Goal: Task Accomplishment & Management: Manage account settings

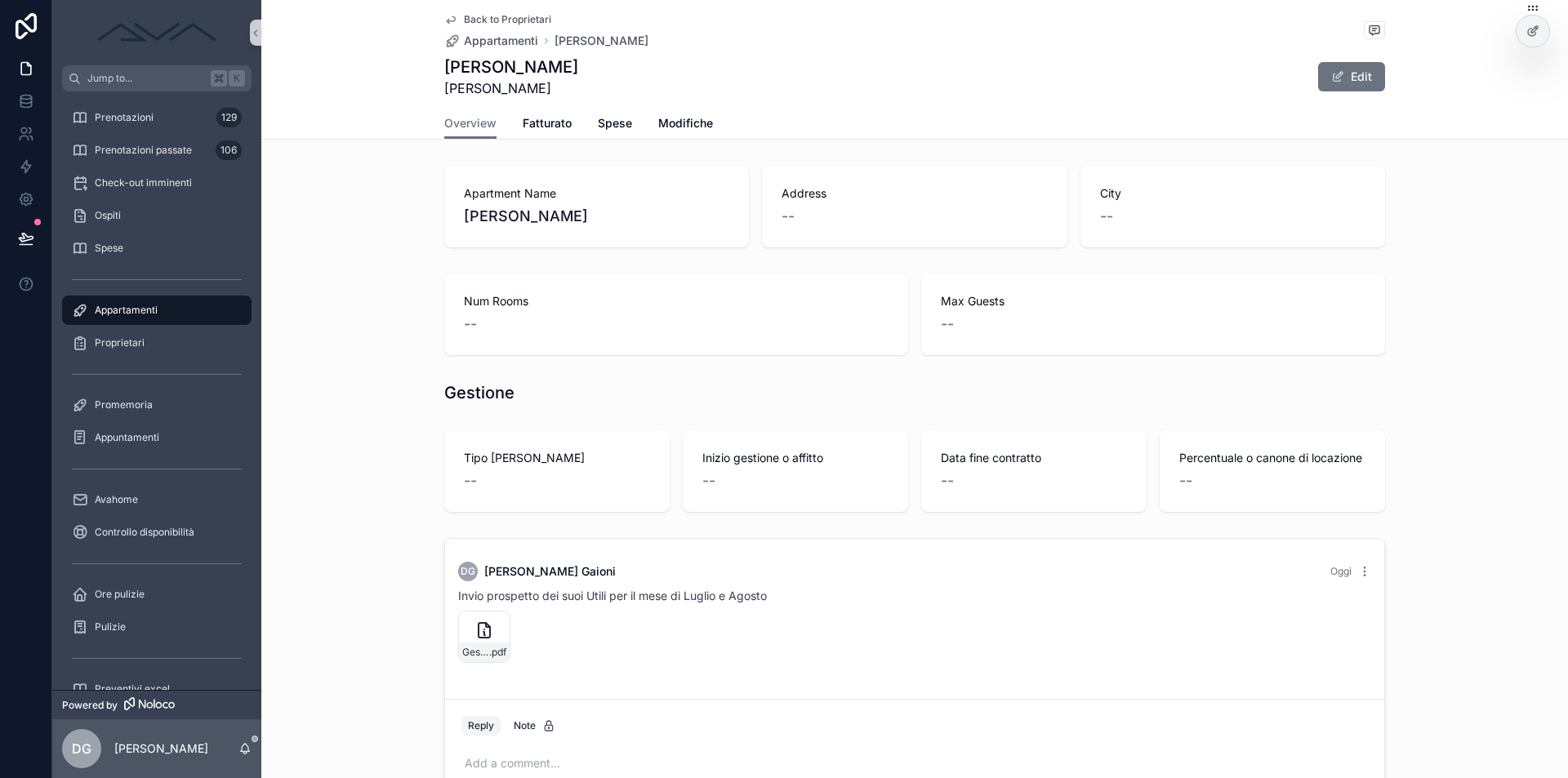
scroll to position [154, 0]
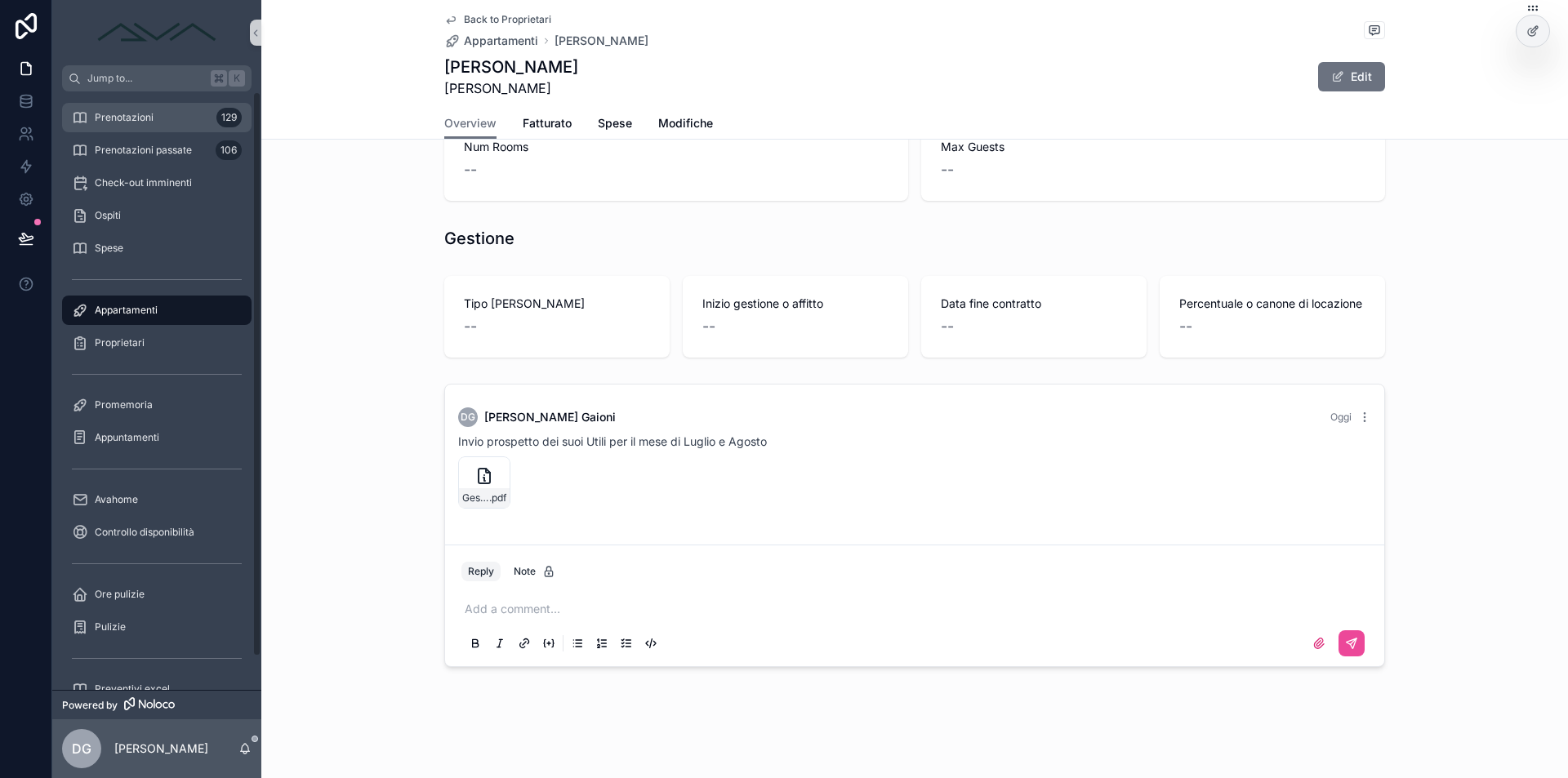
click at [134, 116] on span "Prenotazioni" at bounding box center [124, 117] width 59 height 13
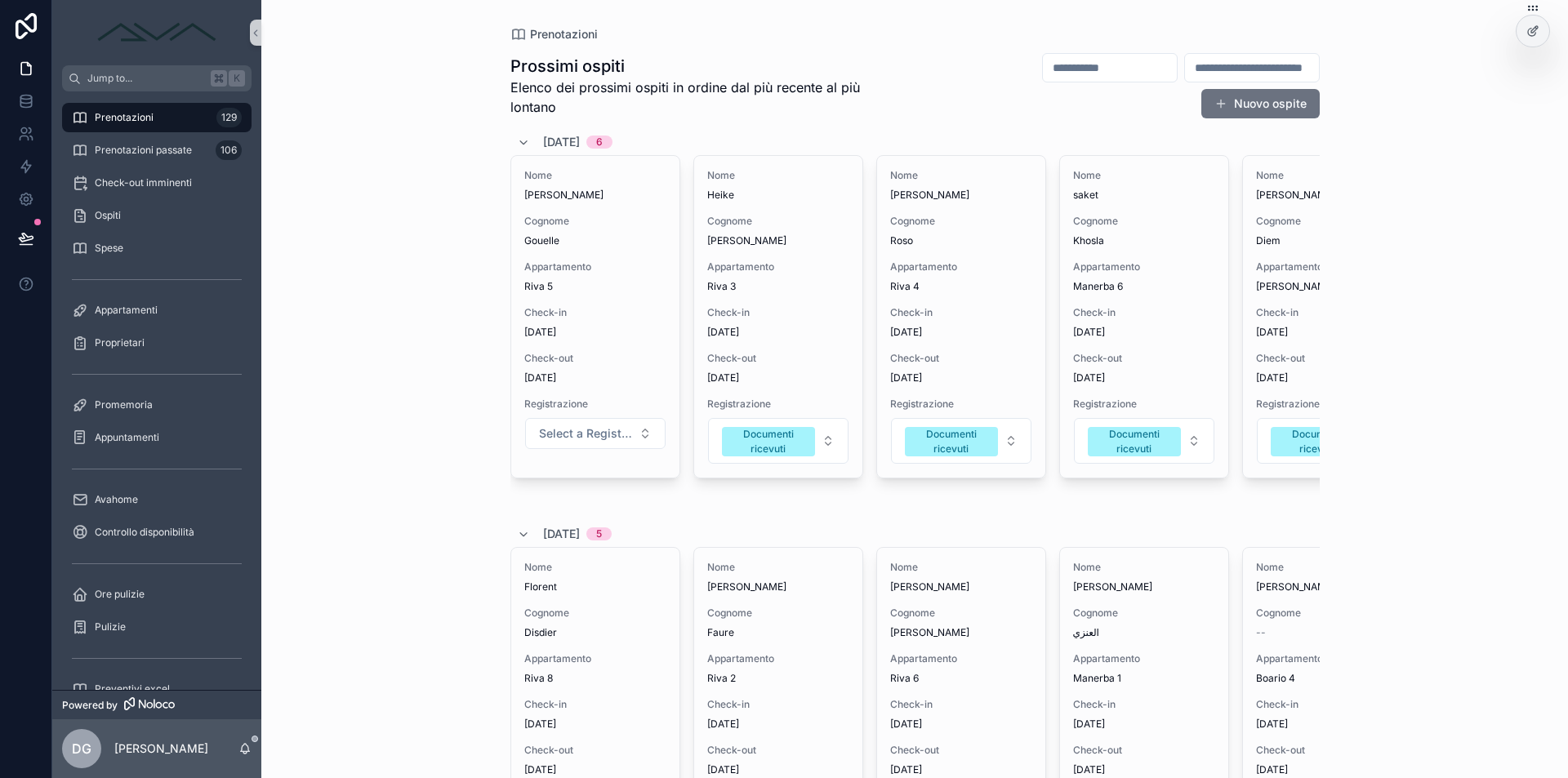
click at [1185, 66] on input "scrollable content" at bounding box center [1251, 68] width 134 height 23
paste input "**********"
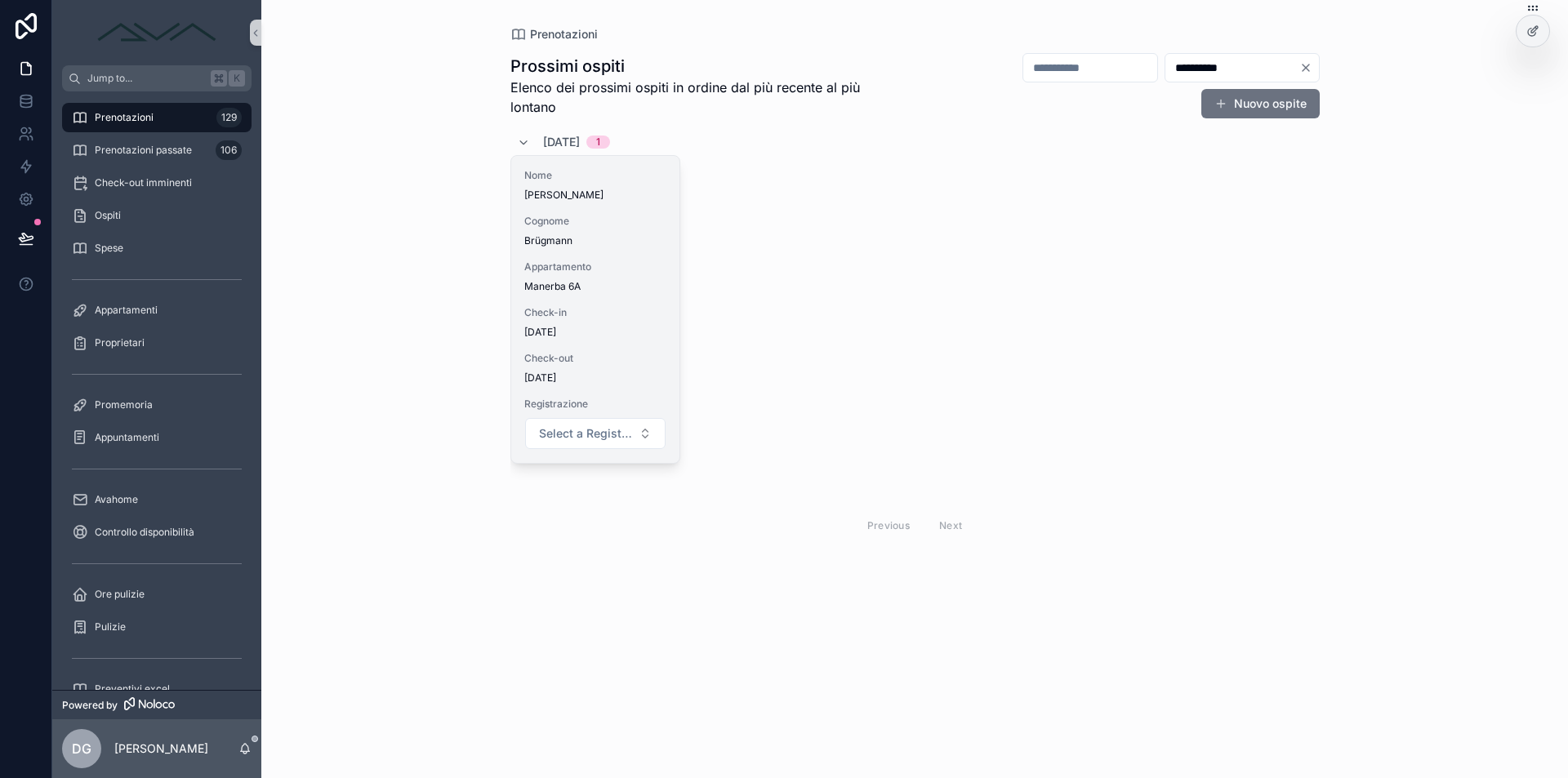
type input "**********"
click at [615, 272] on span "Appartamento" at bounding box center [596, 266] width 142 height 13
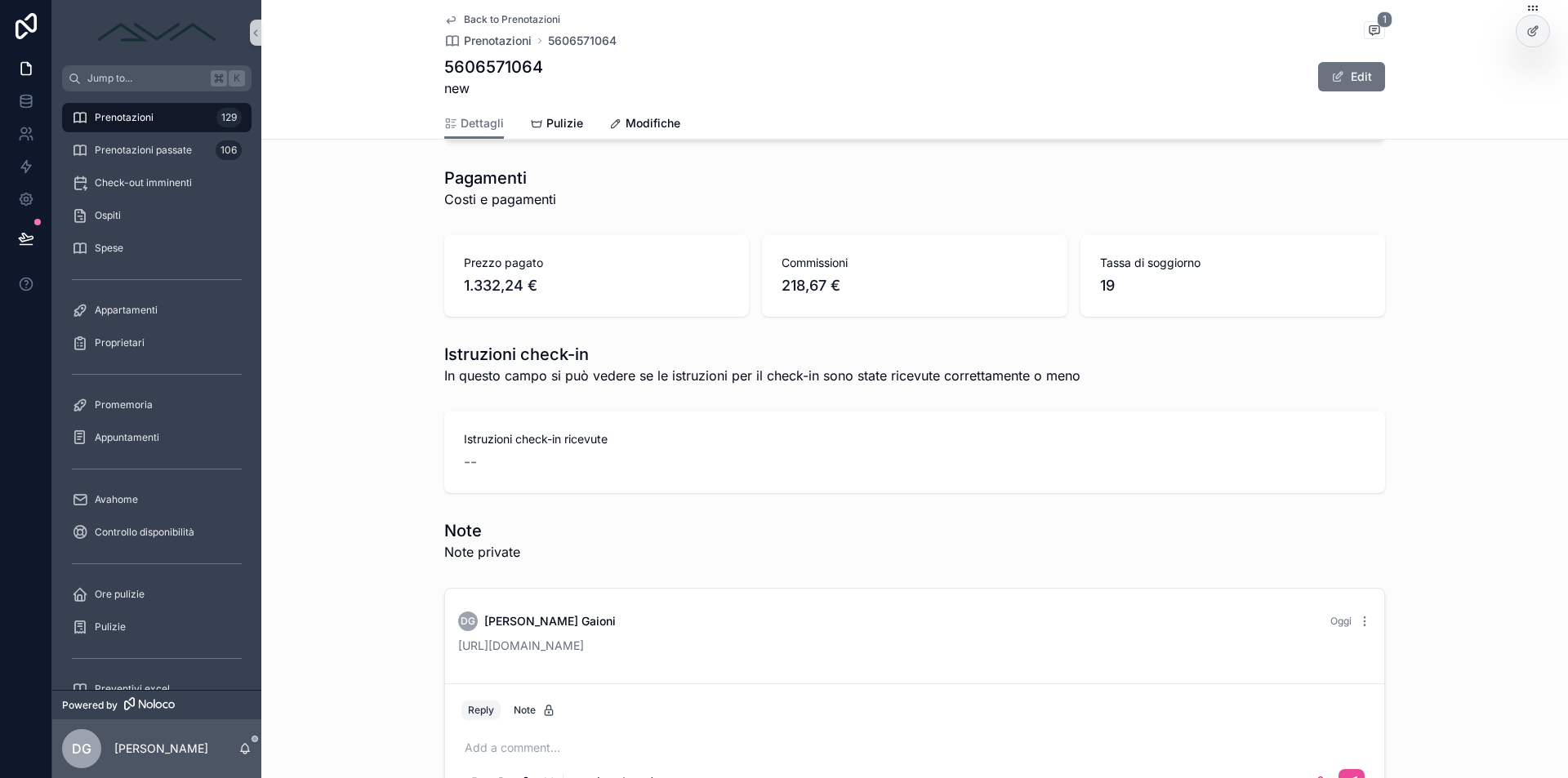
scroll to position [1235, 0]
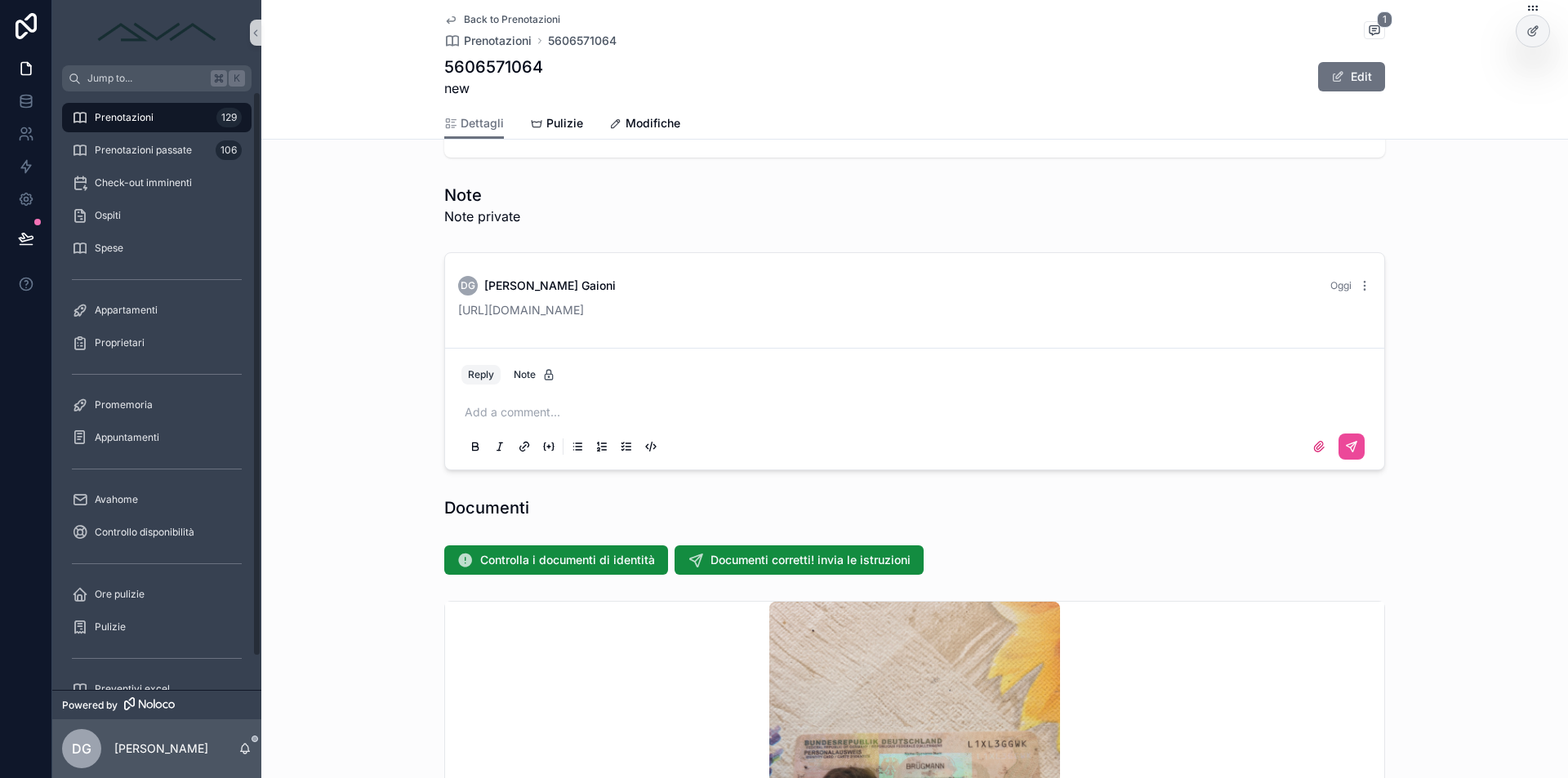
click at [96, 110] on div "Prenotazioni 129" at bounding box center [157, 117] width 169 height 27
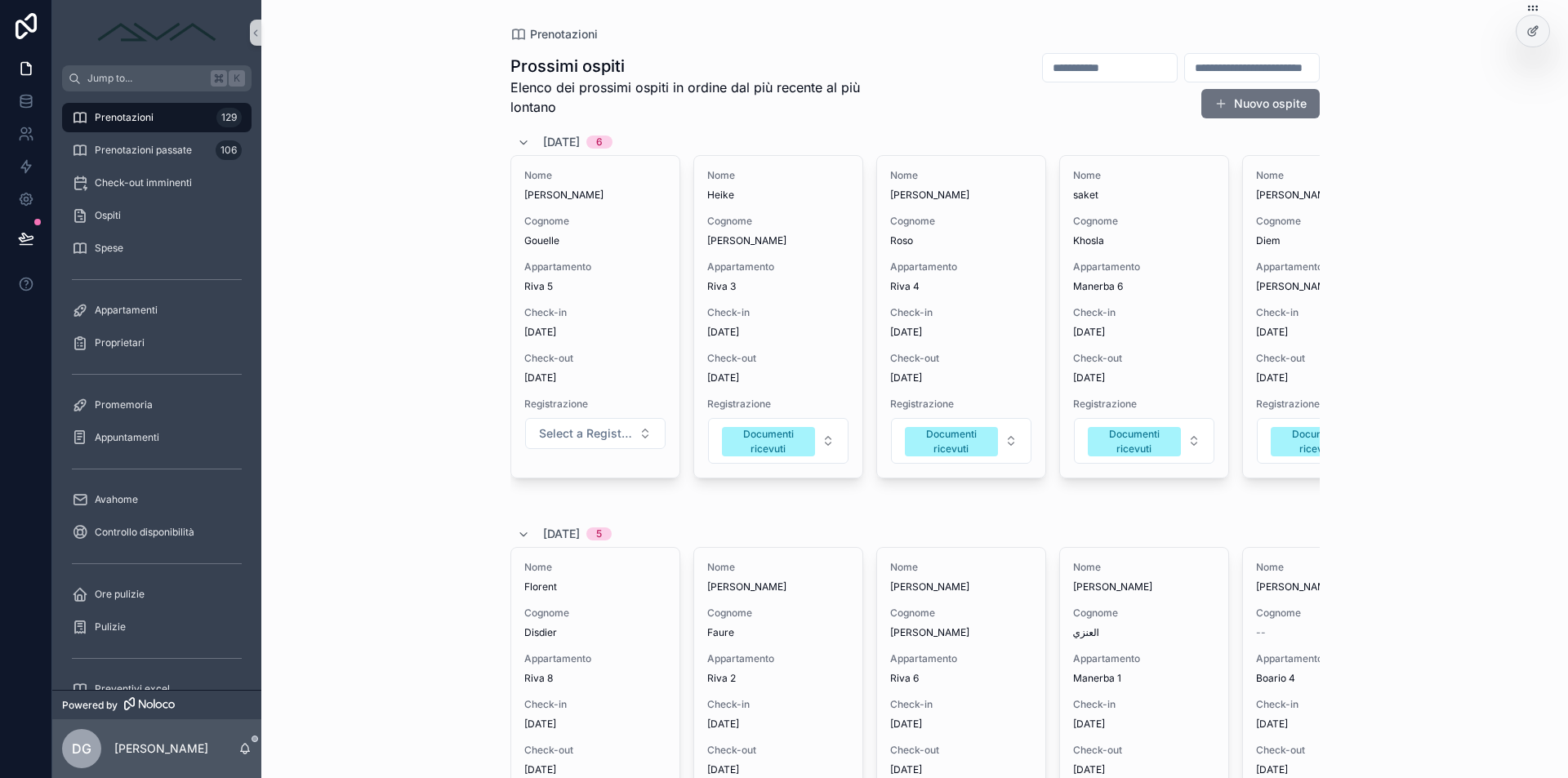
click at [1196, 68] on input "scrollable content" at bounding box center [1251, 68] width 134 height 23
paste input "**********"
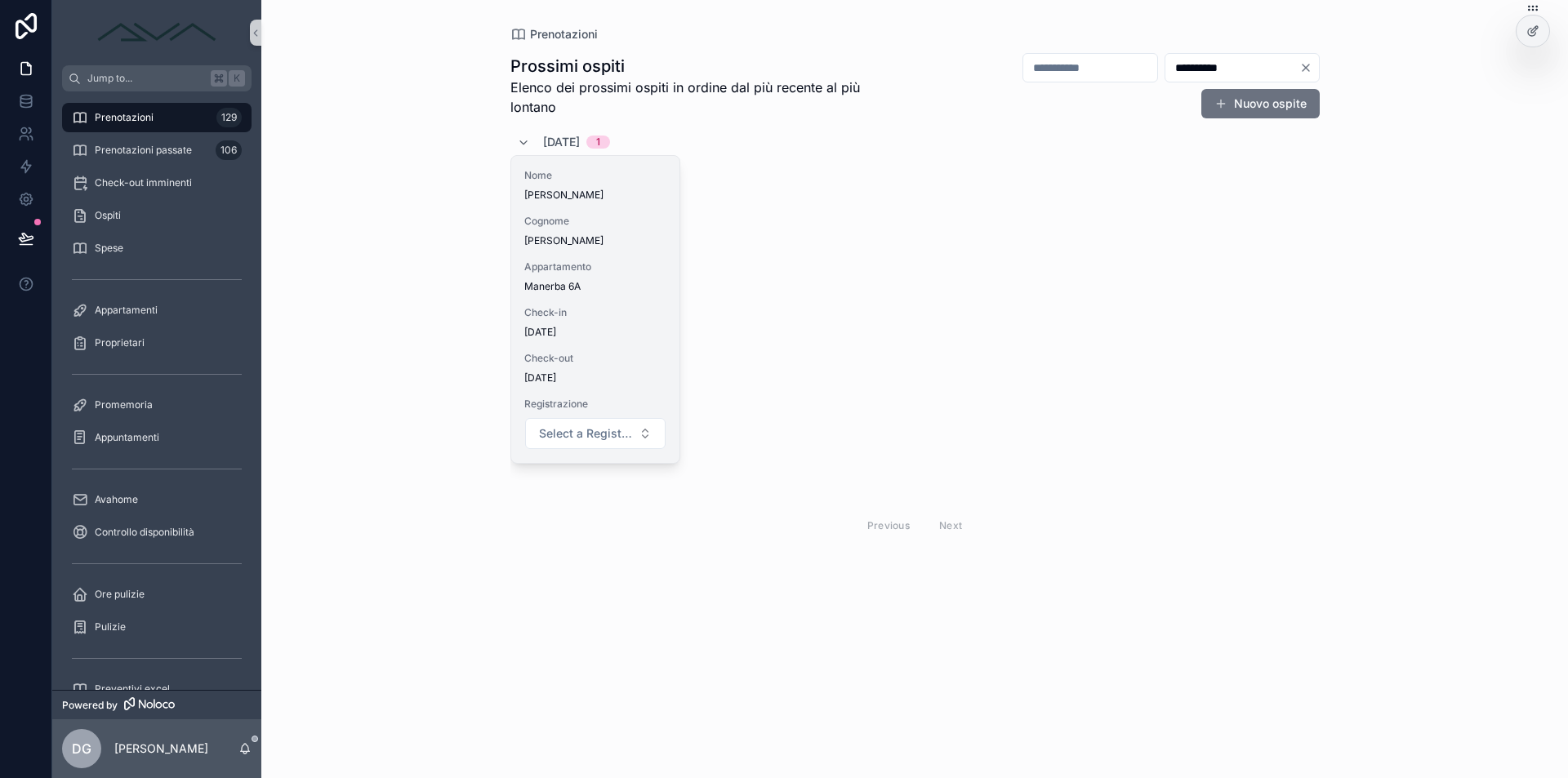
type input "**********"
click at [602, 282] on span "Manerba 6A" at bounding box center [596, 286] width 142 height 13
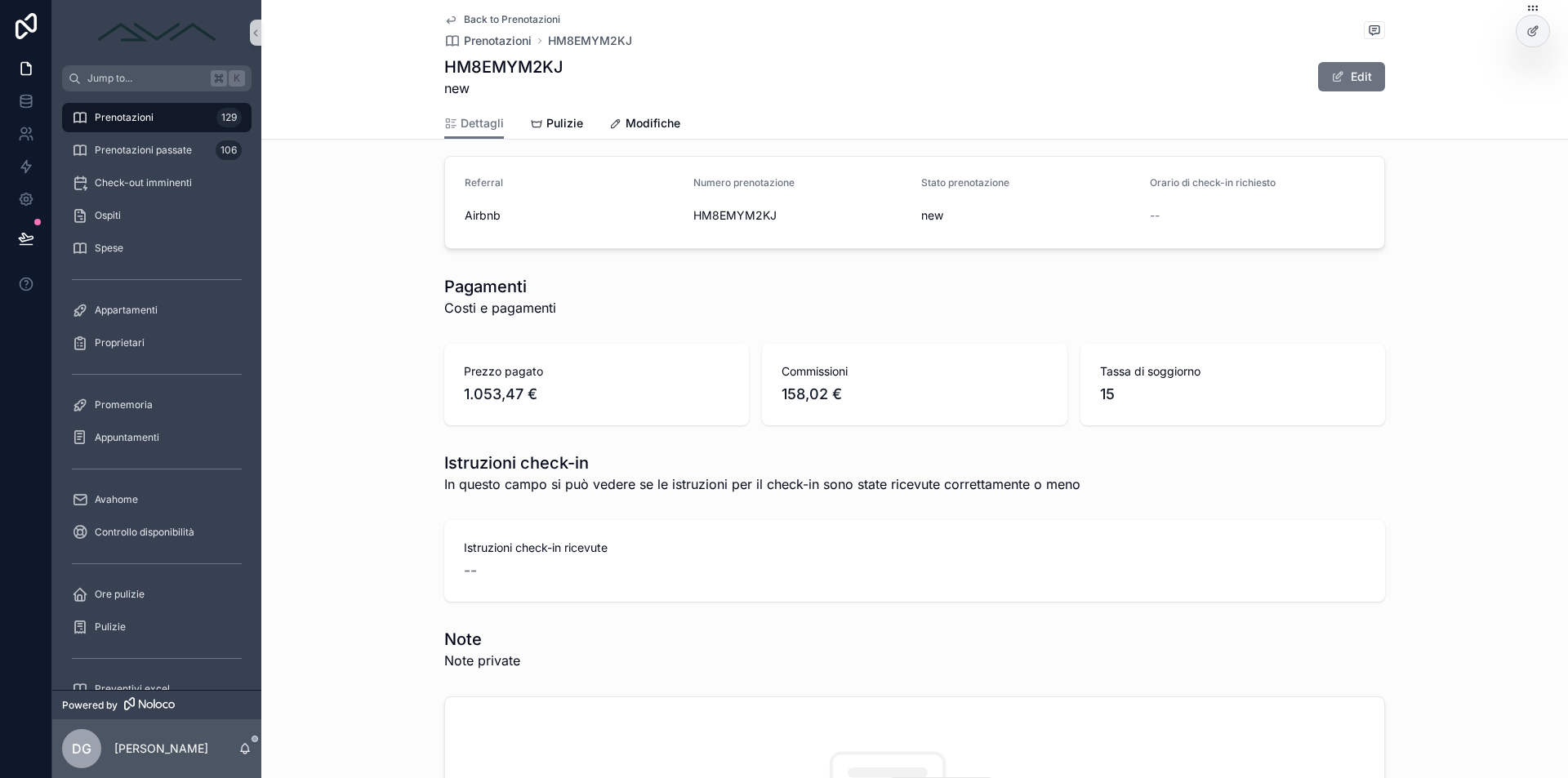
scroll to position [1135, 0]
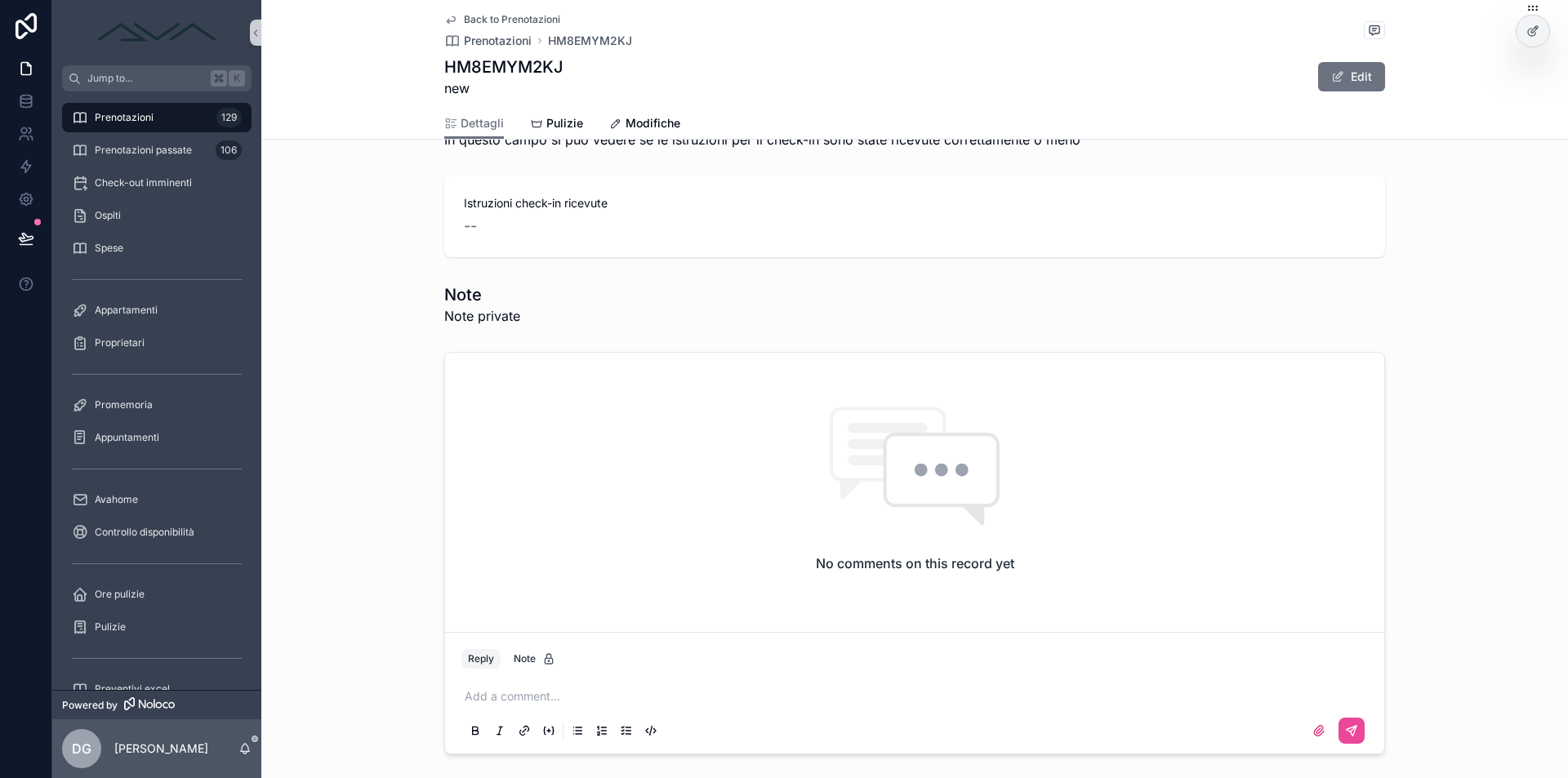
click at [563, 692] on p "scrollable content" at bounding box center [918, 696] width 906 height 16
click at [1345, 727] on icon "scrollable content" at bounding box center [1351, 730] width 13 height 13
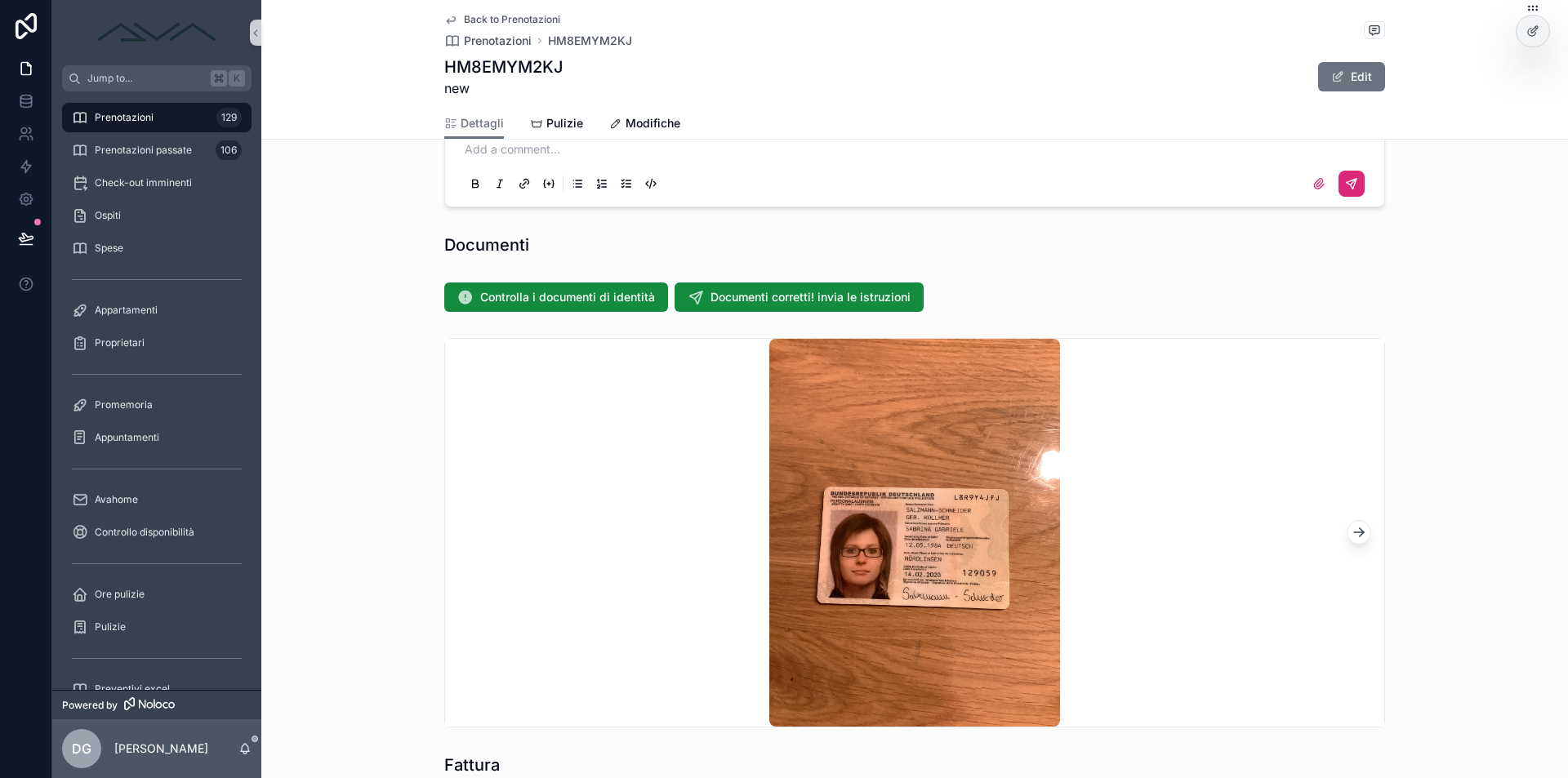
scroll to position [1222, 0]
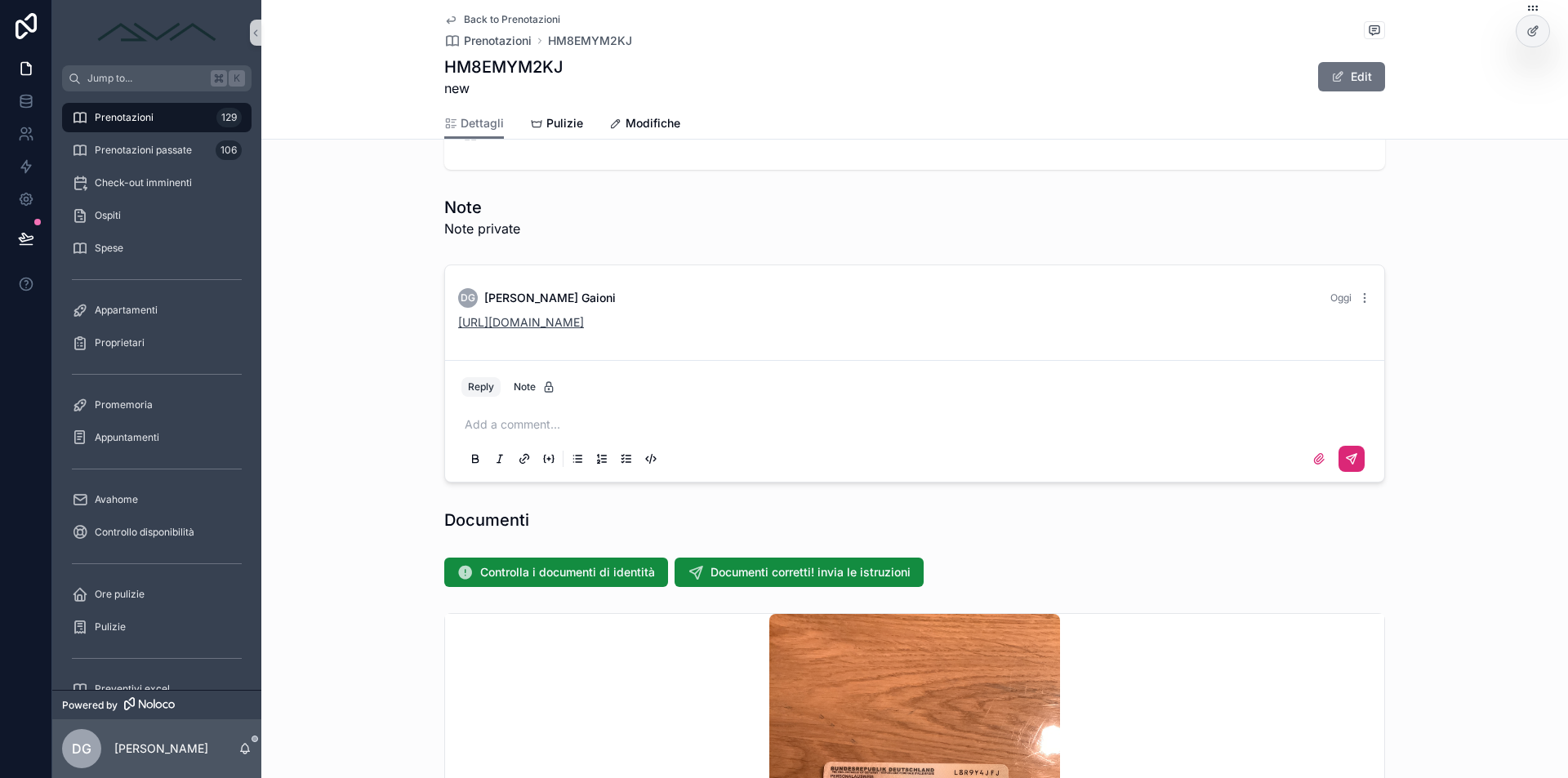
click at [517, 323] on link "[URL][DOMAIN_NAME]" at bounding box center [520, 322] width 126 height 14
click at [27, 205] on icon at bounding box center [26, 199] width 12 height 12
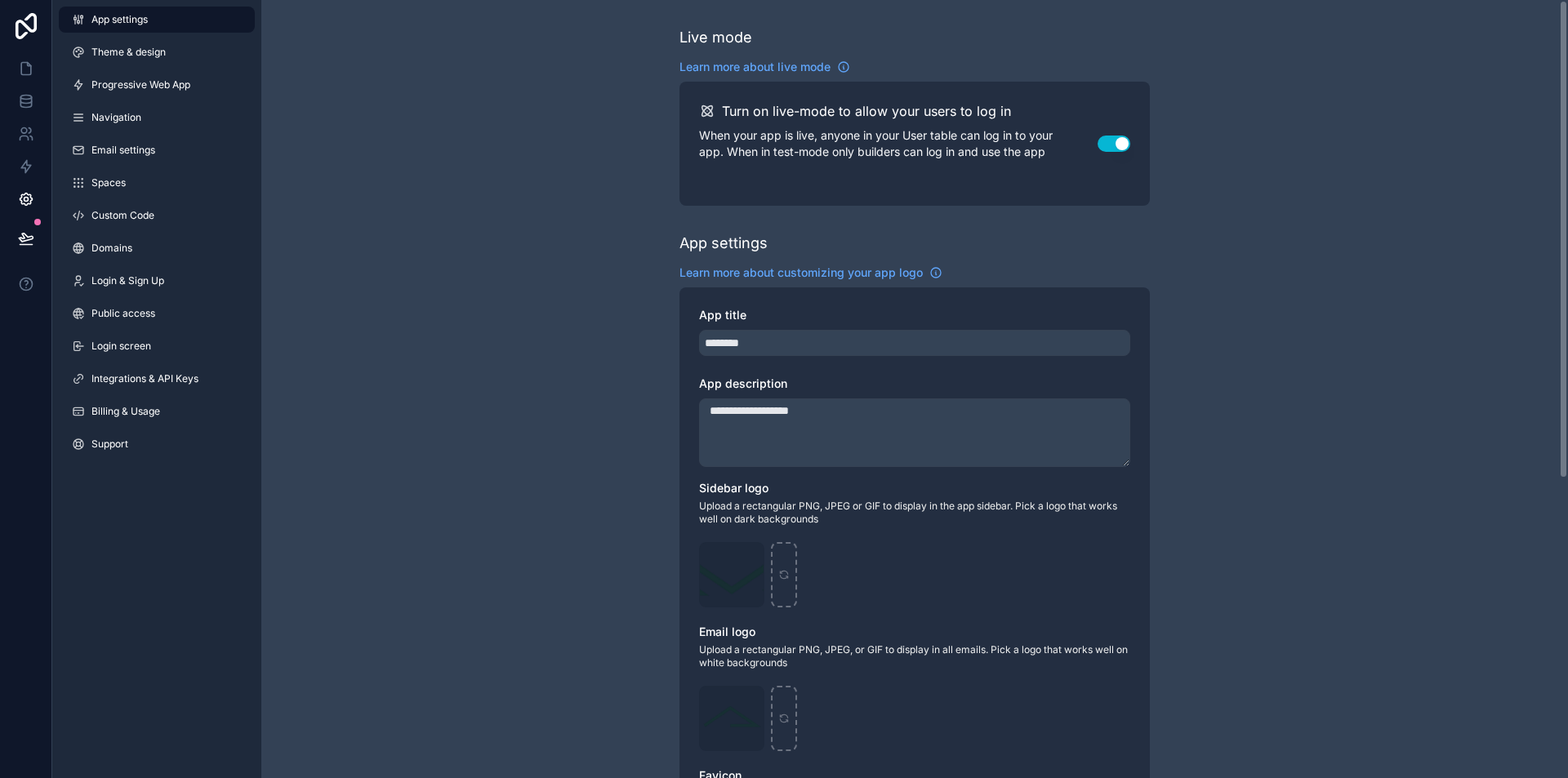
scroll to position [486, 0]
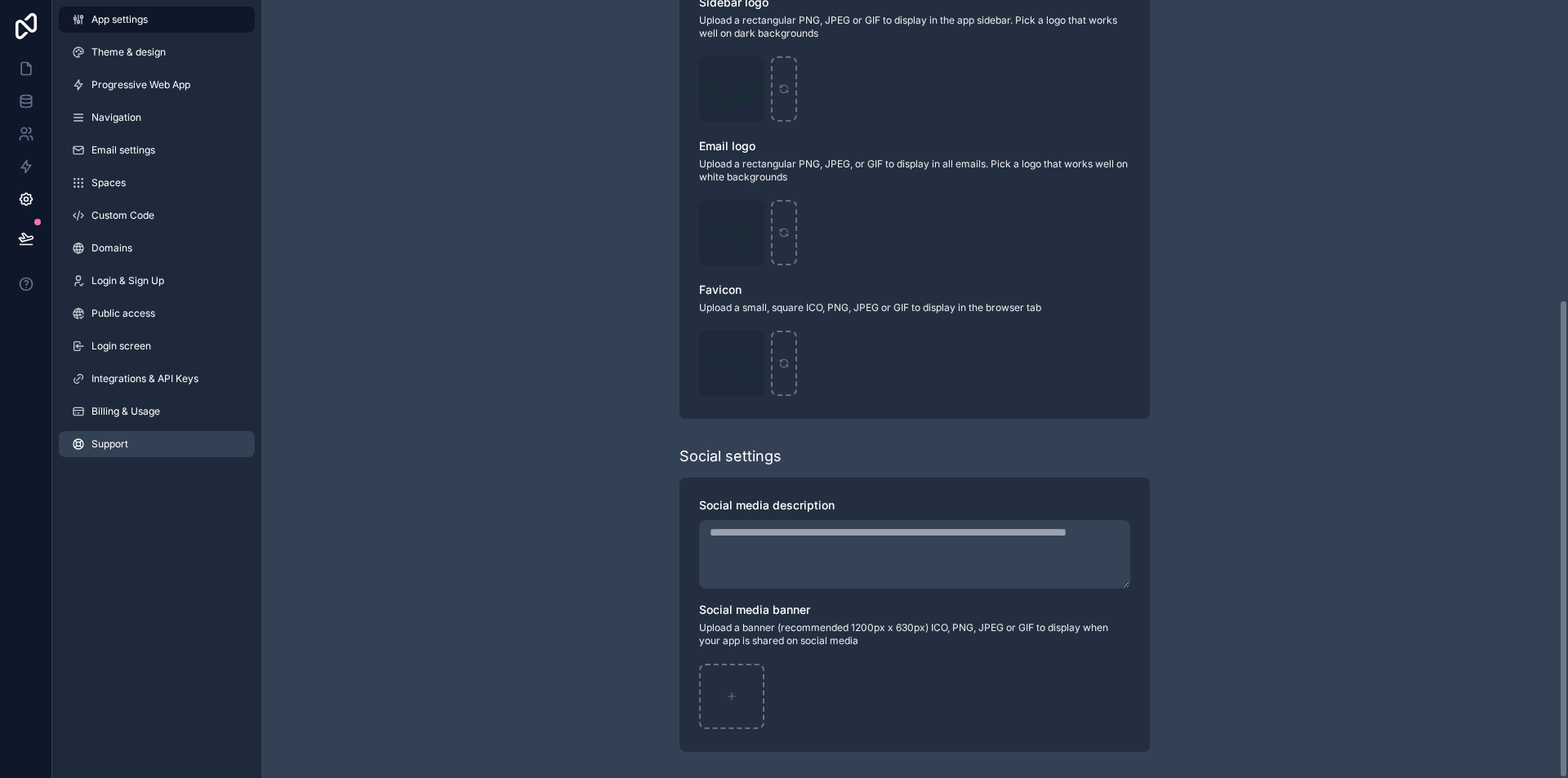
click at [104, 433] on link "Support" at bounding box center [157, 444] width 196 height 27
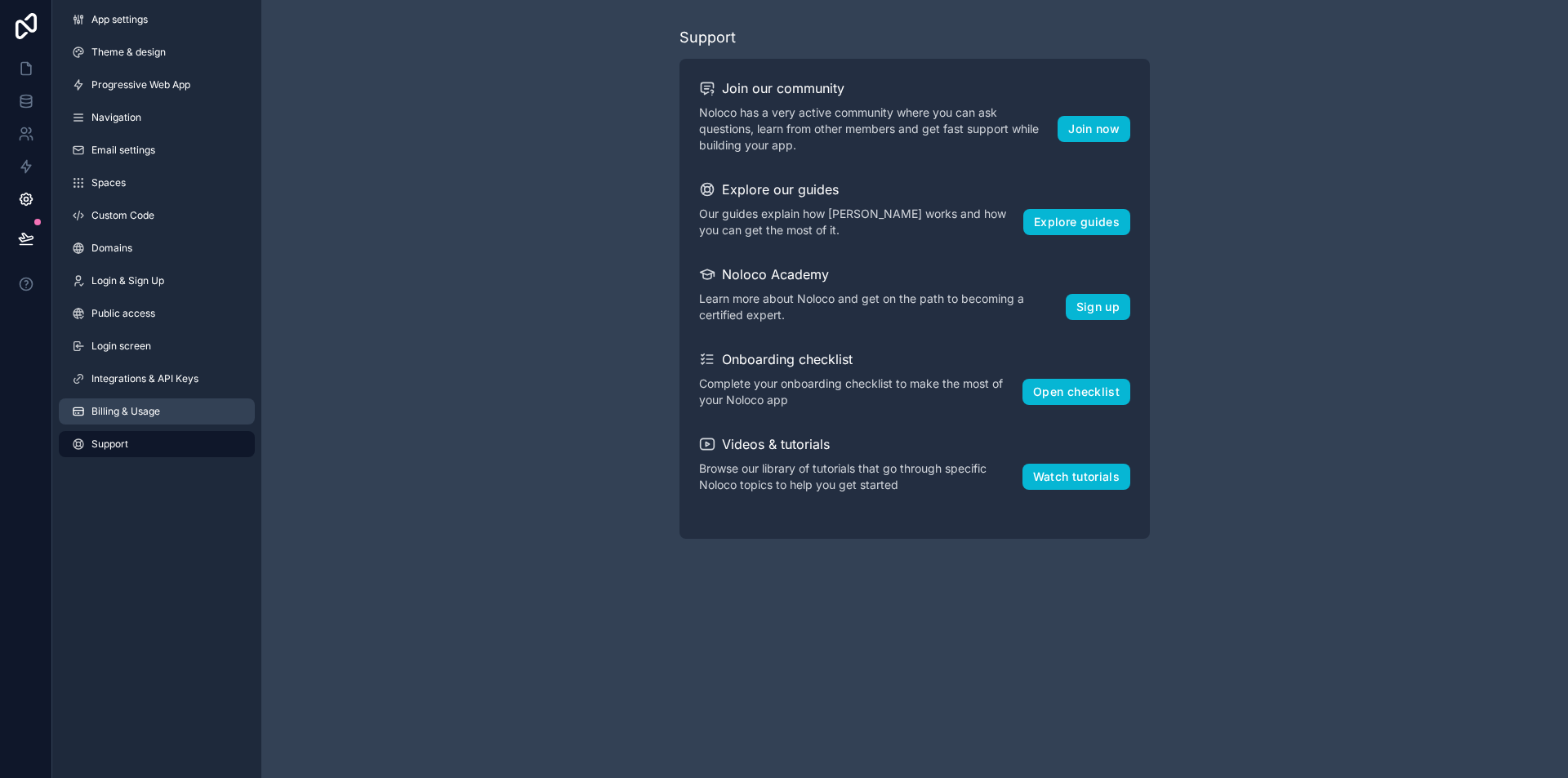
click at [111, 416] on span "Billing & Usage" at bounding box center [126, 411] width 68 height 13
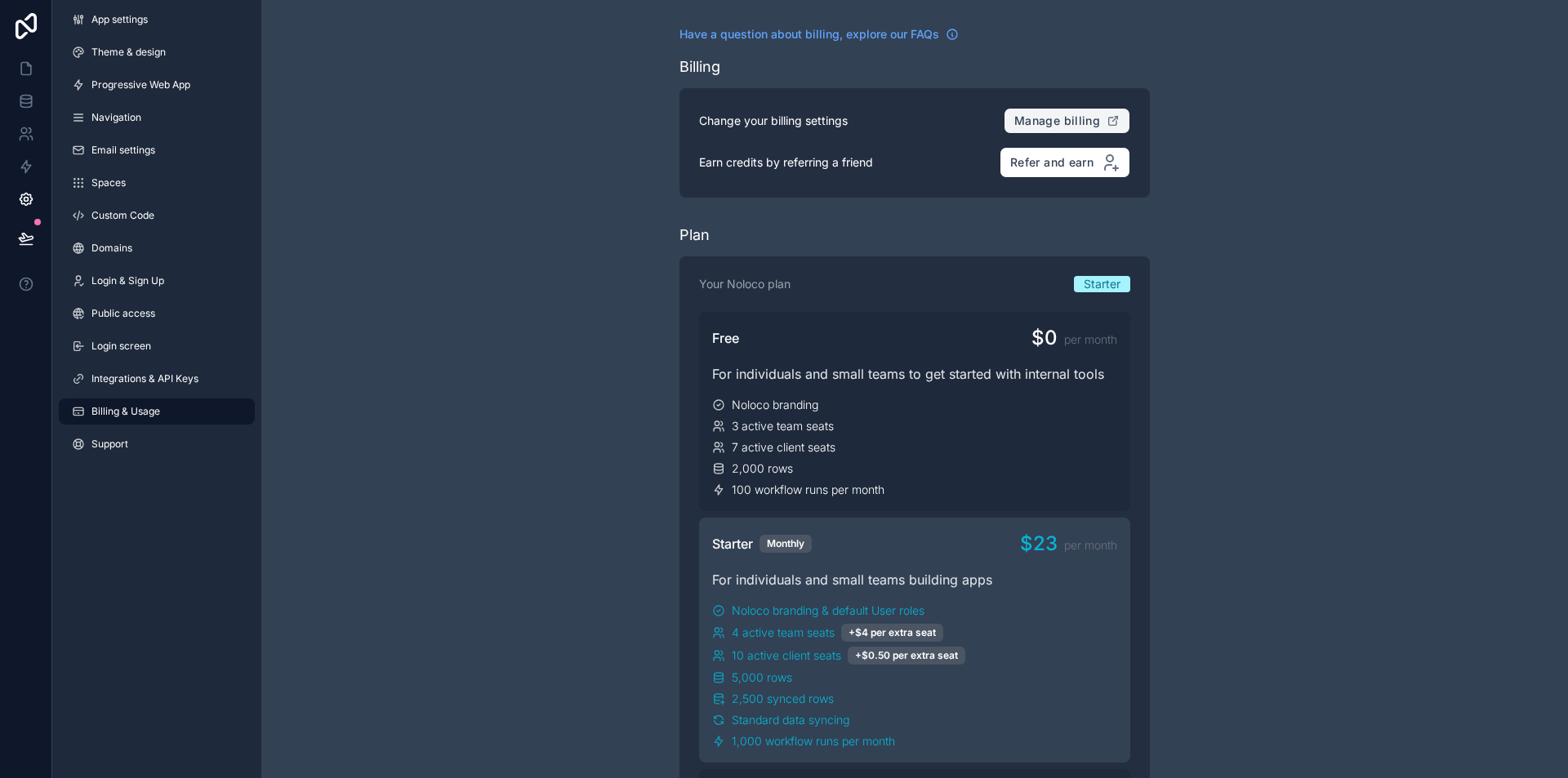
click at [1048, 125] on span "Manage billing" at bounding box center [1057, 121] width 86 height 15
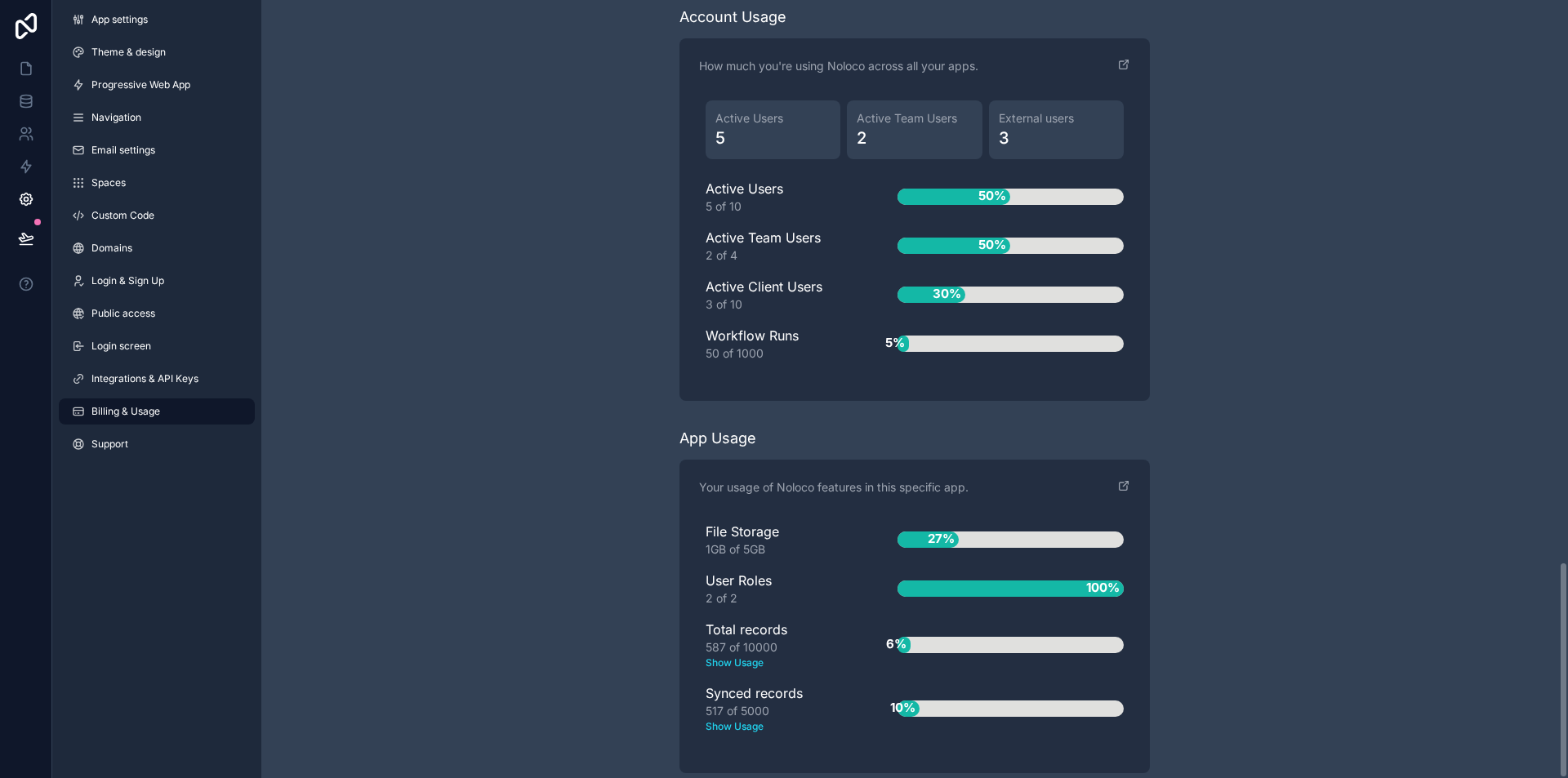
scroll to position [2014, 0]
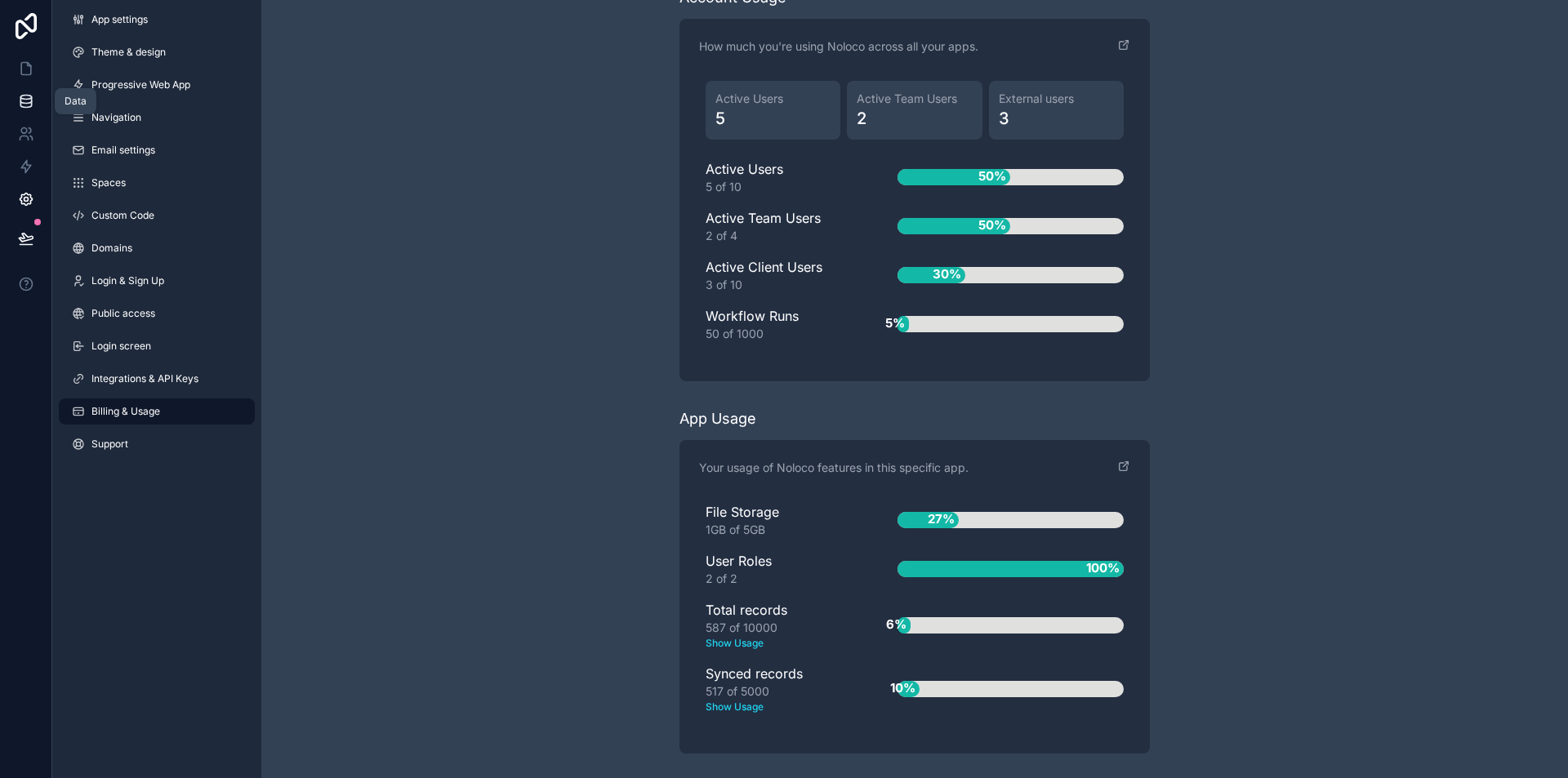
click at [19, 96] on icon at bounding box center [26, 101] width 16 height 16
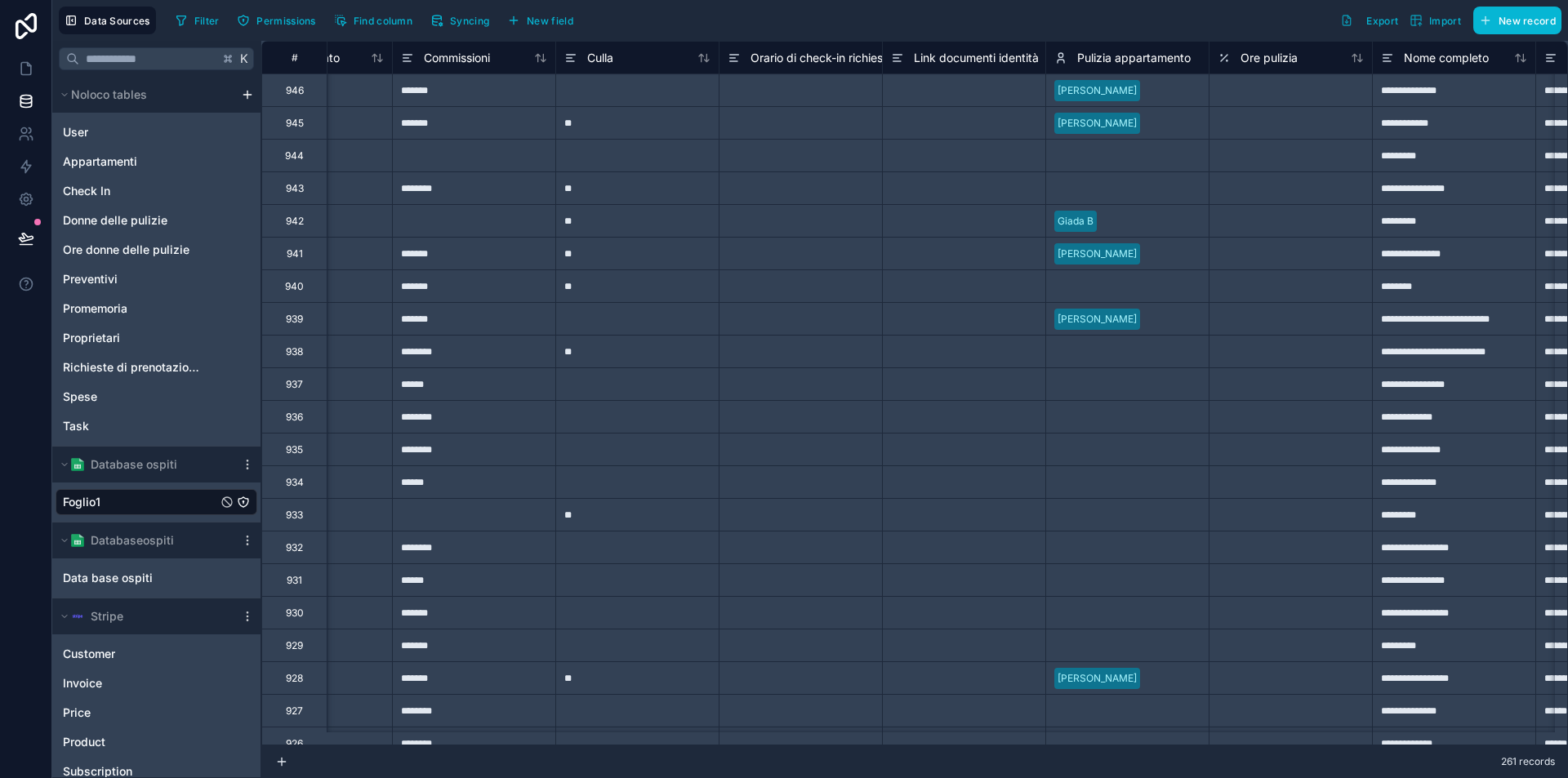
scroll to position [0, 2875]
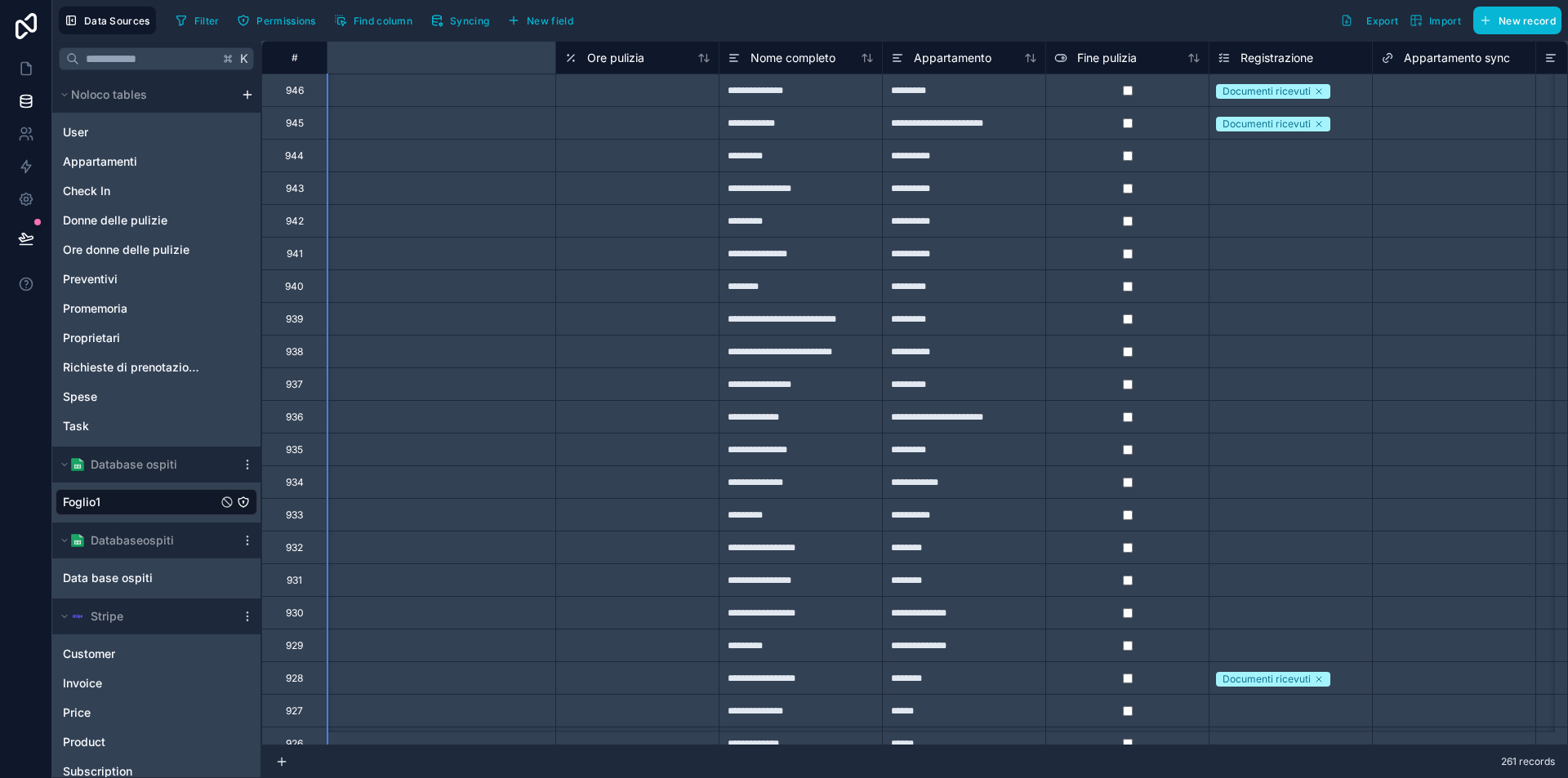
scroll to position [0, 3365]
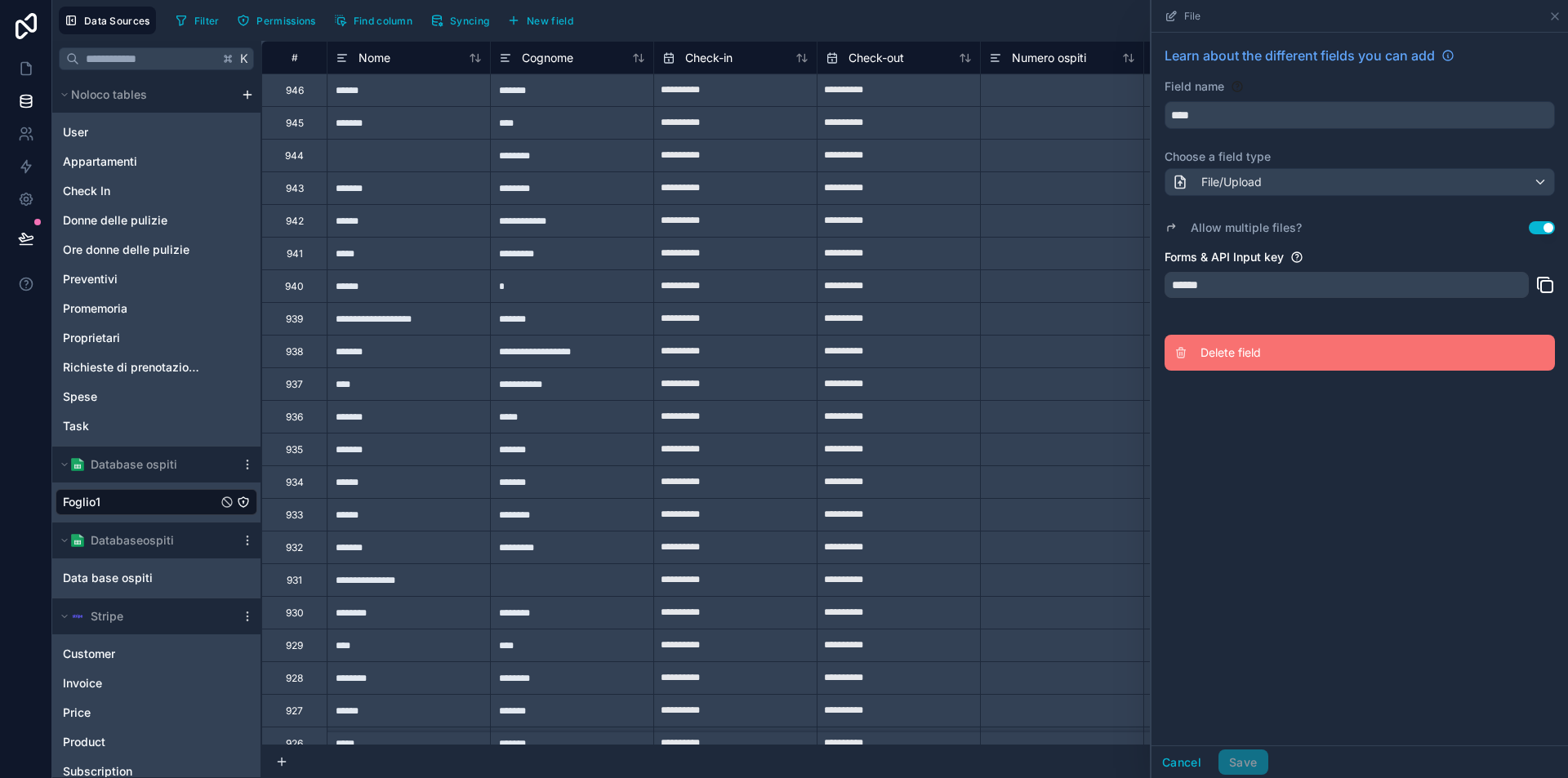
click at [1225, 353] on span "Delete field" at bounding box center [1318, 353] width 235 height 16
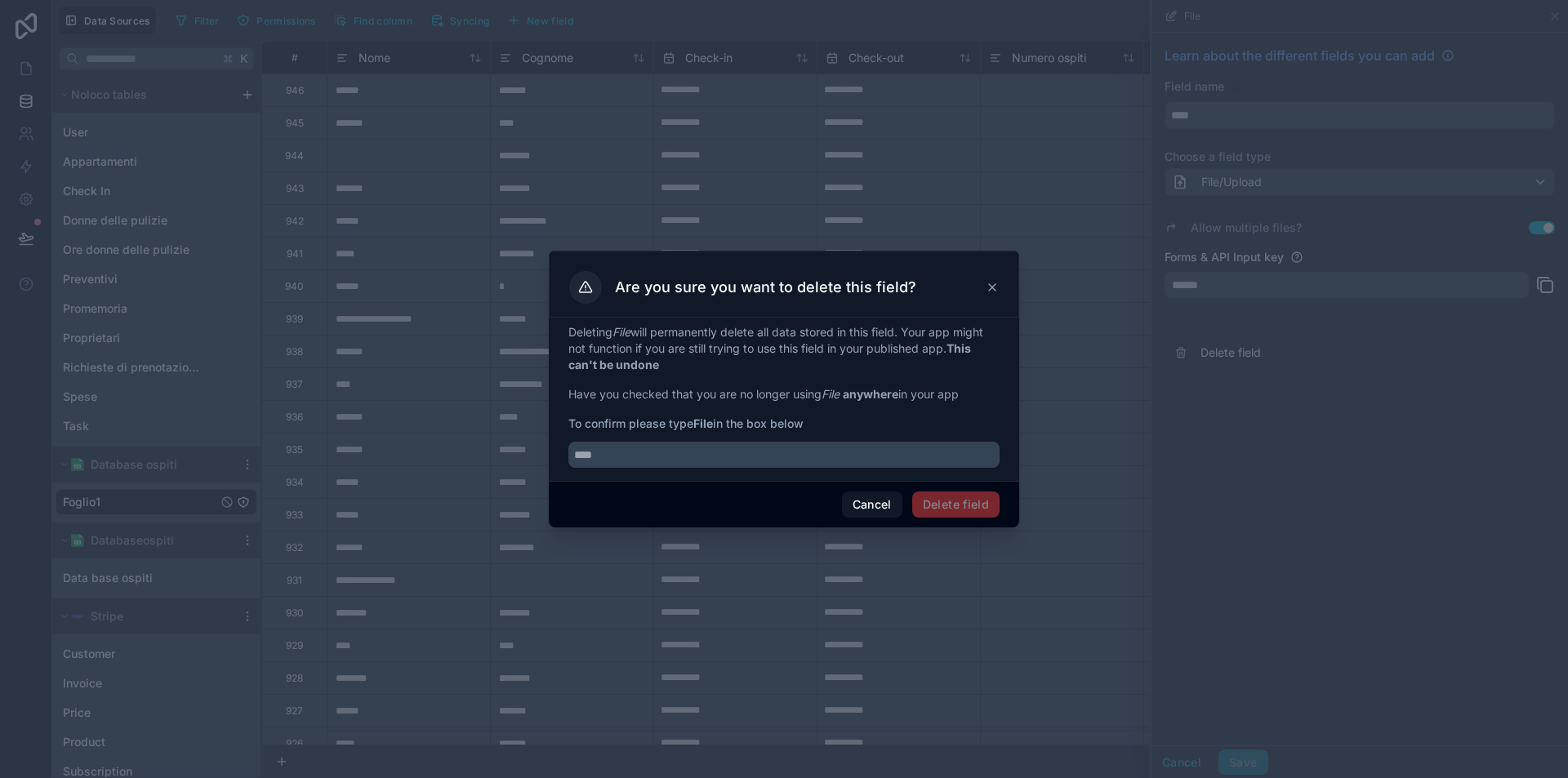
click at [707, 424] on strong "File" at bounding box center [703, 424] width 20 height 14
copy strong "File"
click at [707, 457] on input "text" at bounding box center [784, 454] width 431 height 27
paste input "****"
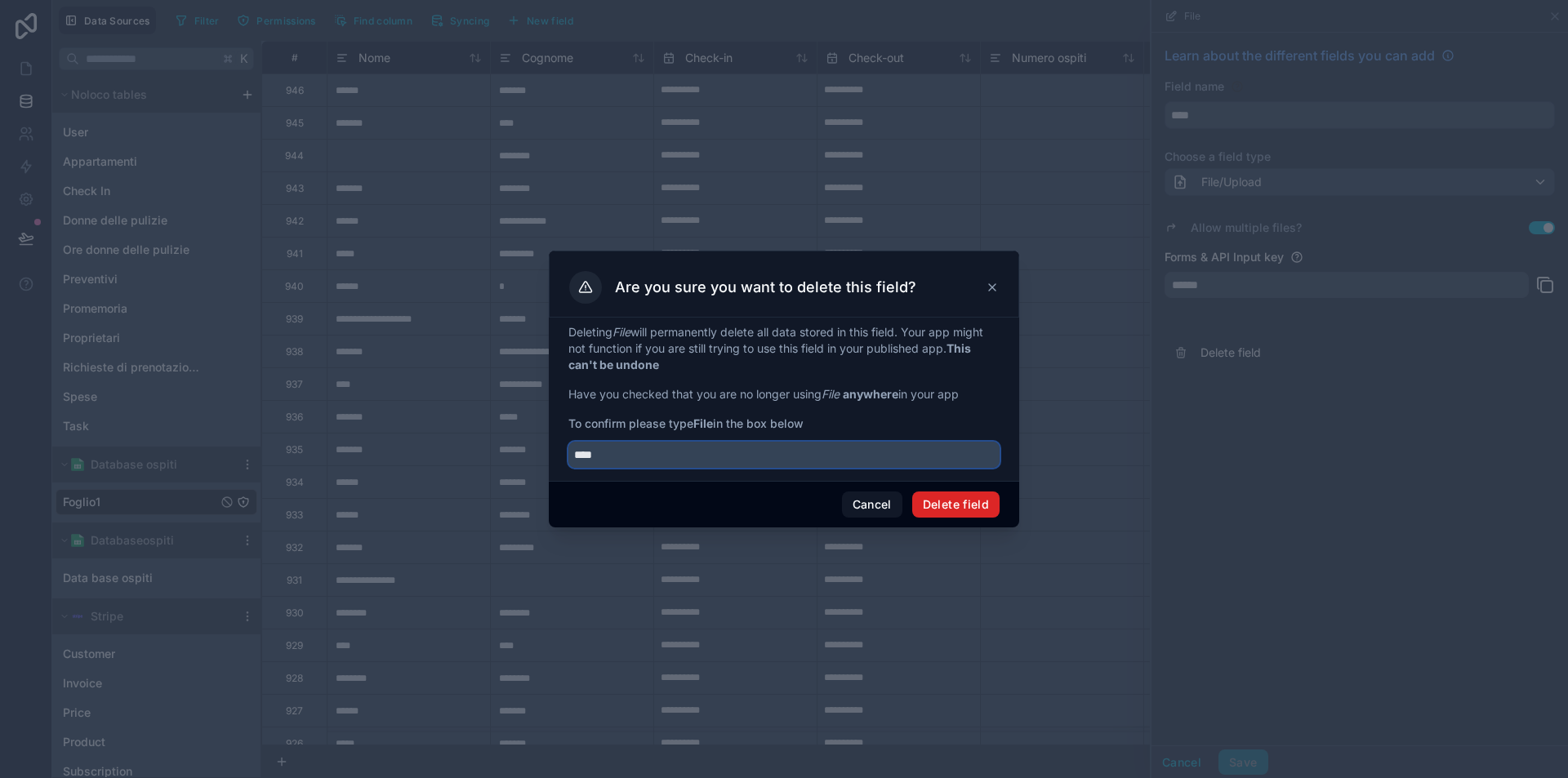
type input "****"
click at [944, 505] on button "Delete field" at bounding box center [956, 504] width 87 height 27
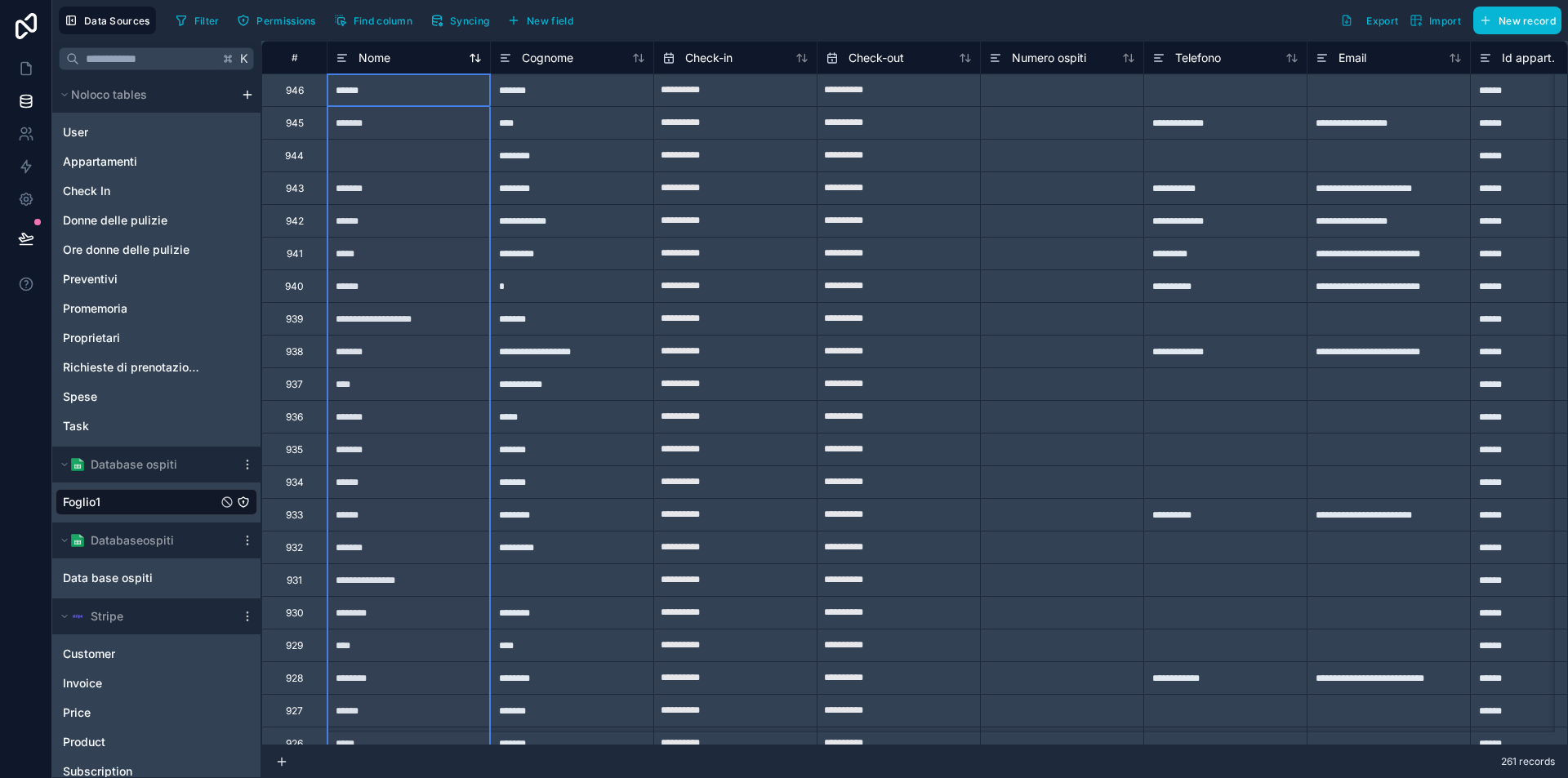
click at [376, 59] on span "Nome" at bounding box center [374, 57] width 32 height 16
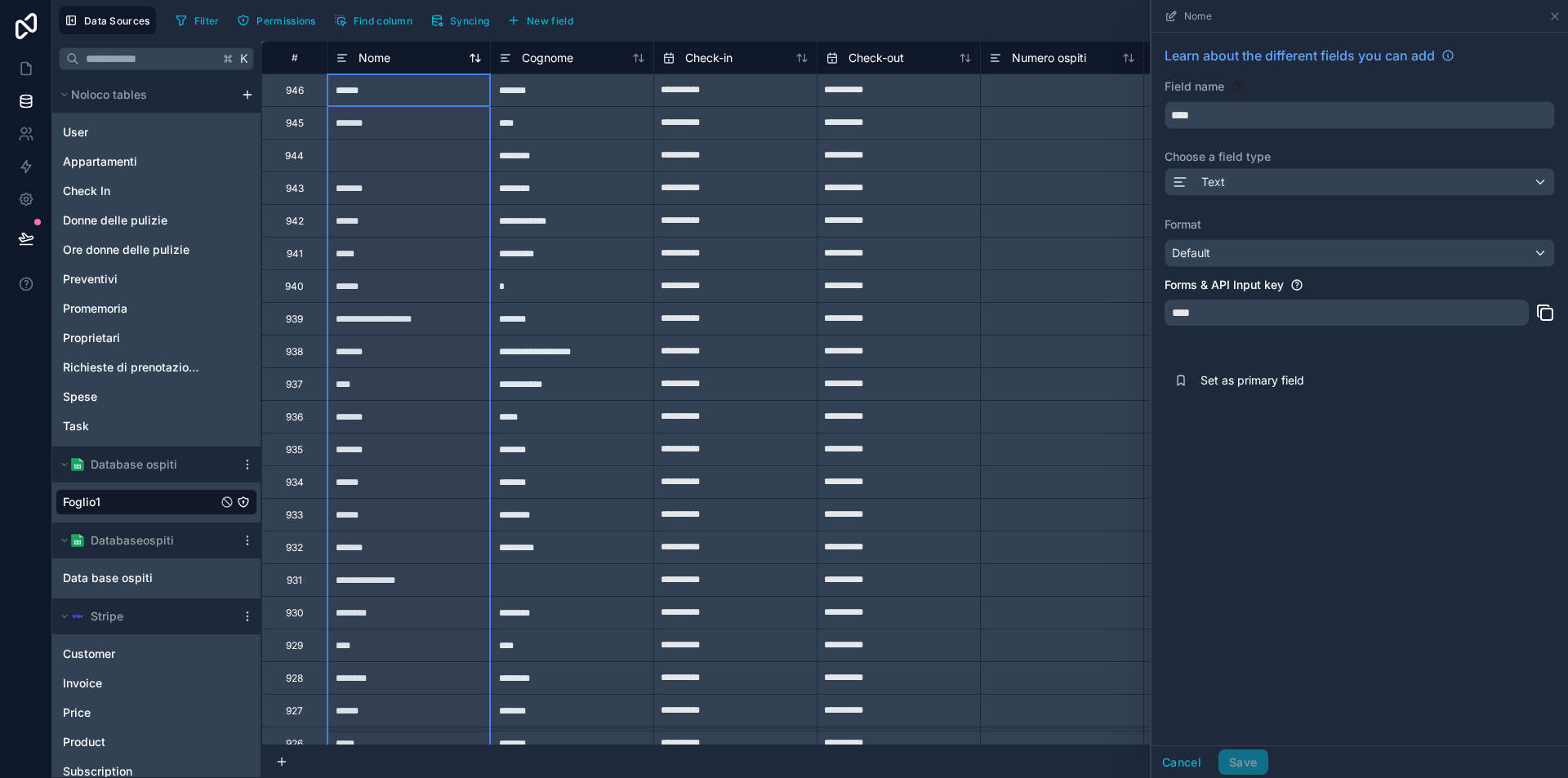
click at [470, 57] on icon at bounding box center [475, 57] width 13 height 13
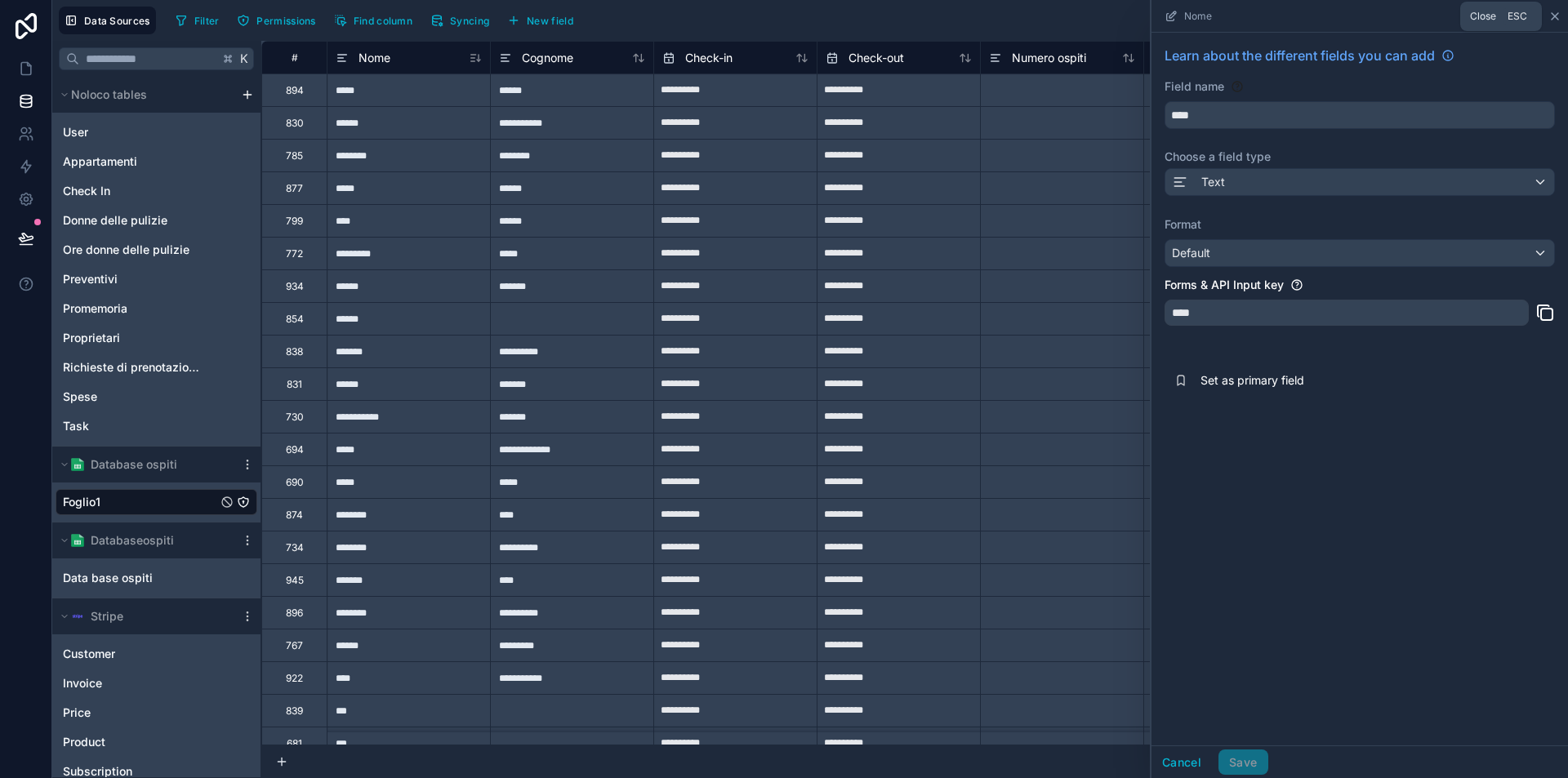
click at [1559, 9] on icon at bounding box center [1554, 15] width 13 height 13
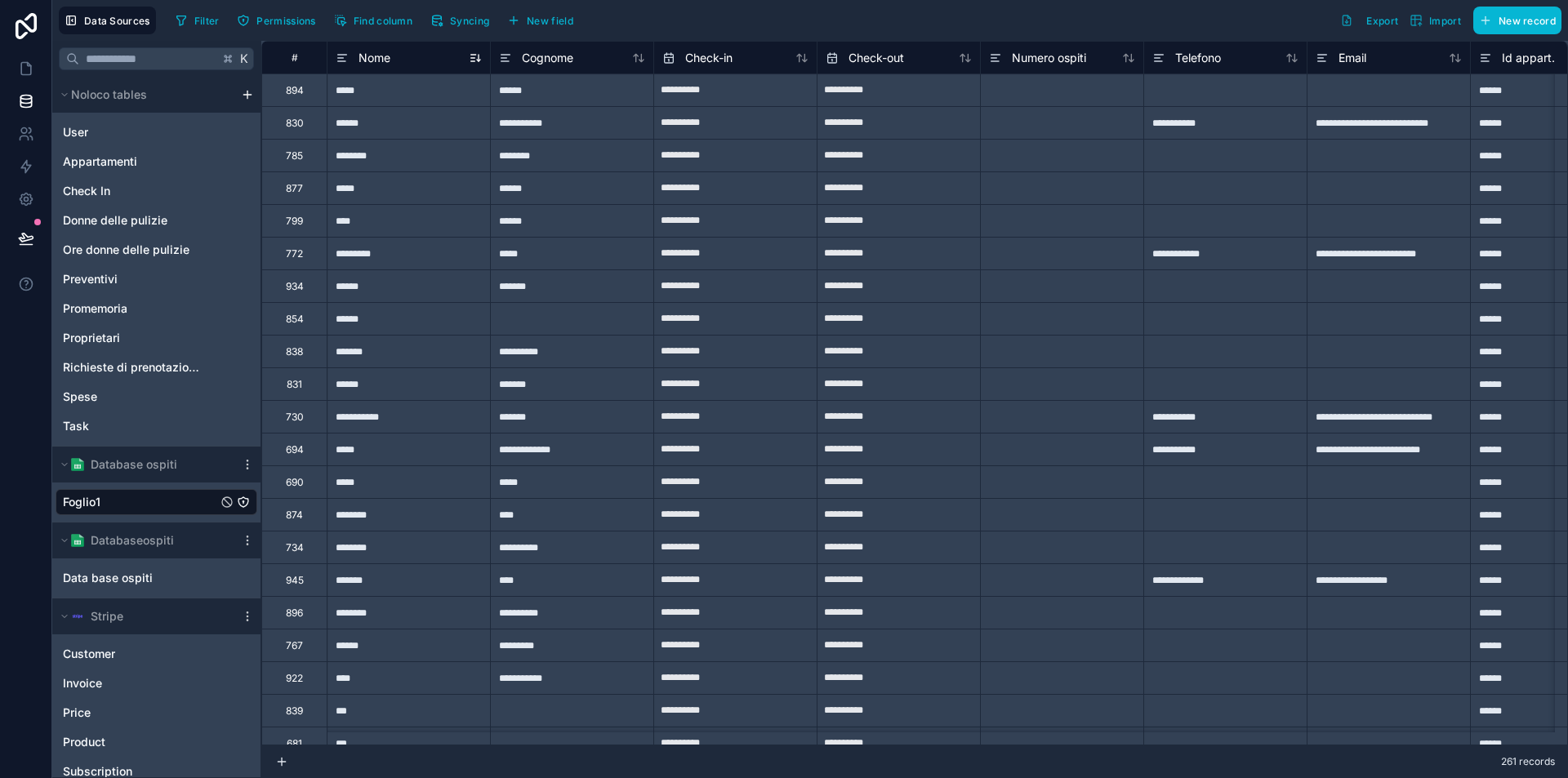
click at [481, 59] on icon at bounding box center [475, 57] width 13 height 13
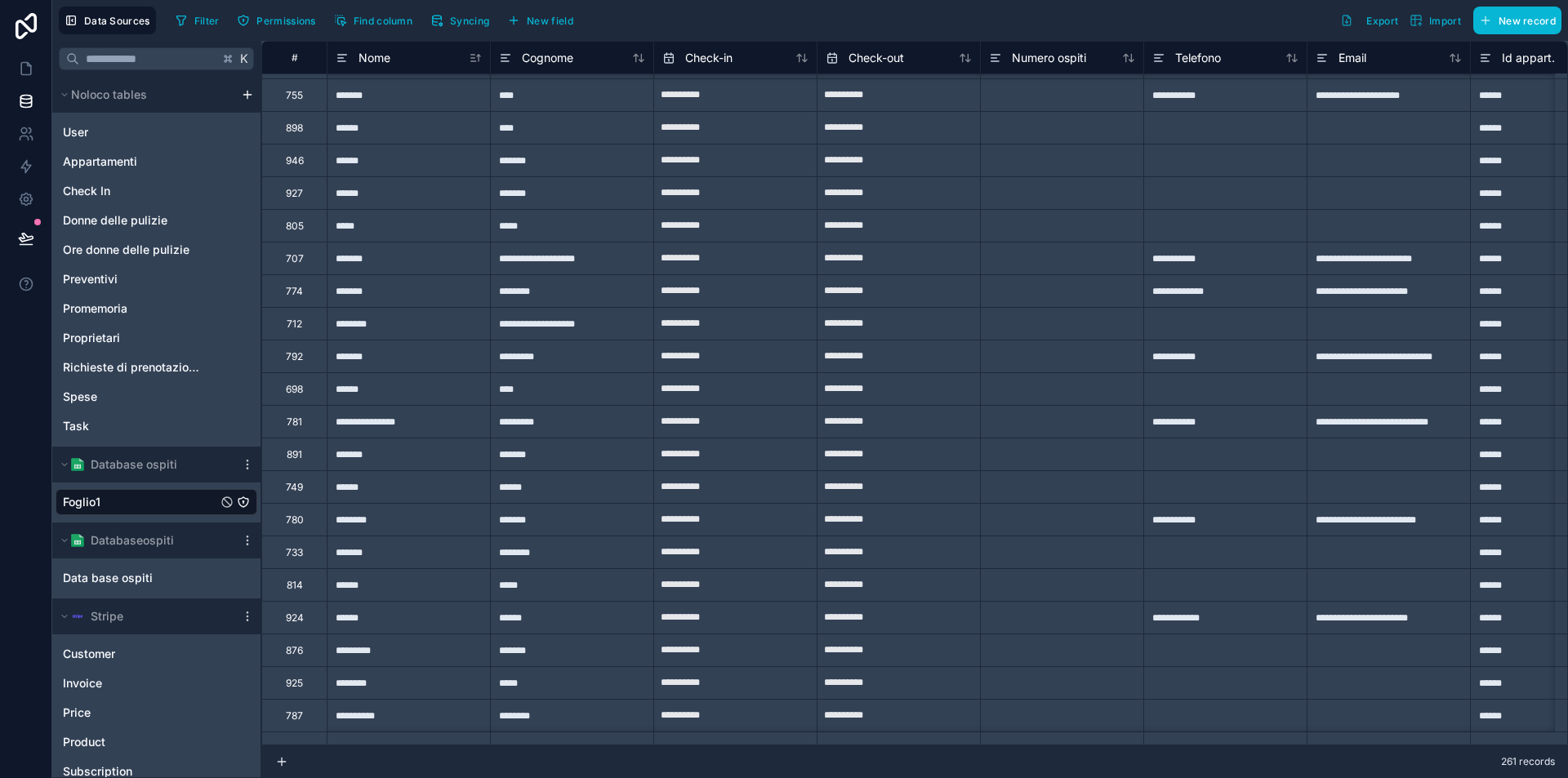
scroll to position [1541, 0]
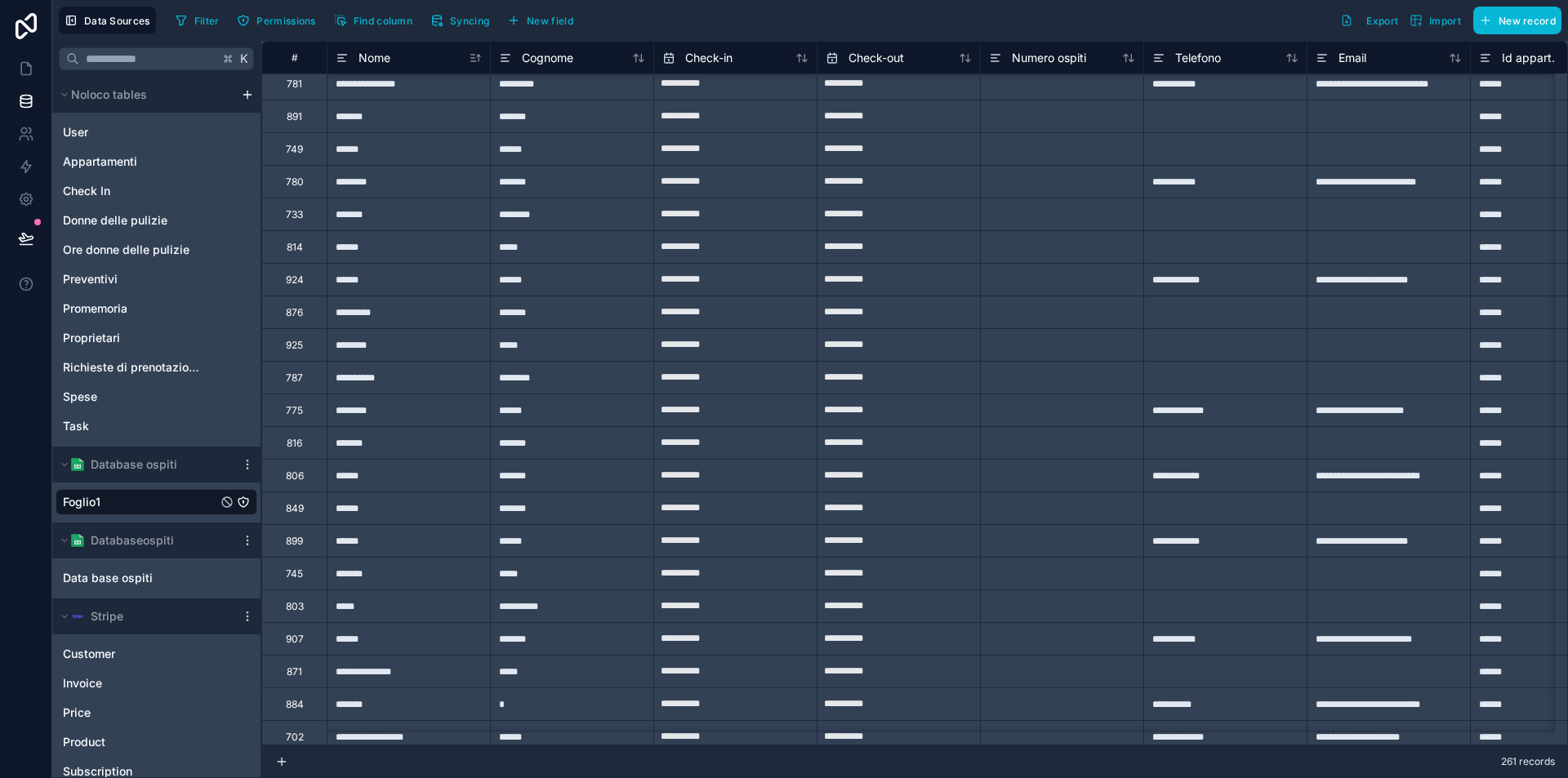
click at [381, 537] on div "******" at bounding box center [408, 541] width 163 height 33
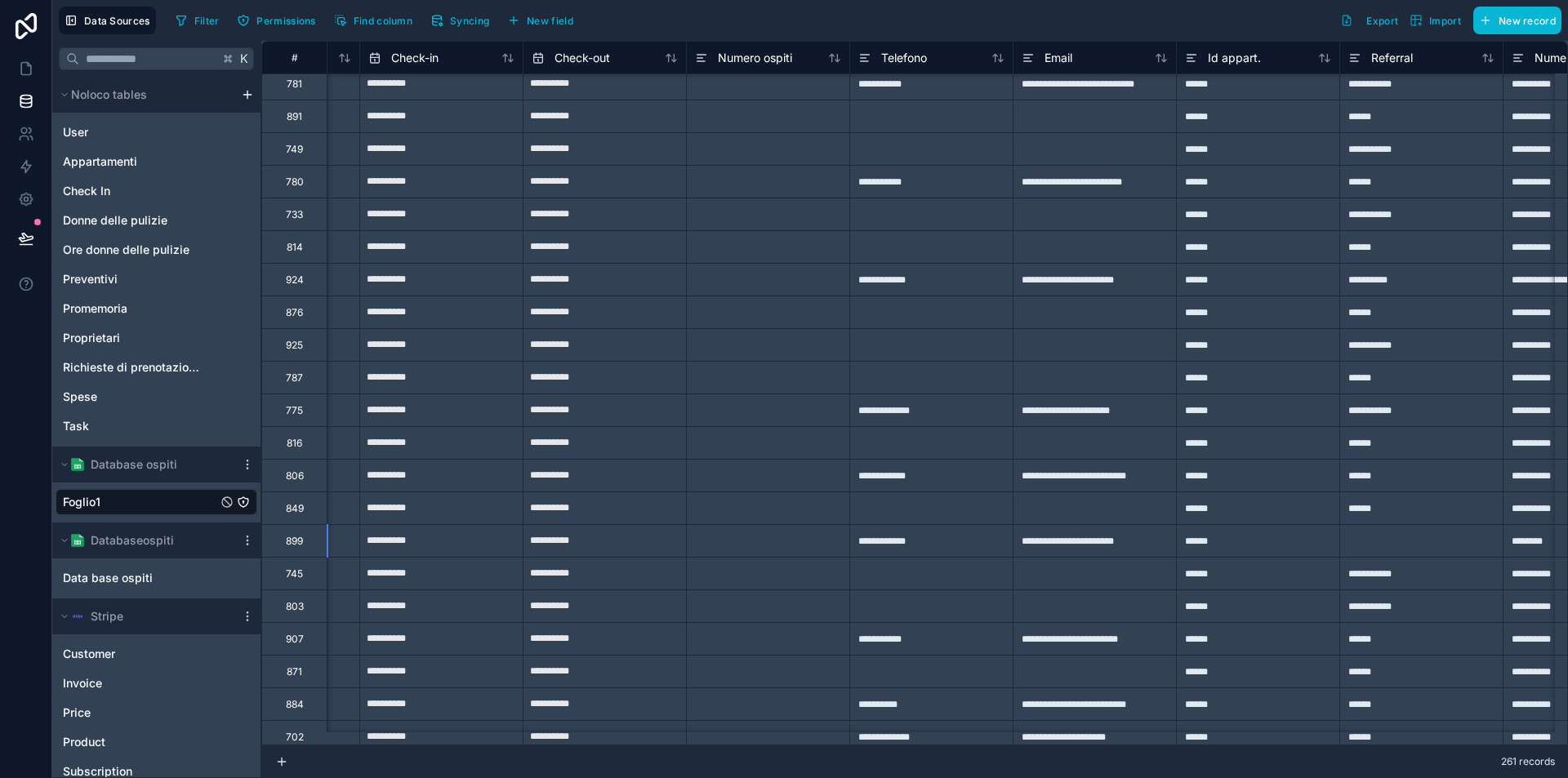
scroll to position [1541, 588]
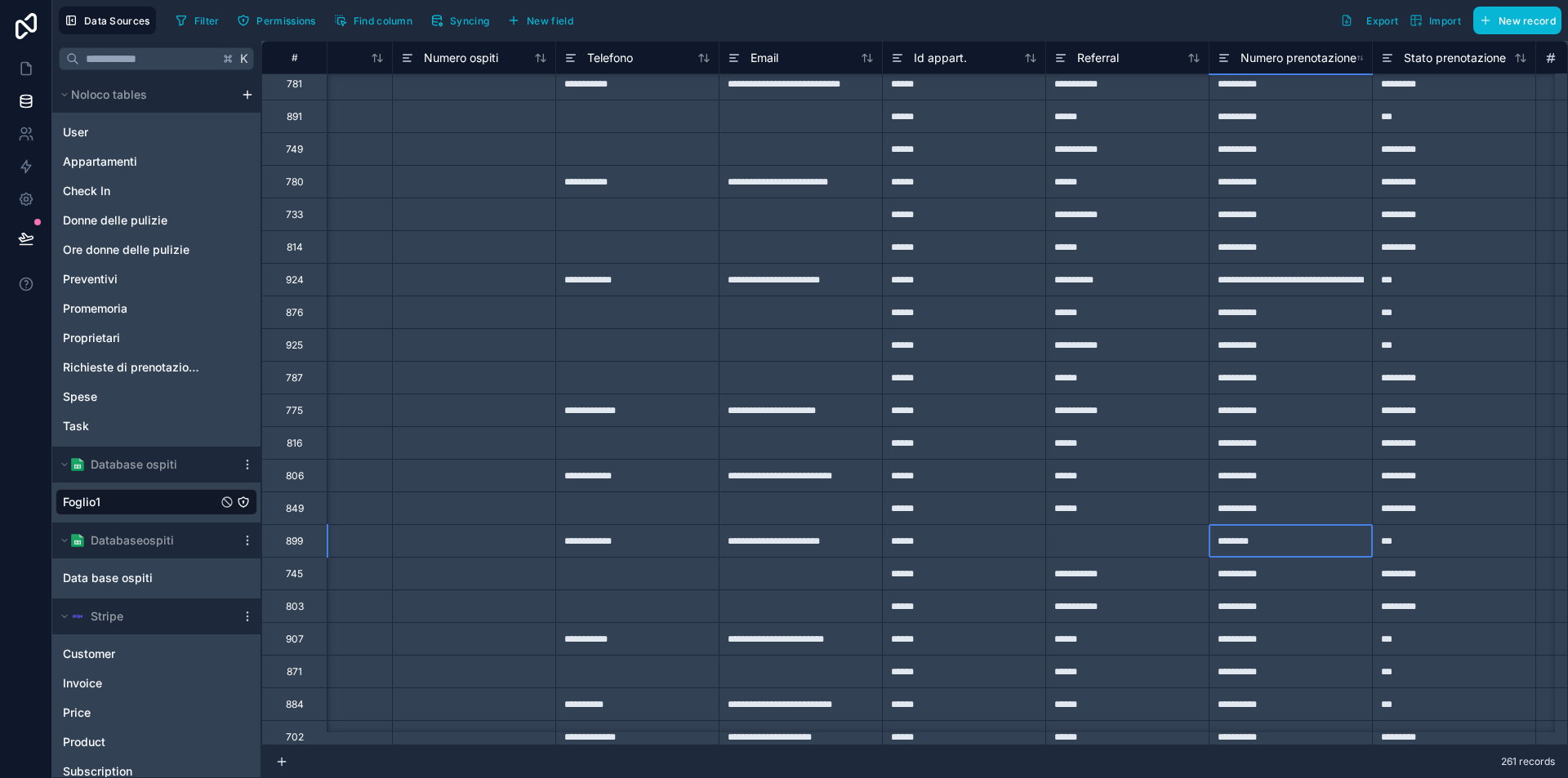
click at [1274, 546] on div "********" at bounding box center [1290, 541] width 163 height 33
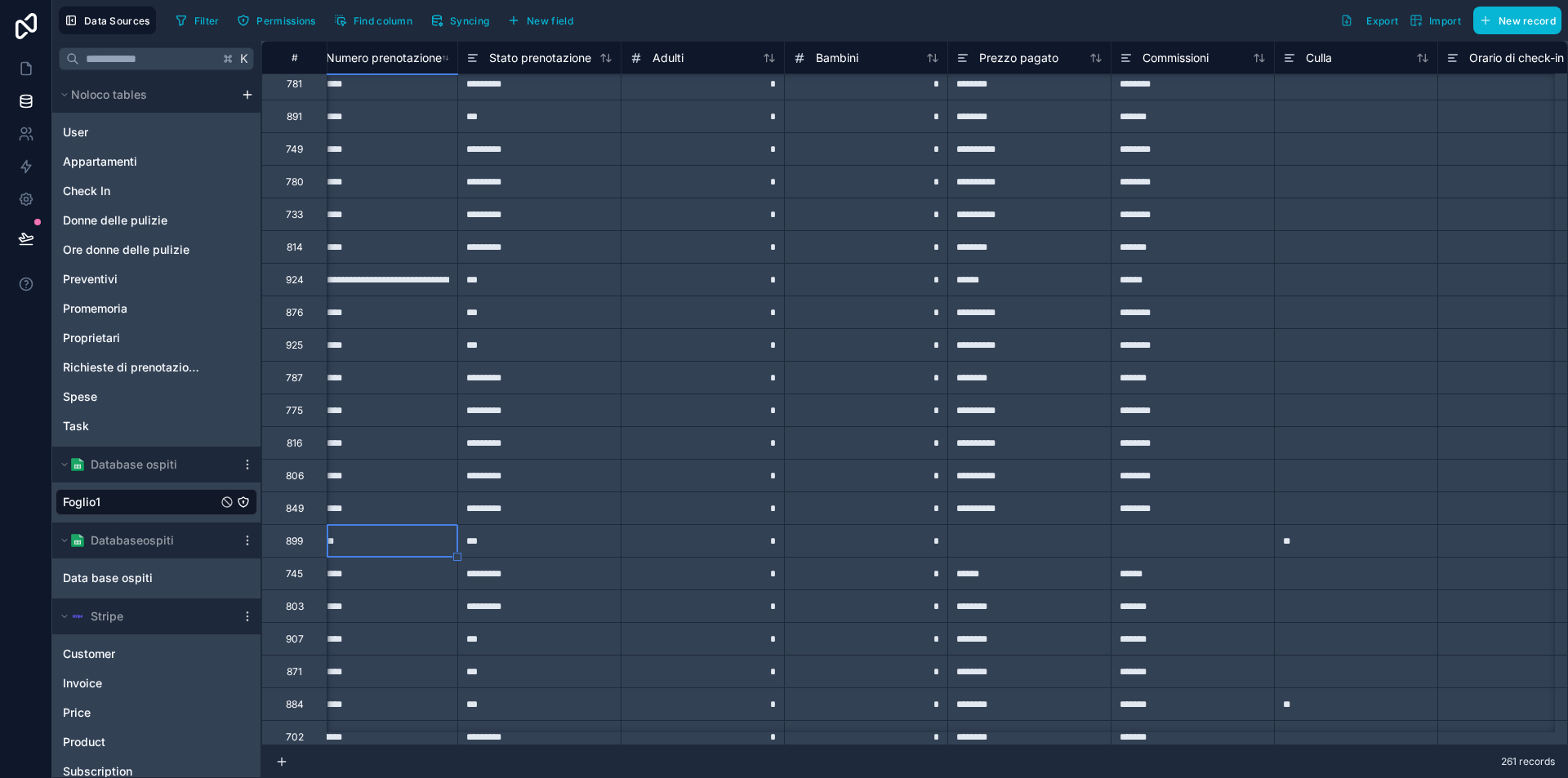
scroll to position [1541, 1633]
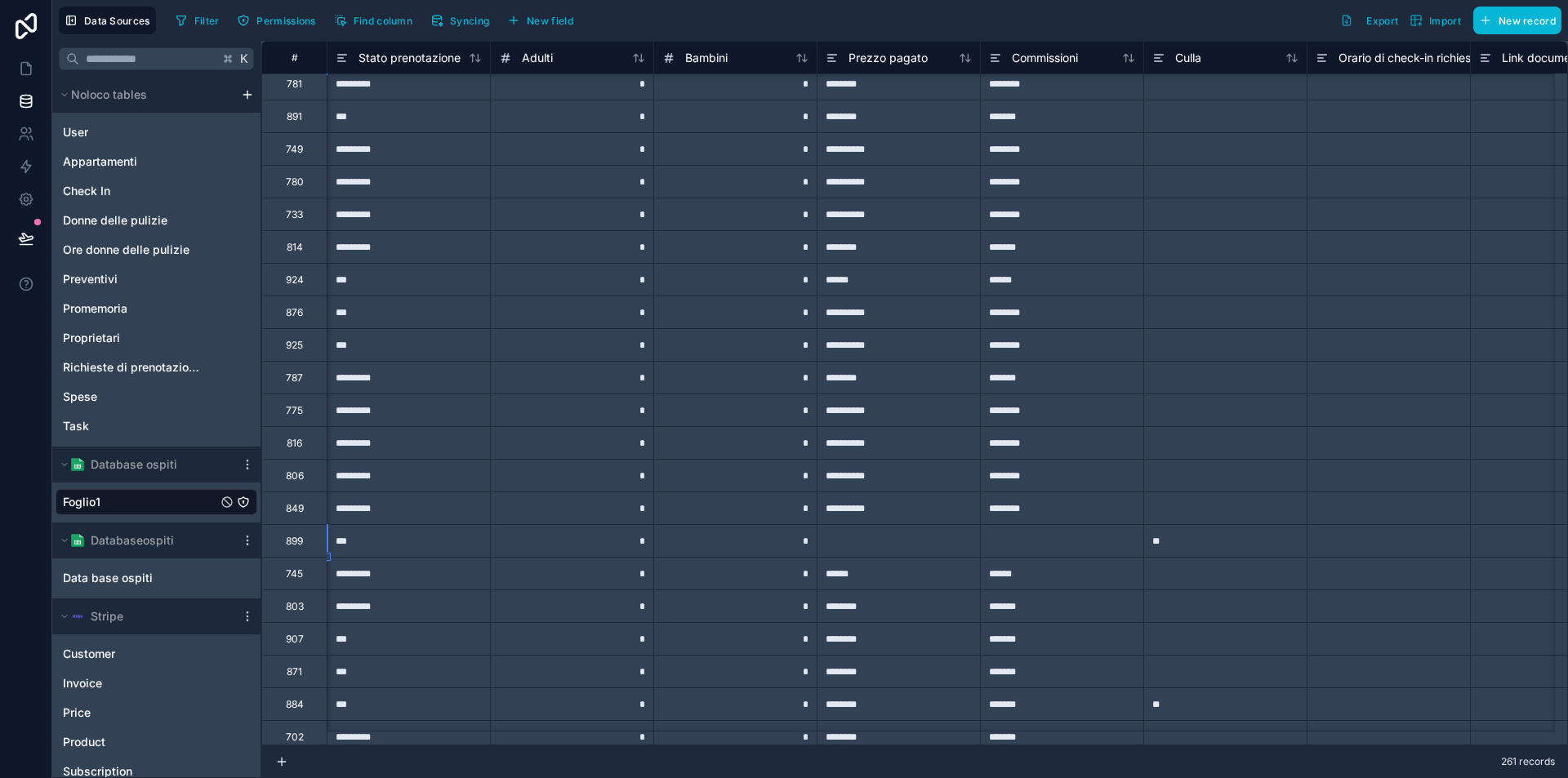
click at [1183, 543] on div "**" at bounding box center [1225, 541] width 163 height 33
click at [1098, 542] on div at bounding box center [1061, 541] width 163 height 33
click at [1197, 538] on div at bounding box center [1225, 541] width 163 height 33
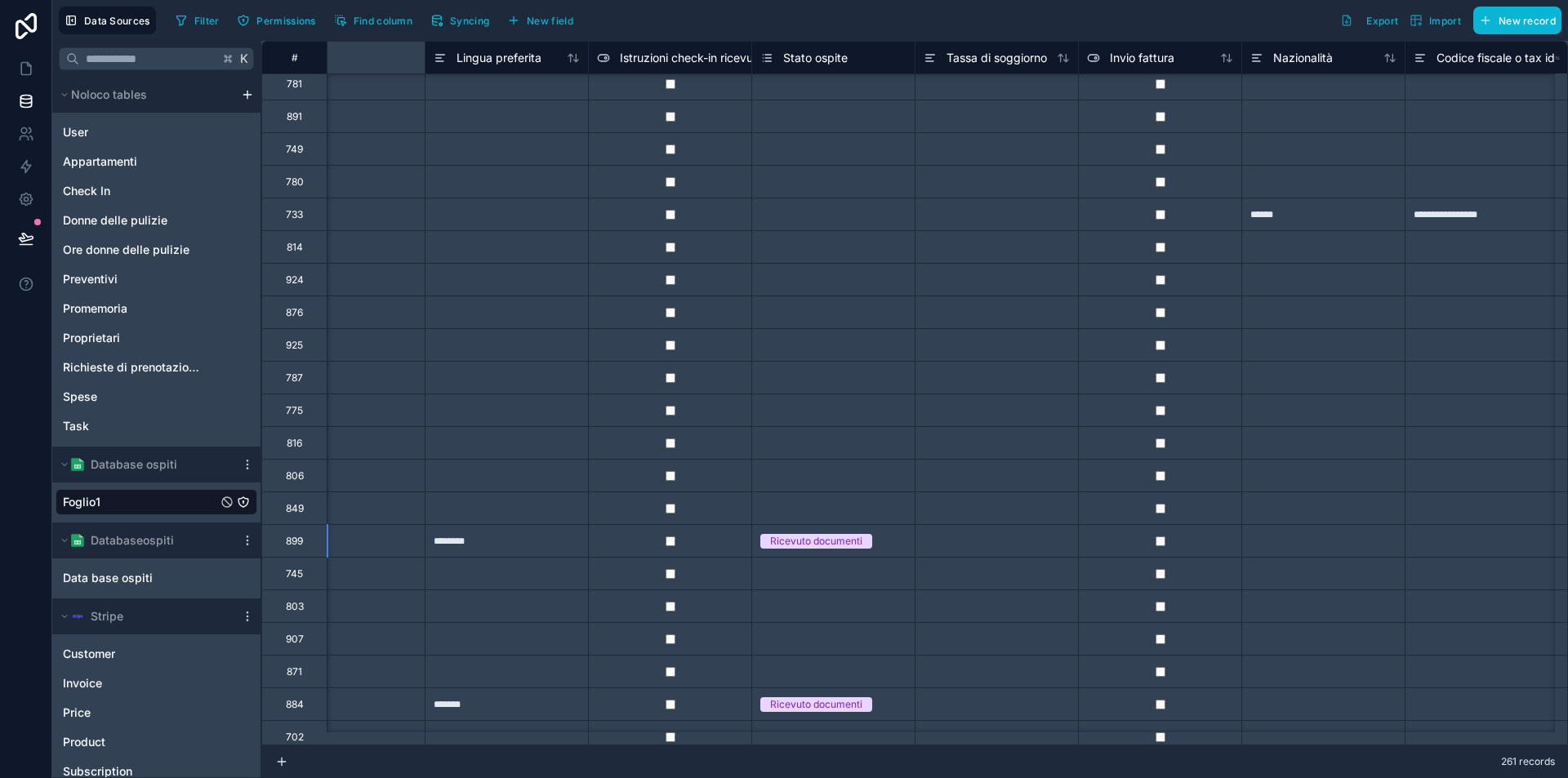
type input "*****"
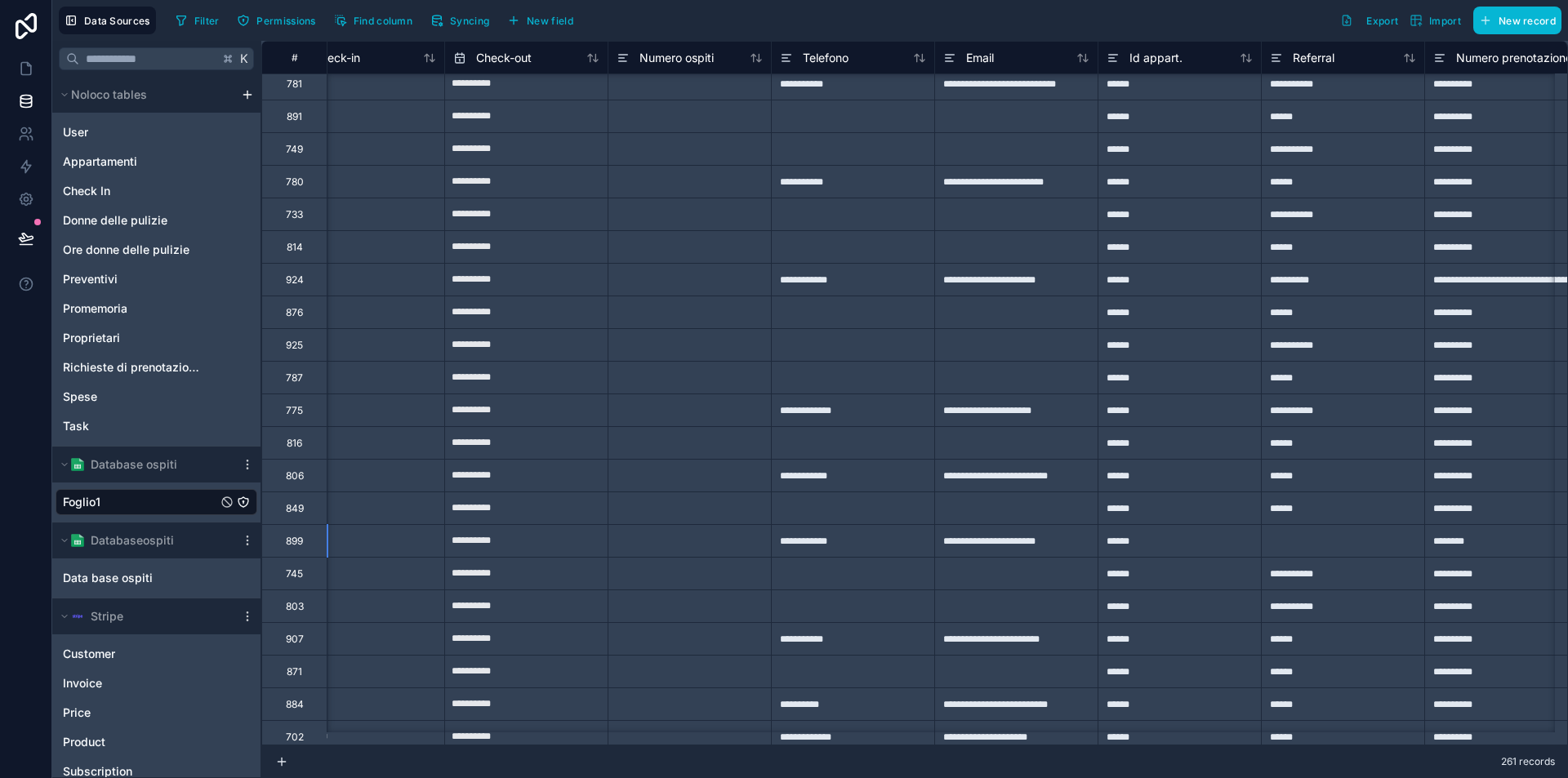
scroll to position [1541, 0]
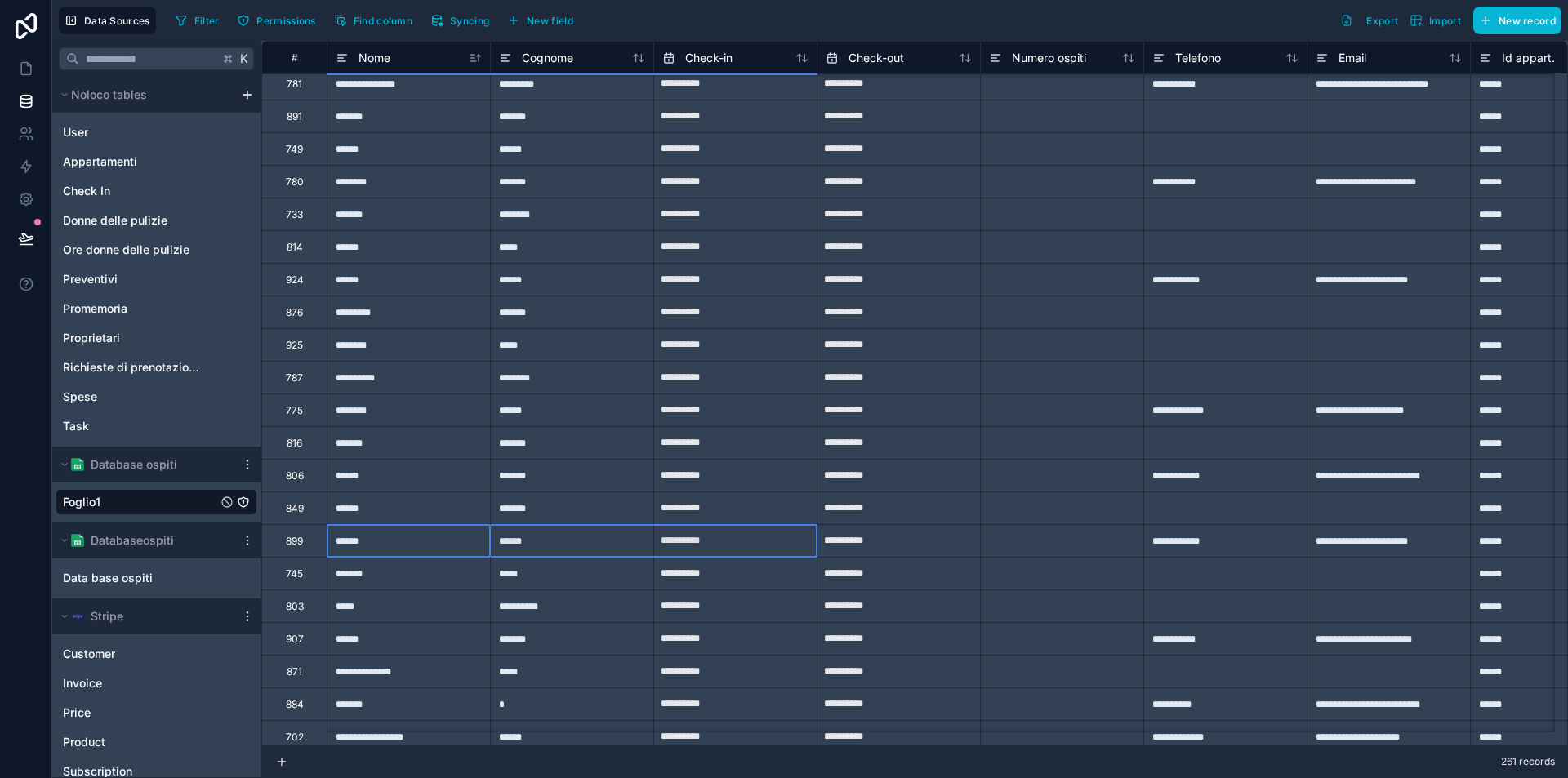
drag, startPoint x: 381, startPoint y: 544, endPoint x: 821, endPoint y: 532, distance: 440.2
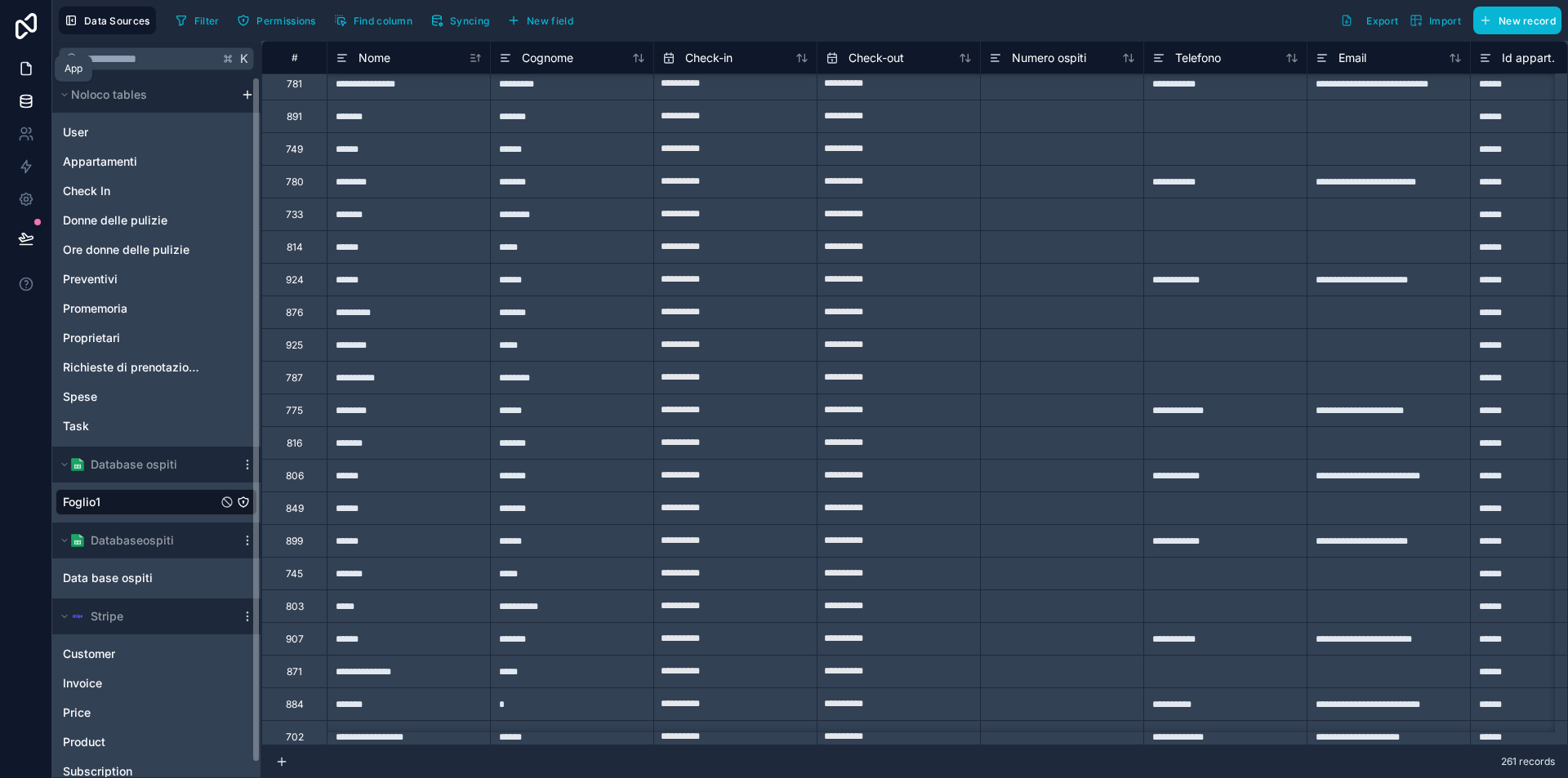
click at [24, 72] on icon at bounding box center [26, 68] width 16 height 16
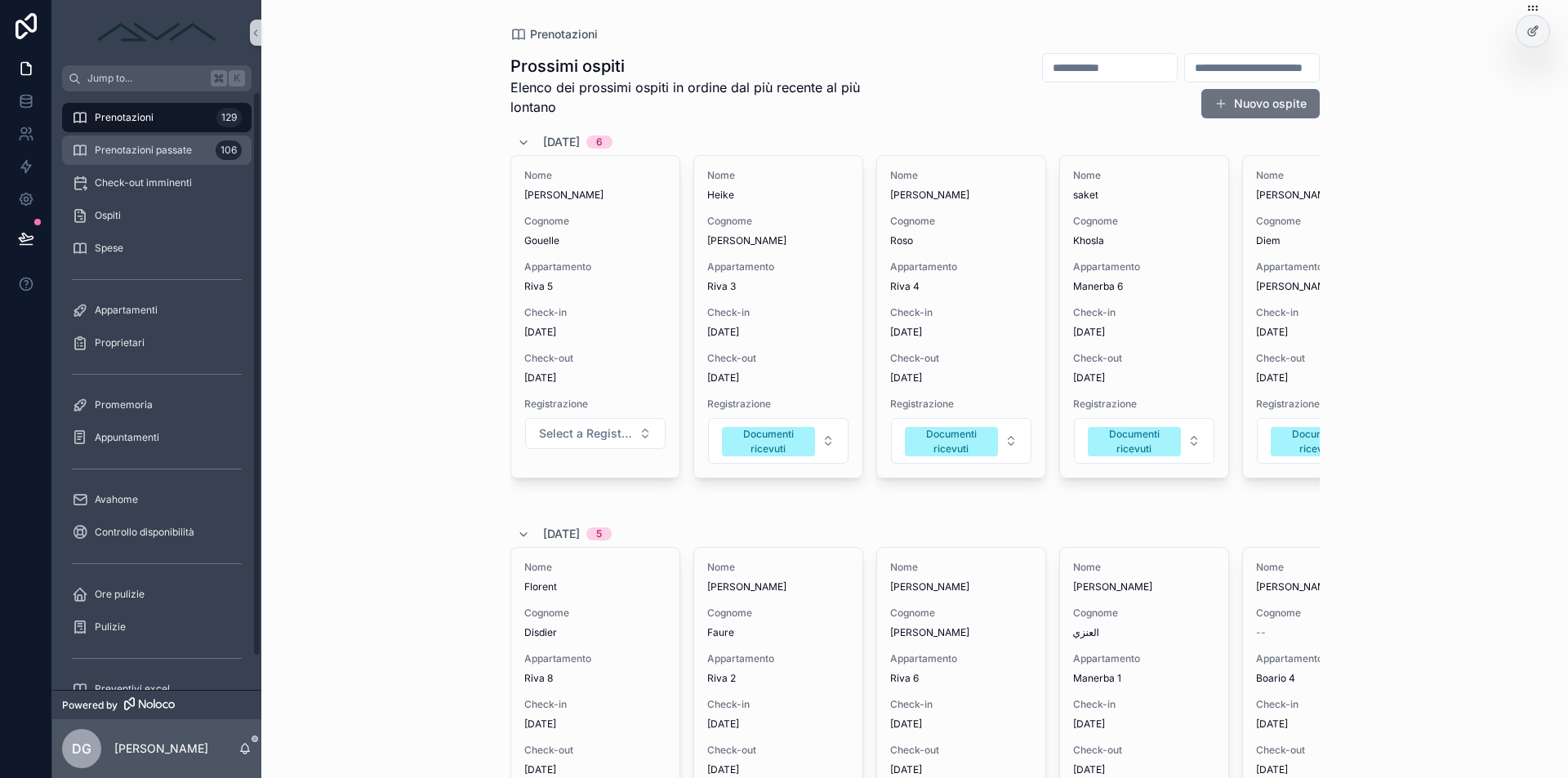
click at [135, 149] on span "Prenotazioni passate" at bounding box center [144, 150] width 98 height 13
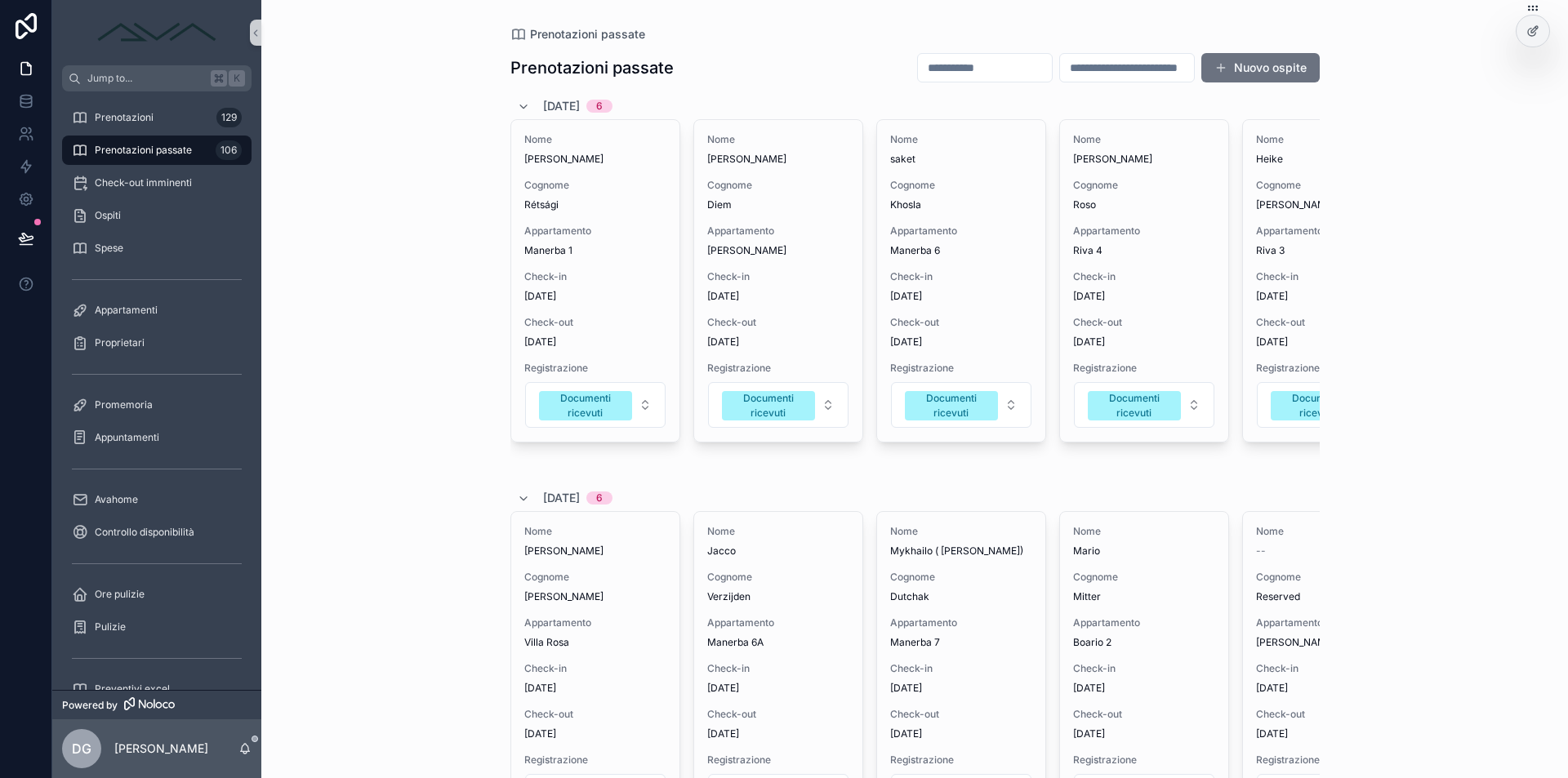
click at [924, 68] on input "scrollable content" at bounding box center [984, 68] width 134 height 23
type input "******"
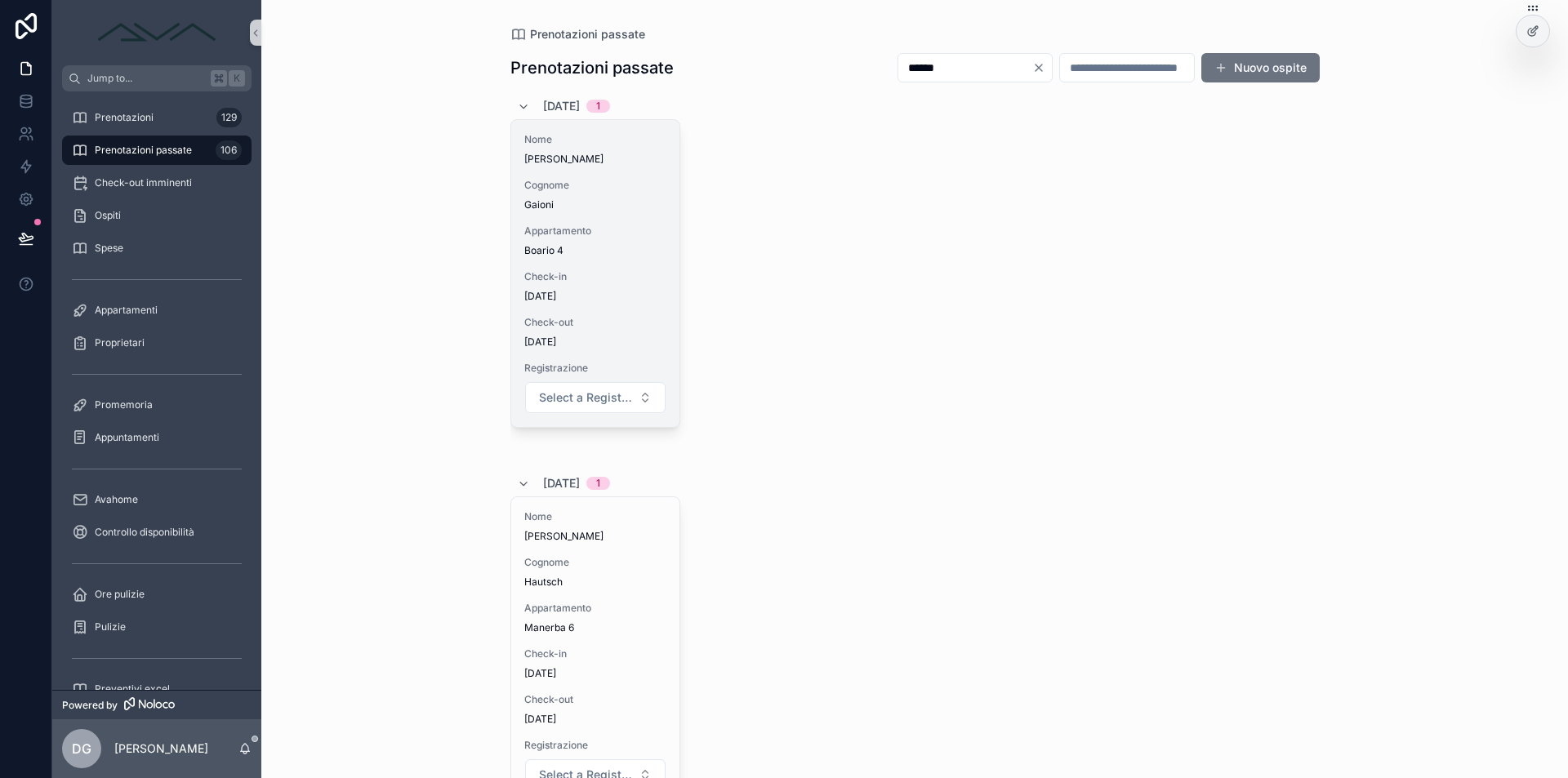
click at [628, 190] on span "Cognome" at bounding box center [596, 185] width 142 height 13
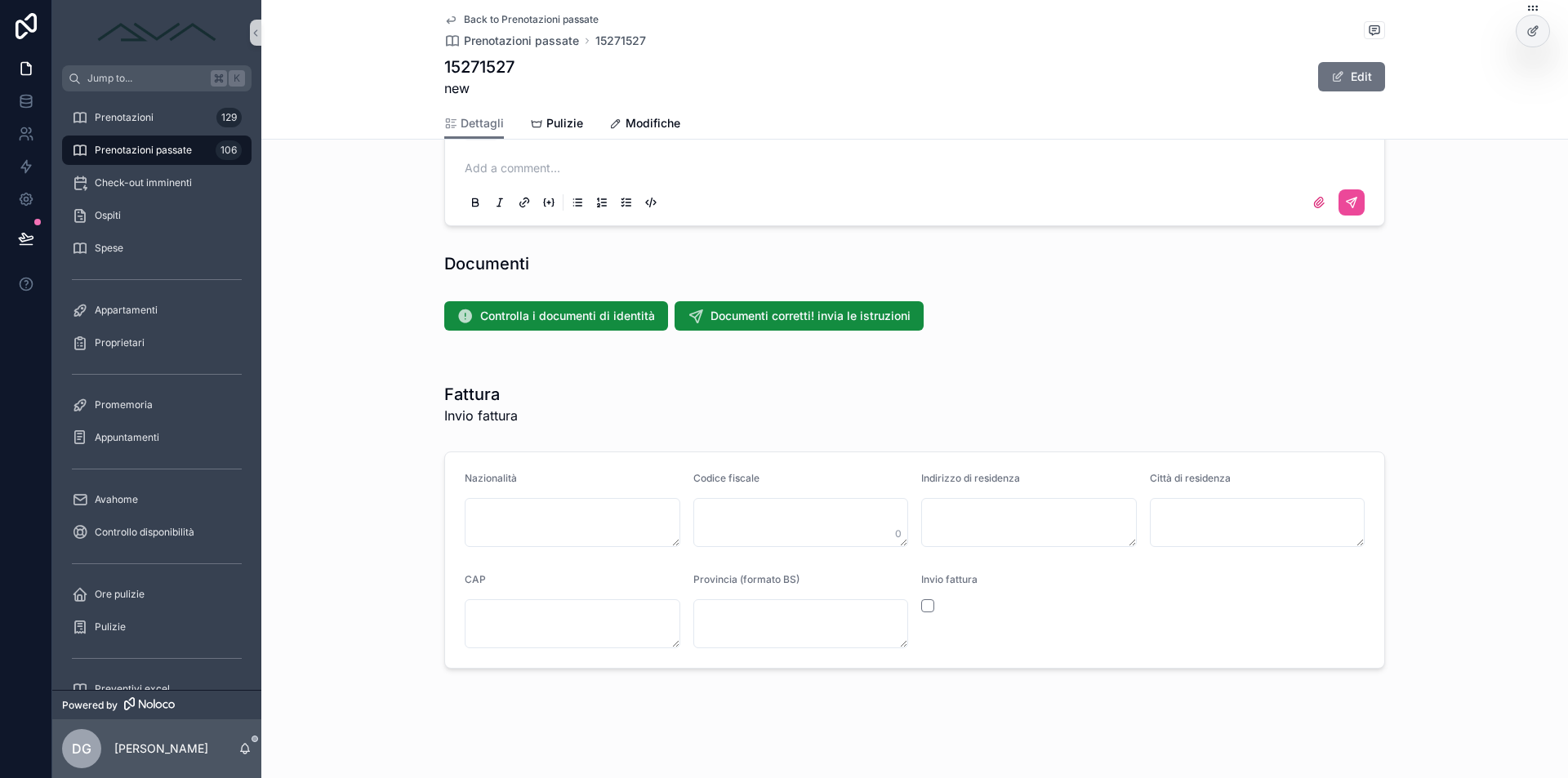
scroll to position [1666, 0]
click at [1531, 27] on icon at bounding box center [1532, 31] width 13 height 13
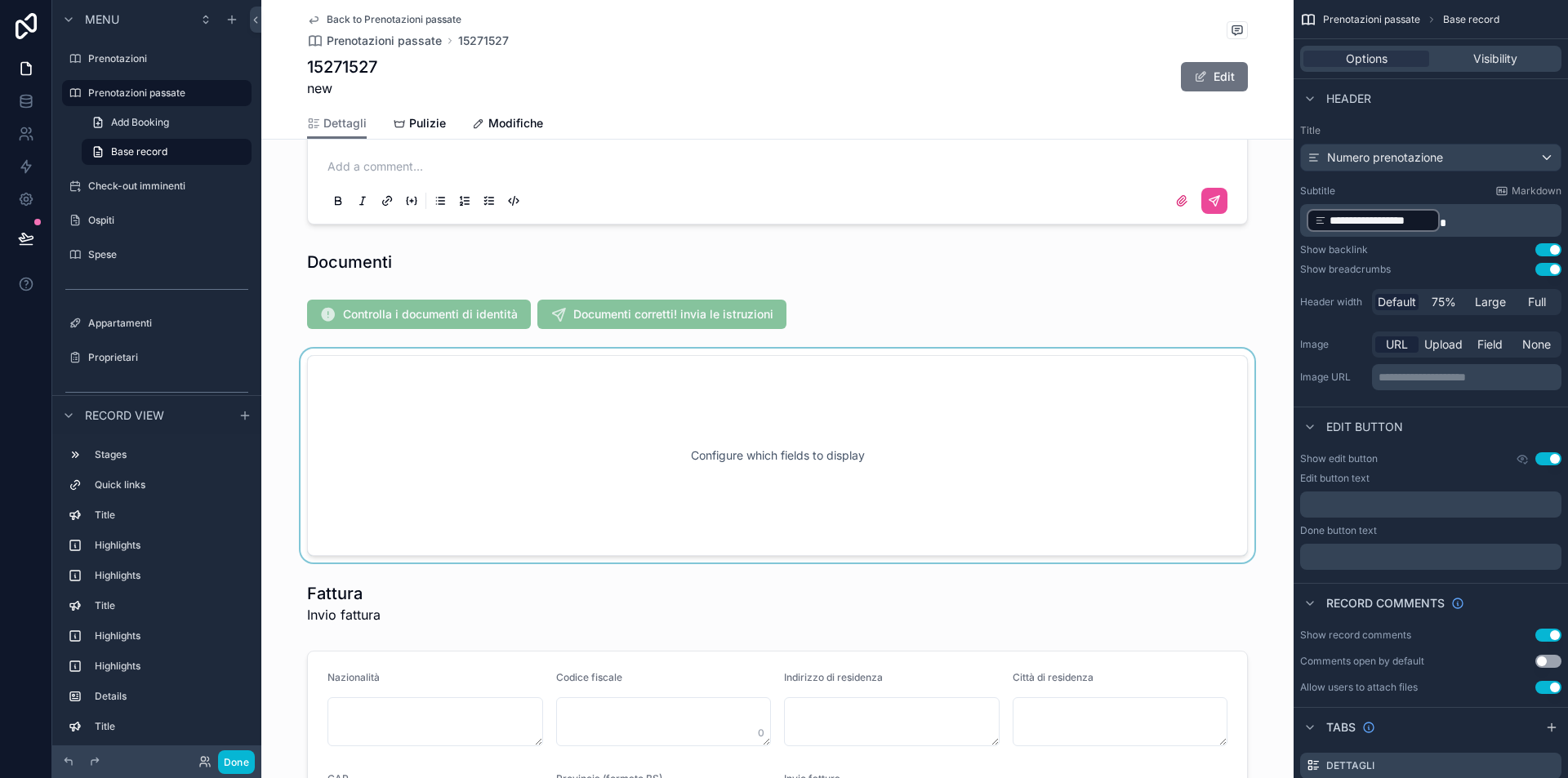
click at [532, 392] on div "scrollable content" at bounding box center [777, 455] width 1032 height 214
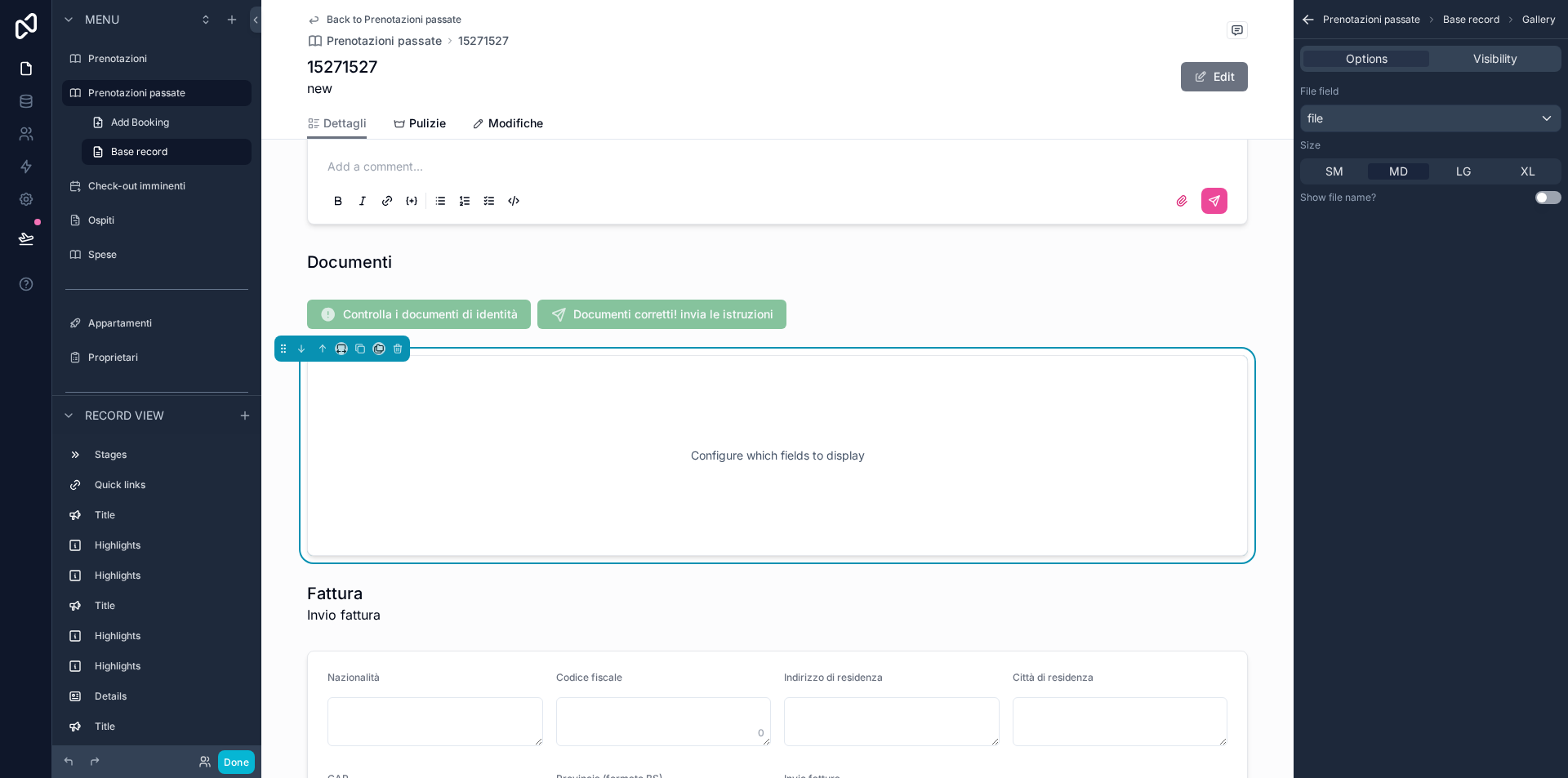
scroll to position [1694, 0]
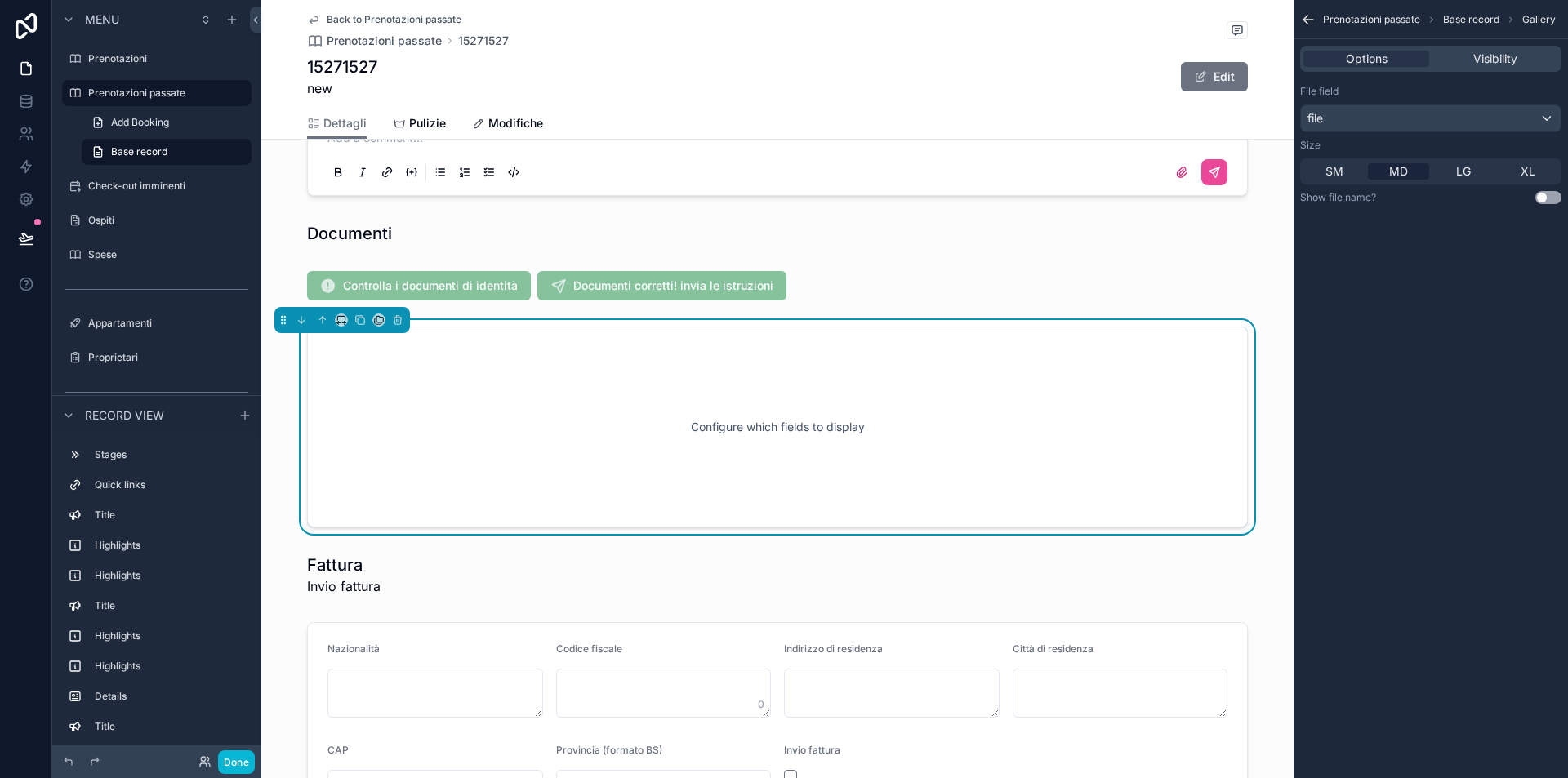
click at [1424, 117] on div "file" at bounding box center [1430, 118] width 259 height 27
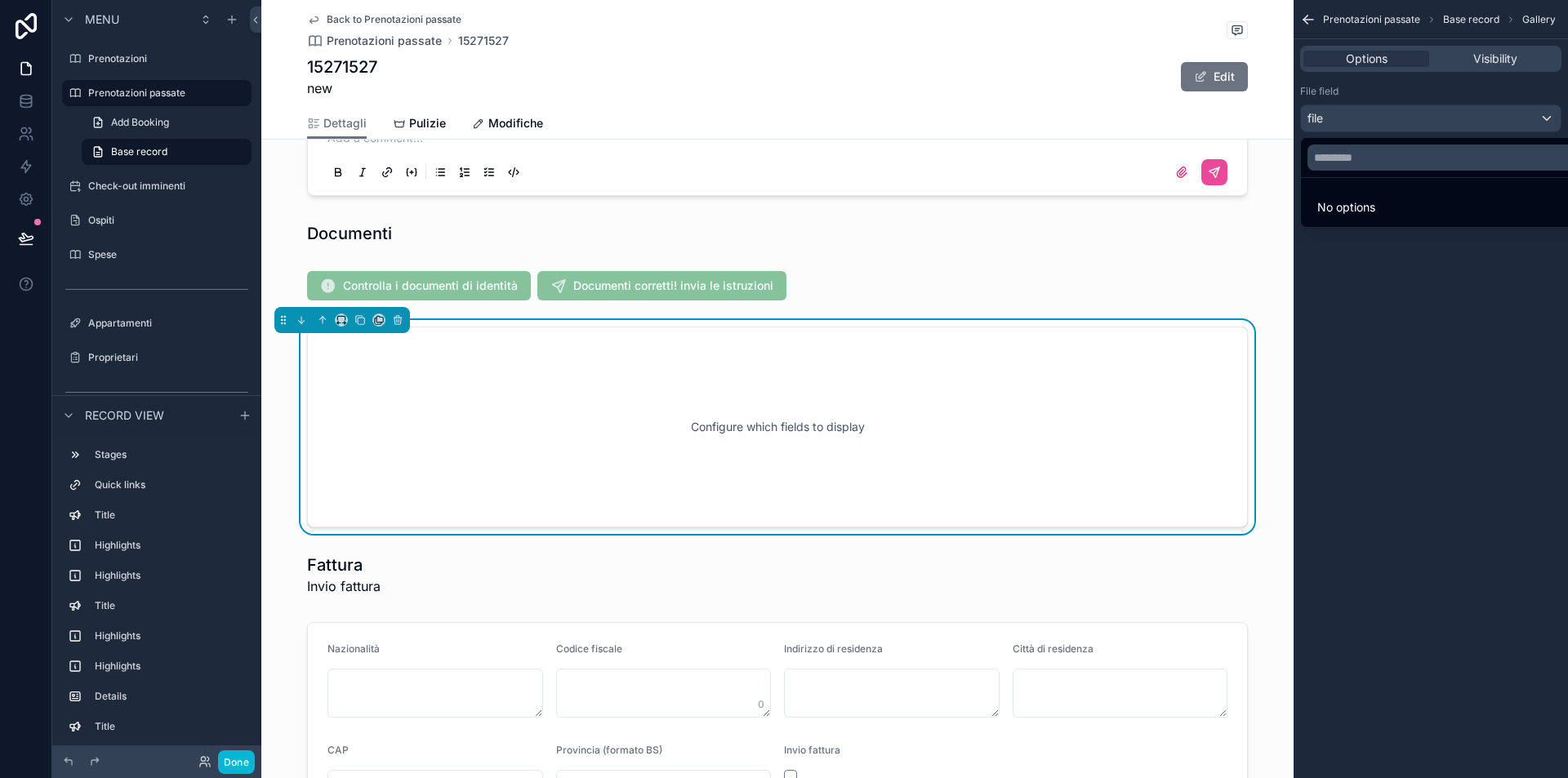
click at [1386, 293] on div "scrollable content" at bounding box center [784, 389] width 1568 height 778
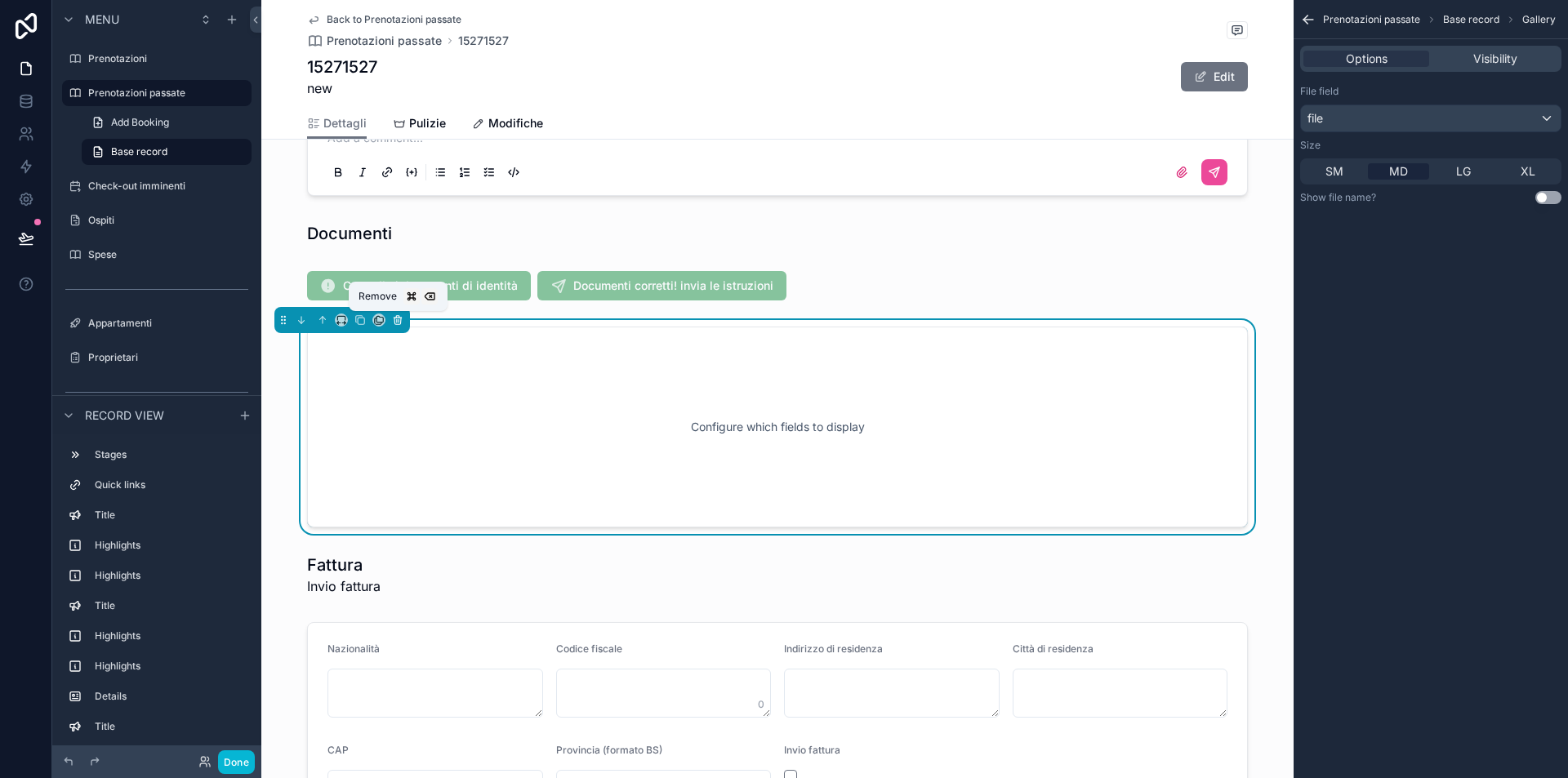
click at [401, 320] on icon "scrollable content" at bounding box center [397, 319] width 11 height 11
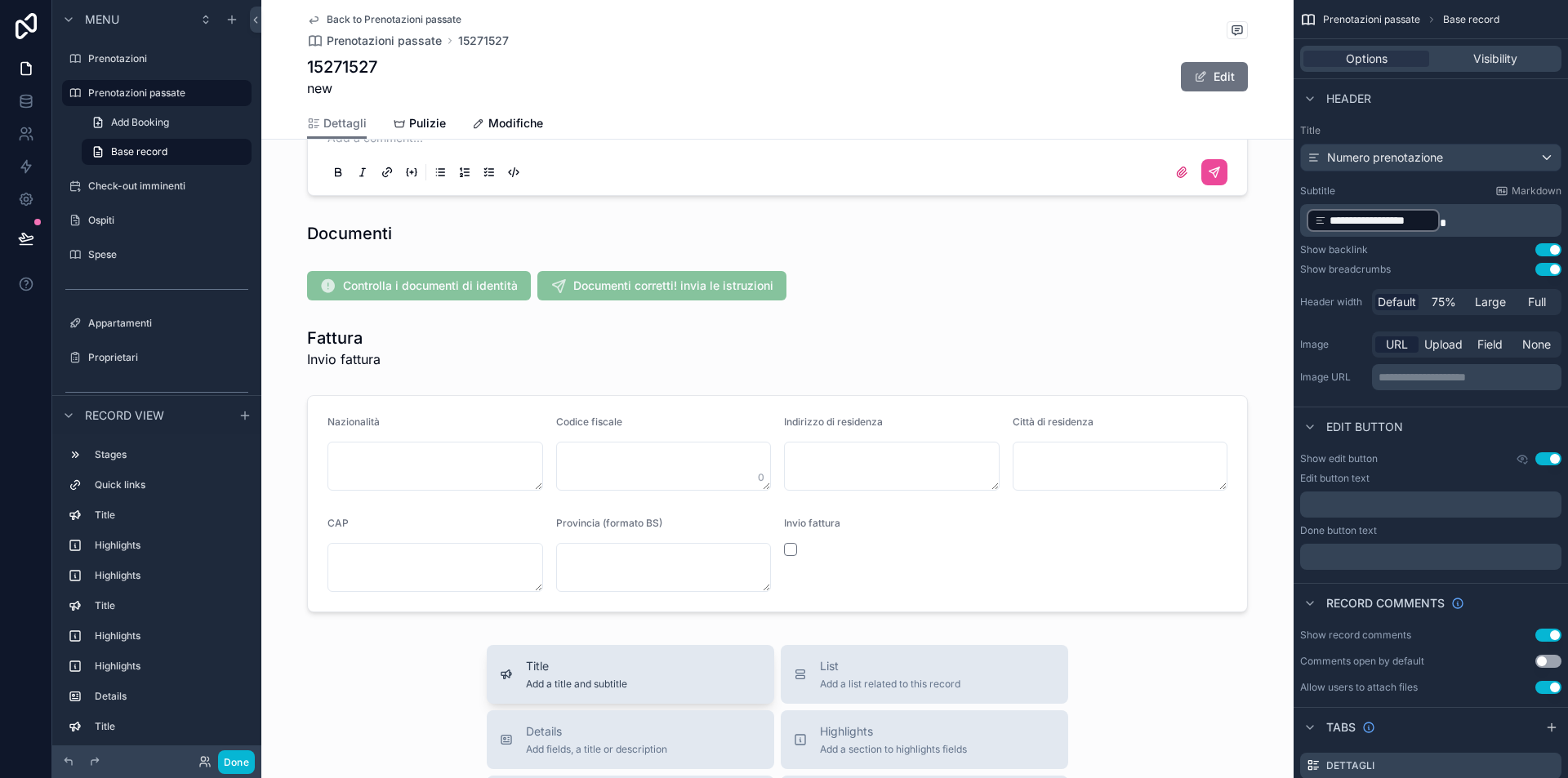
scroll to position [1835, 0]
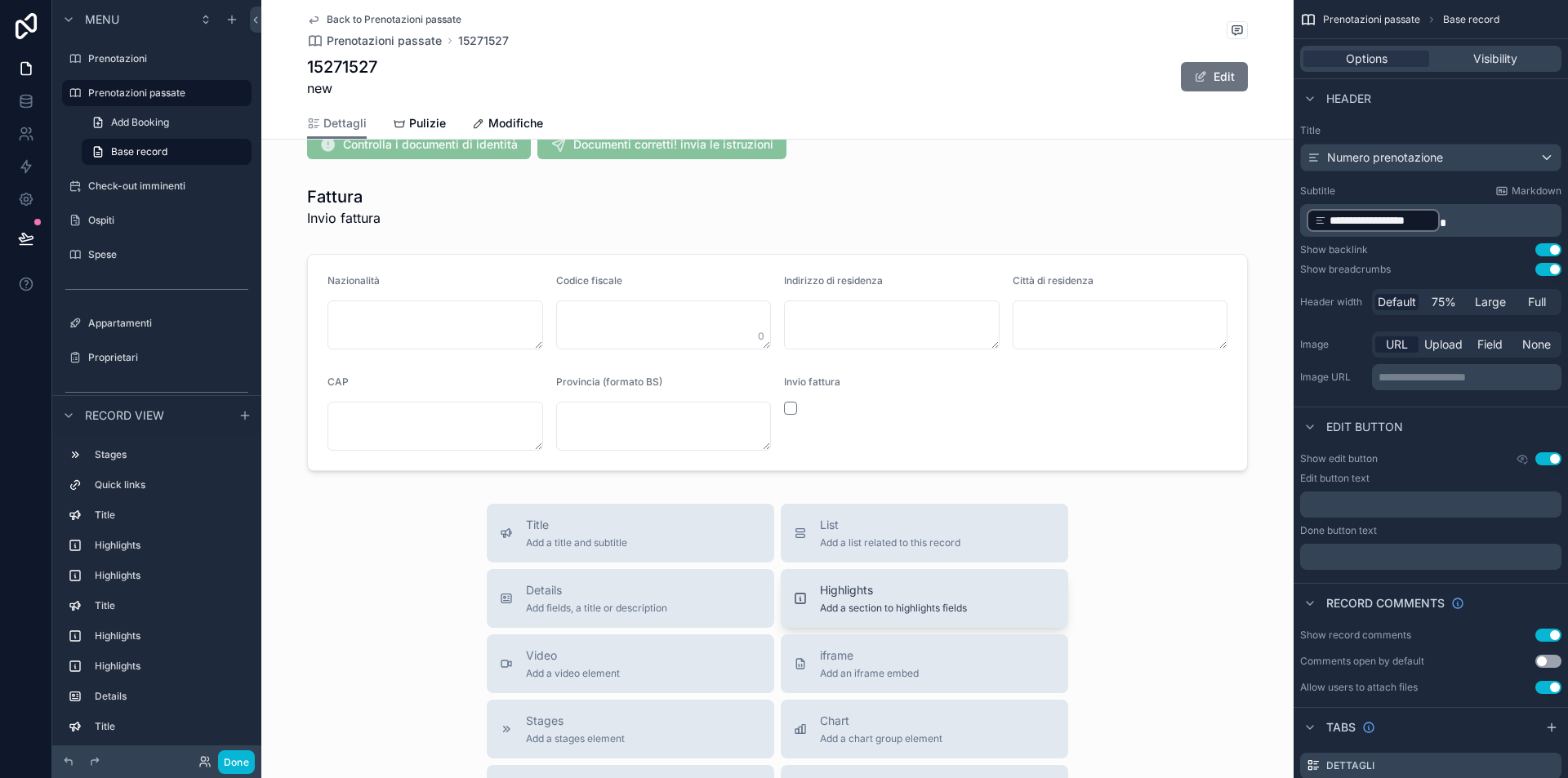
click at [876, 588] on span "Highlights" at bounding box center [894, 590] width 147 height 16
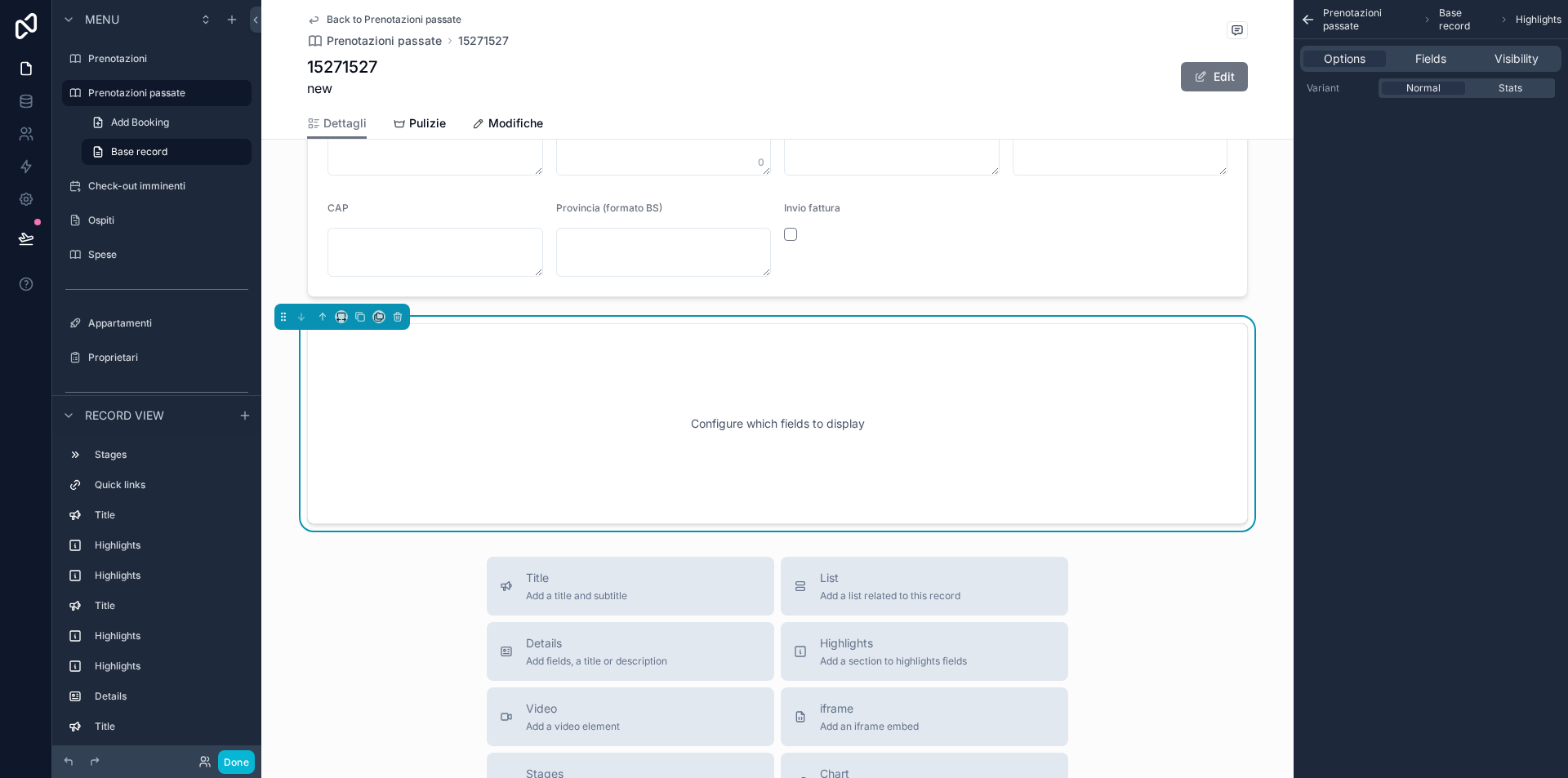
scroll to position [2044, 0]
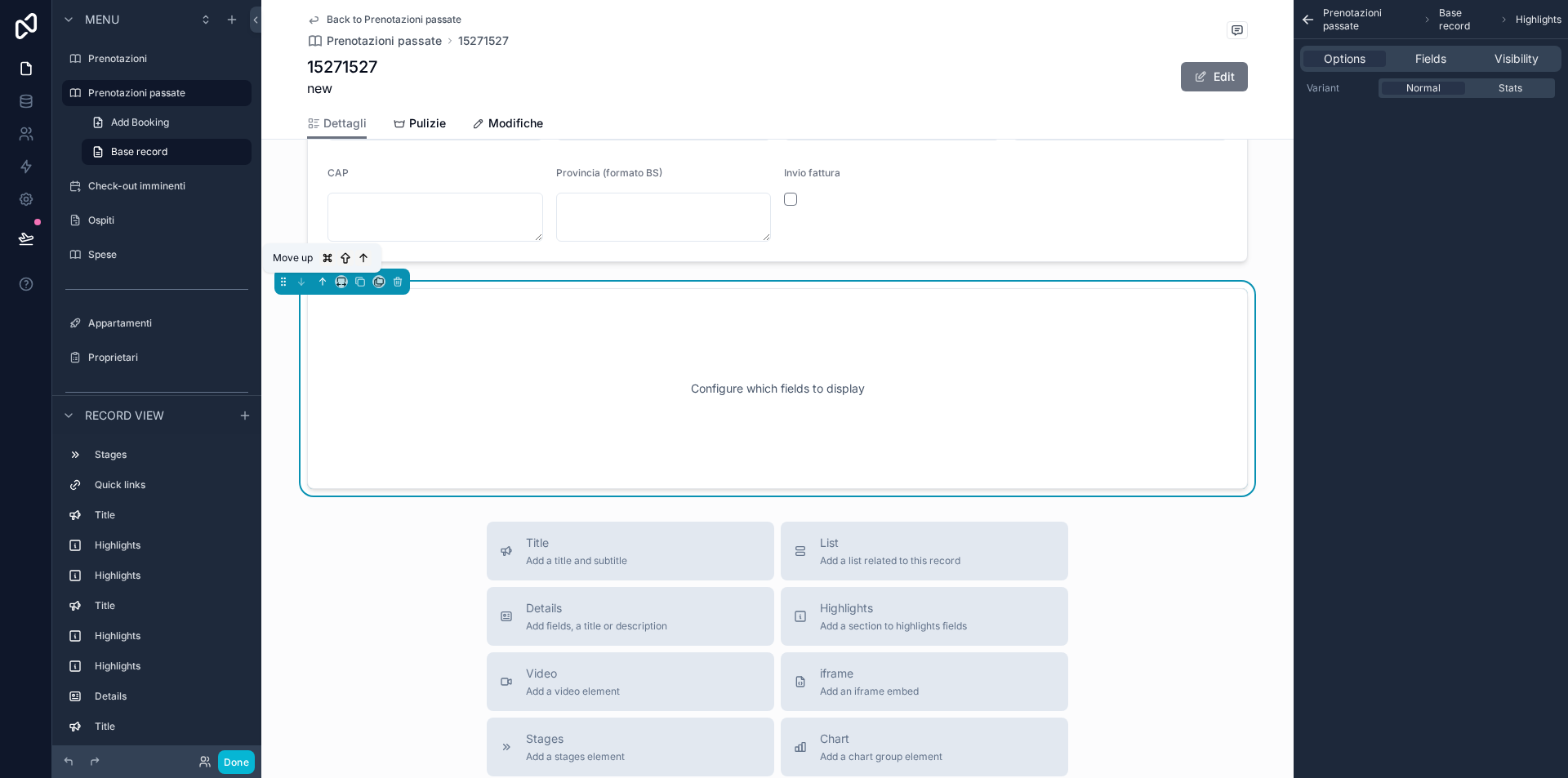
click at [323, 279] on icon "scrollable content" at bounding box center [323, 282] width 0 height 7
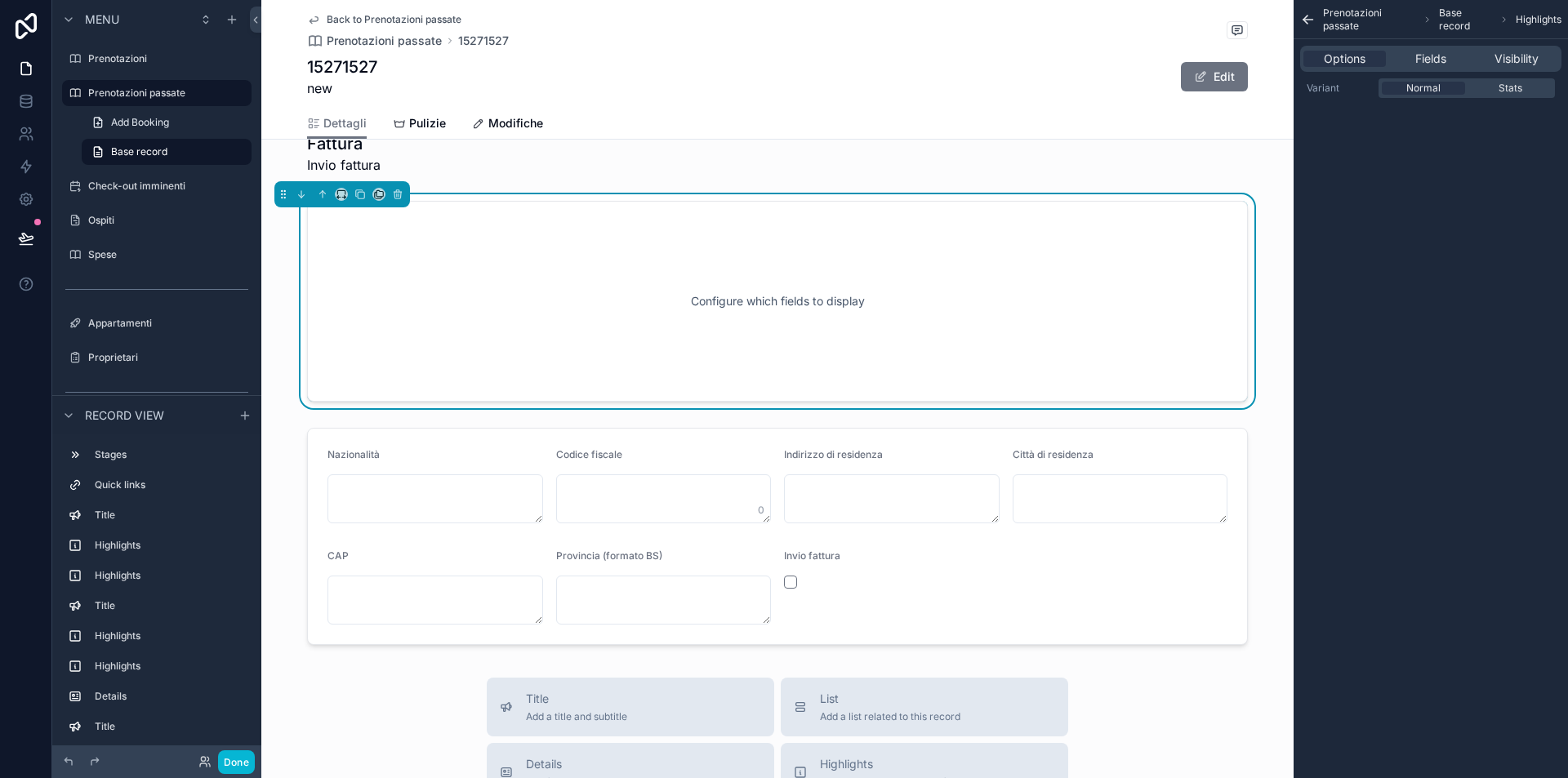
scroll to position [1541, 0]
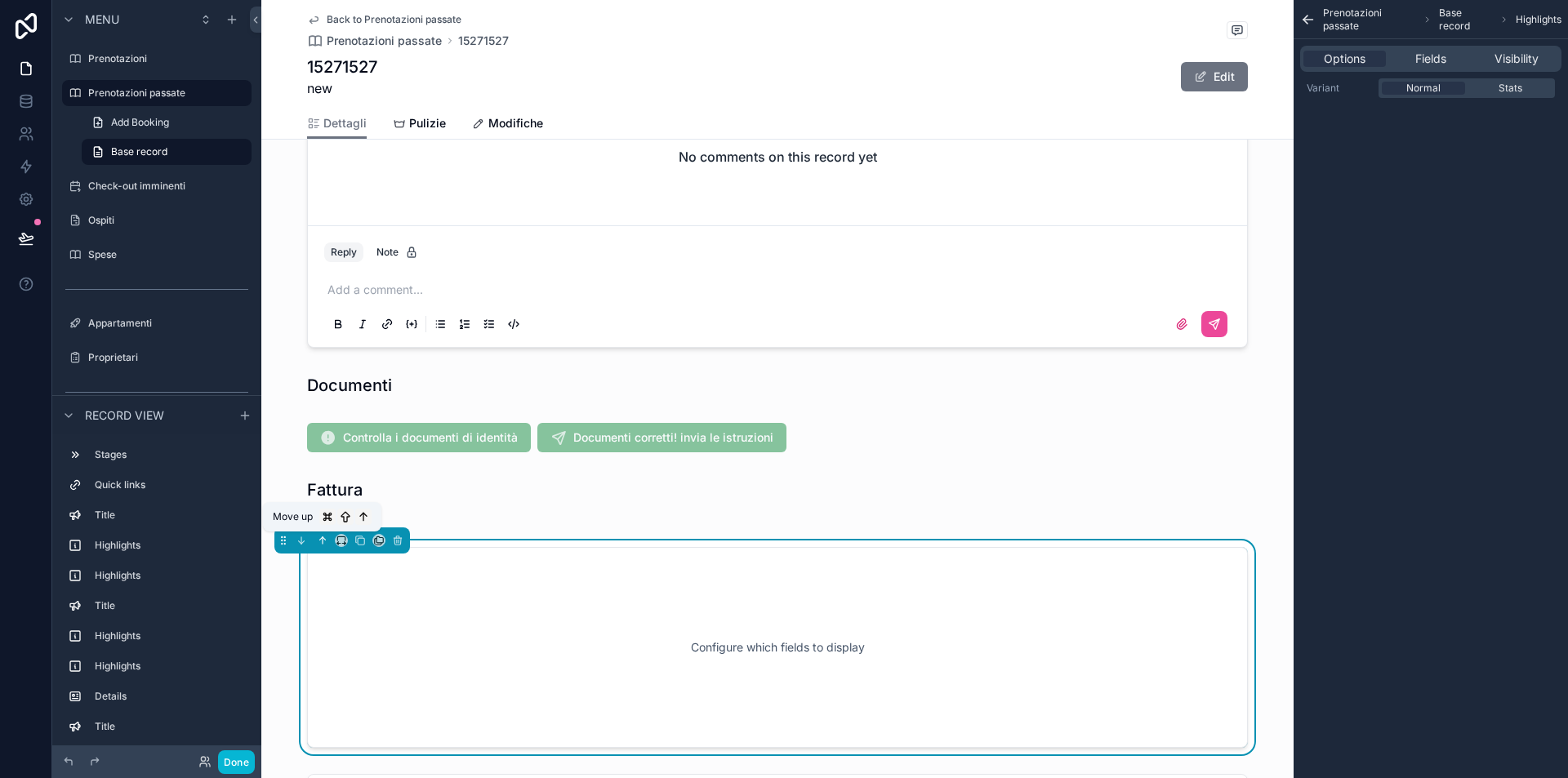
click at [321, 540] on icon "scrollable content" at bounding box center [322, 540] width 11 height 11
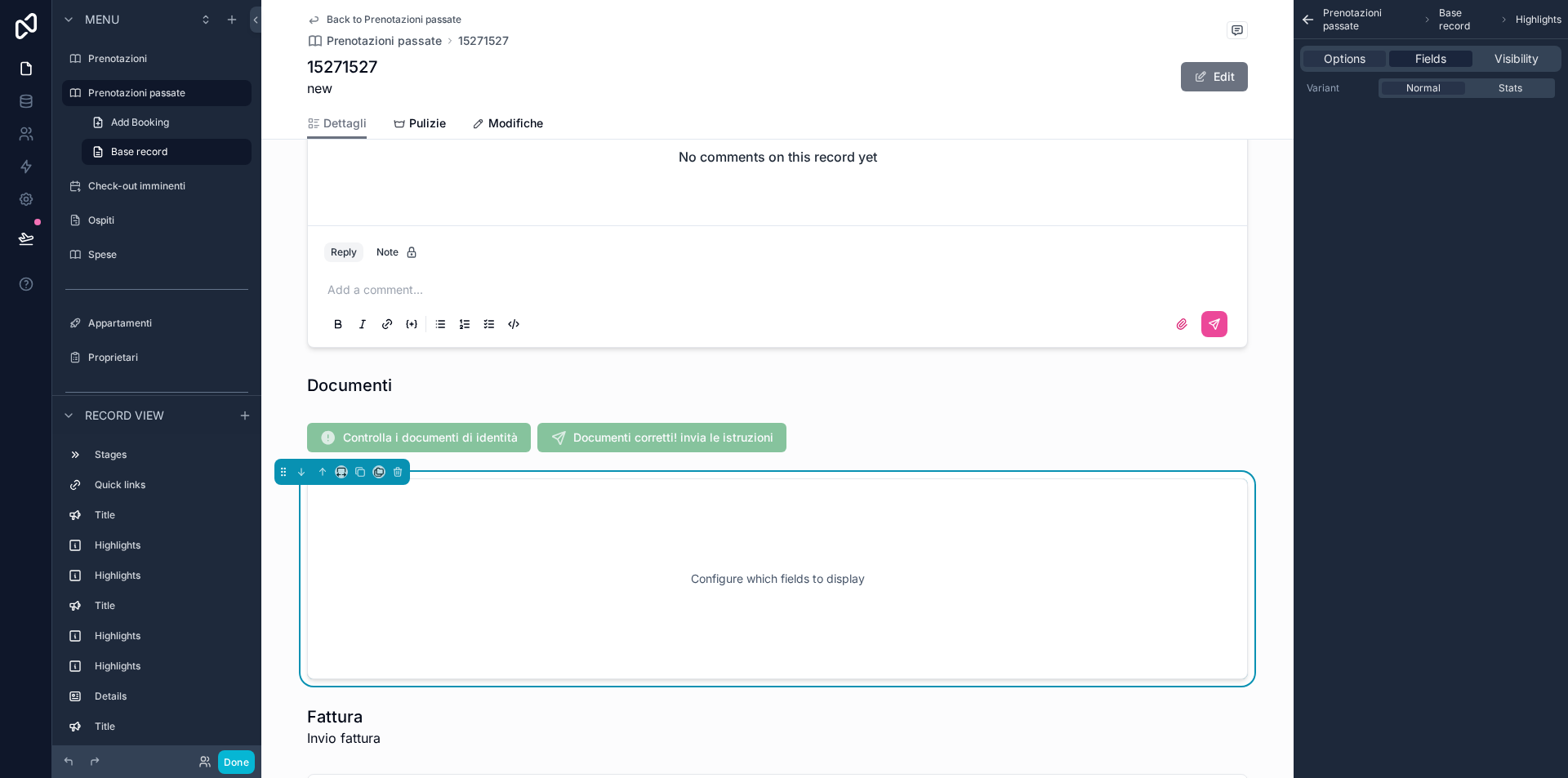
click at [1434, 51] on span "Fields" at bounding box center [1431, 58] width 31 height 16
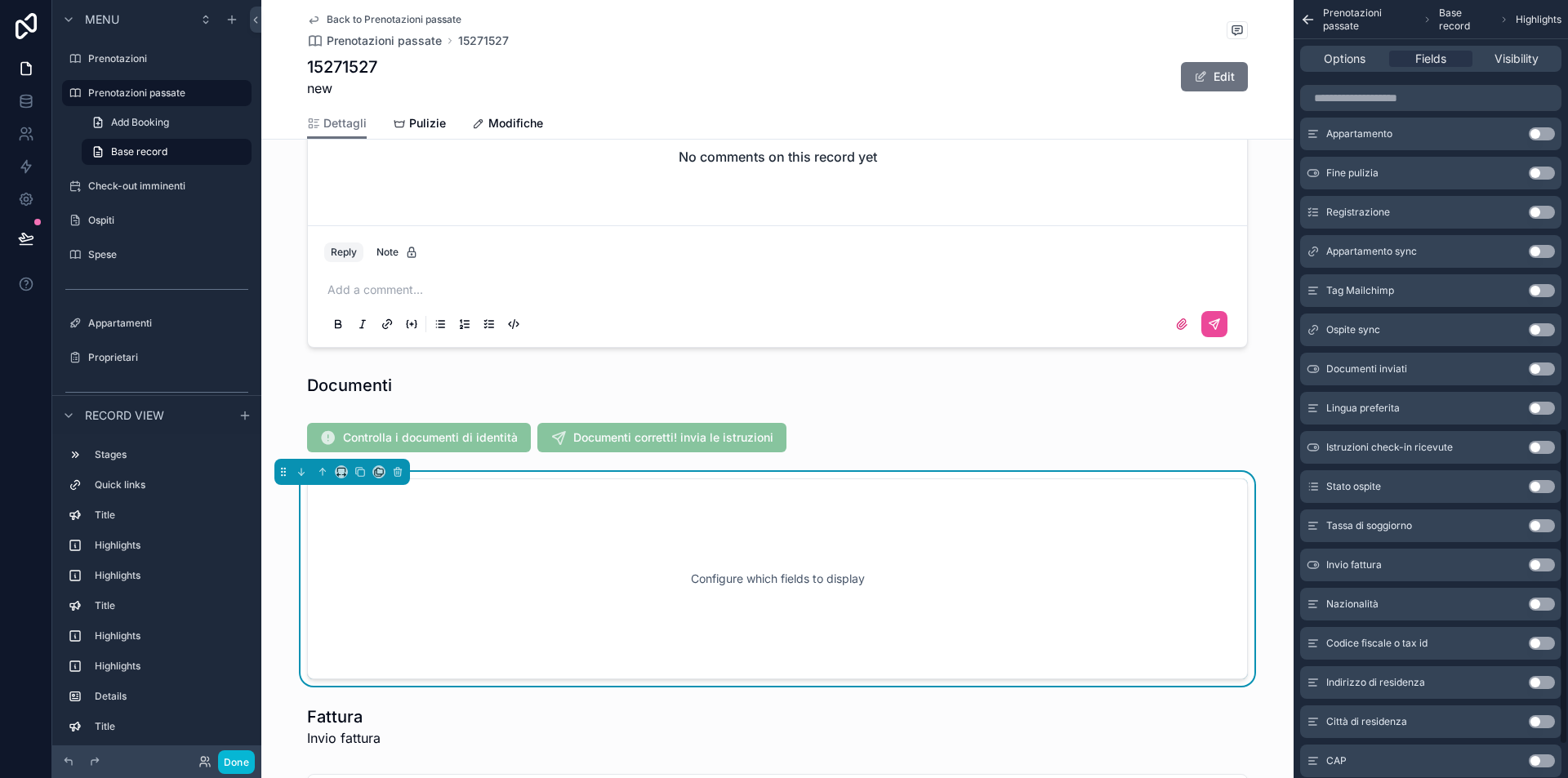
scroll to position [1052, 0]
click at [1424, 95] on input "scrollable content" at bounding box center [1430, 98] width 261 height 27
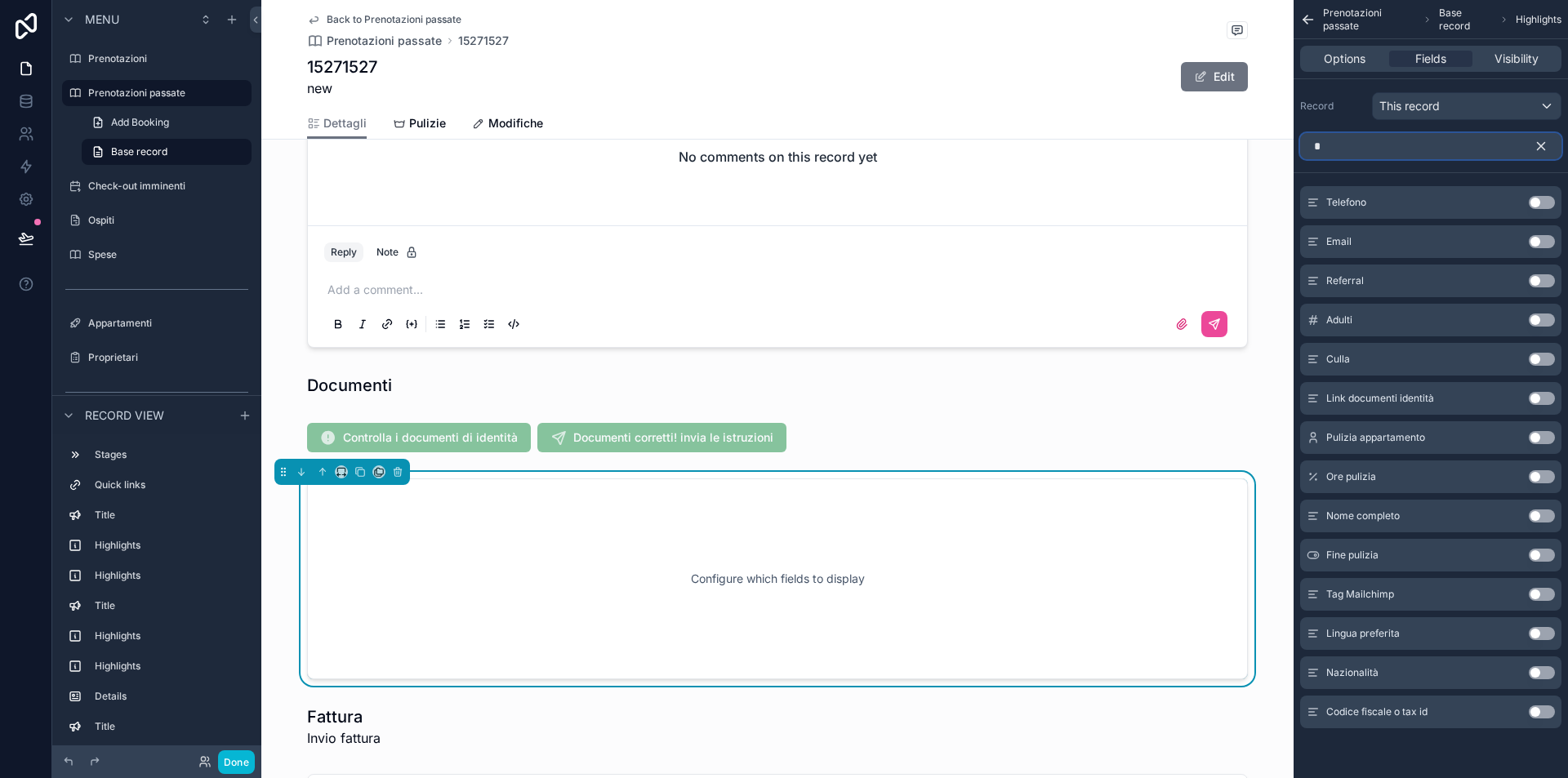
scroll to position [0, 0]
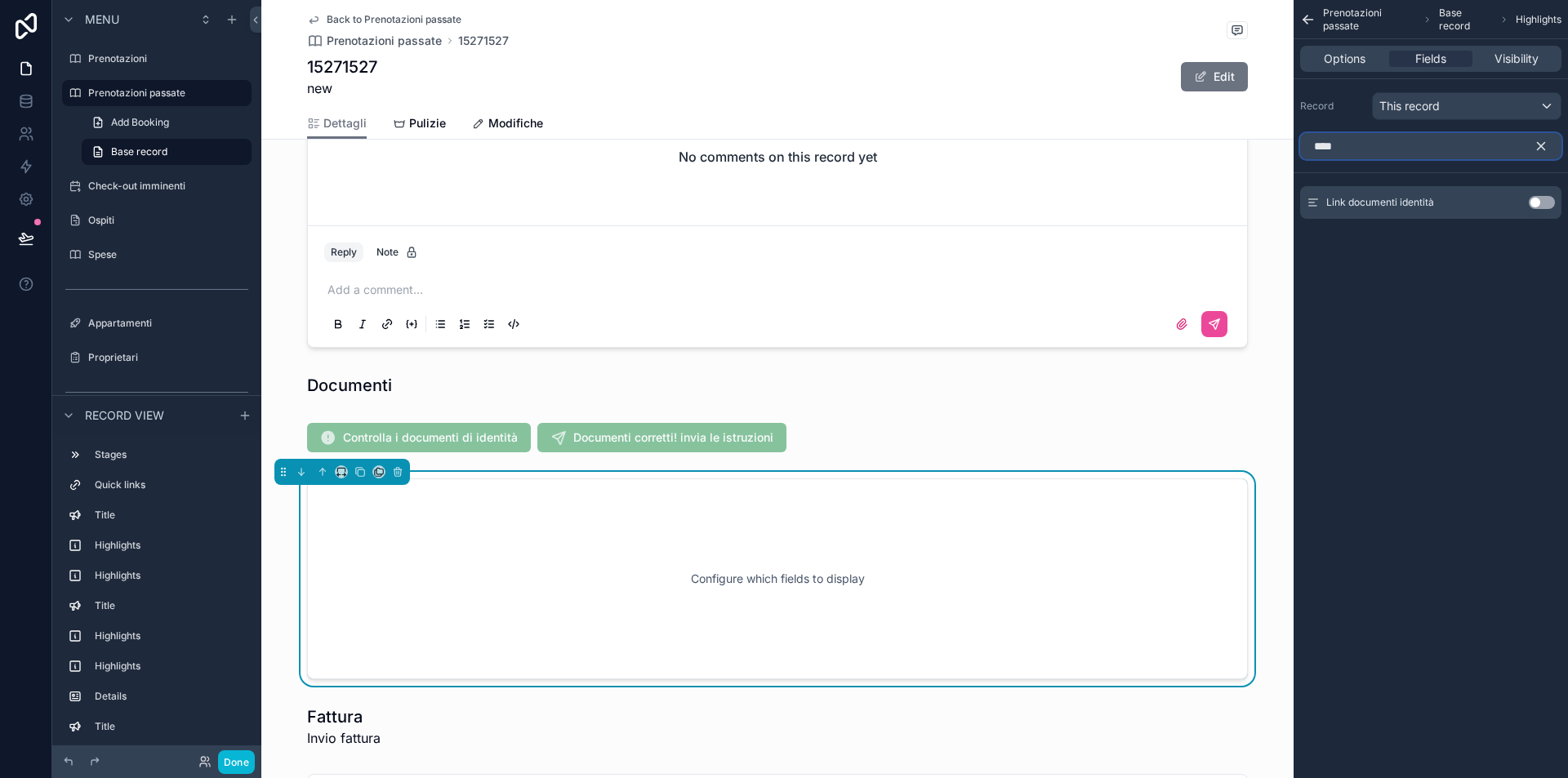
type input "****"
click at [1550, 199] on button "Use setting" at bounding box center [1541, 202] width 27 height 13
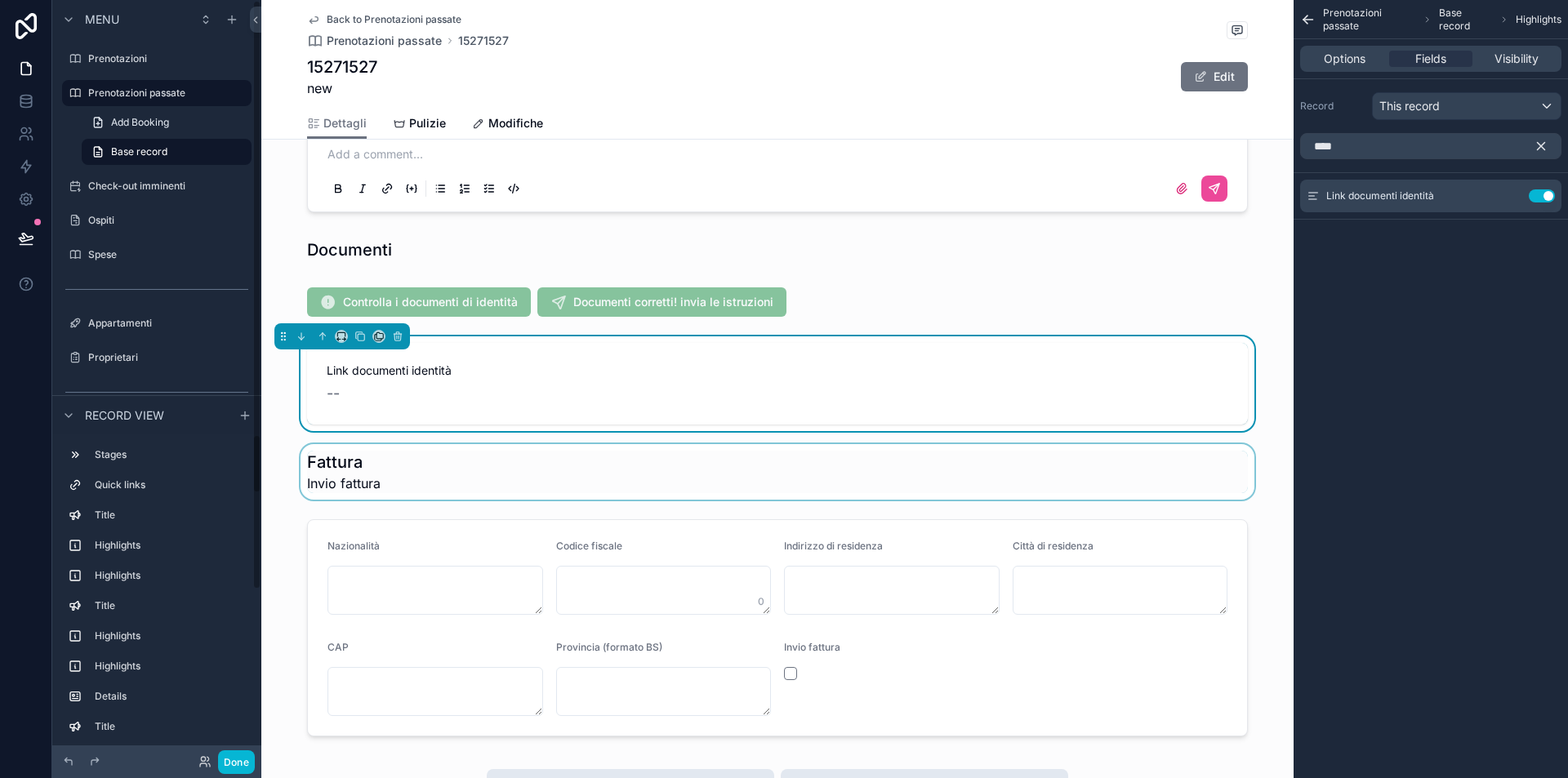
click at [492, 460] on div "scrollable content" at bounding box center [777, 472] width 1032 height 56
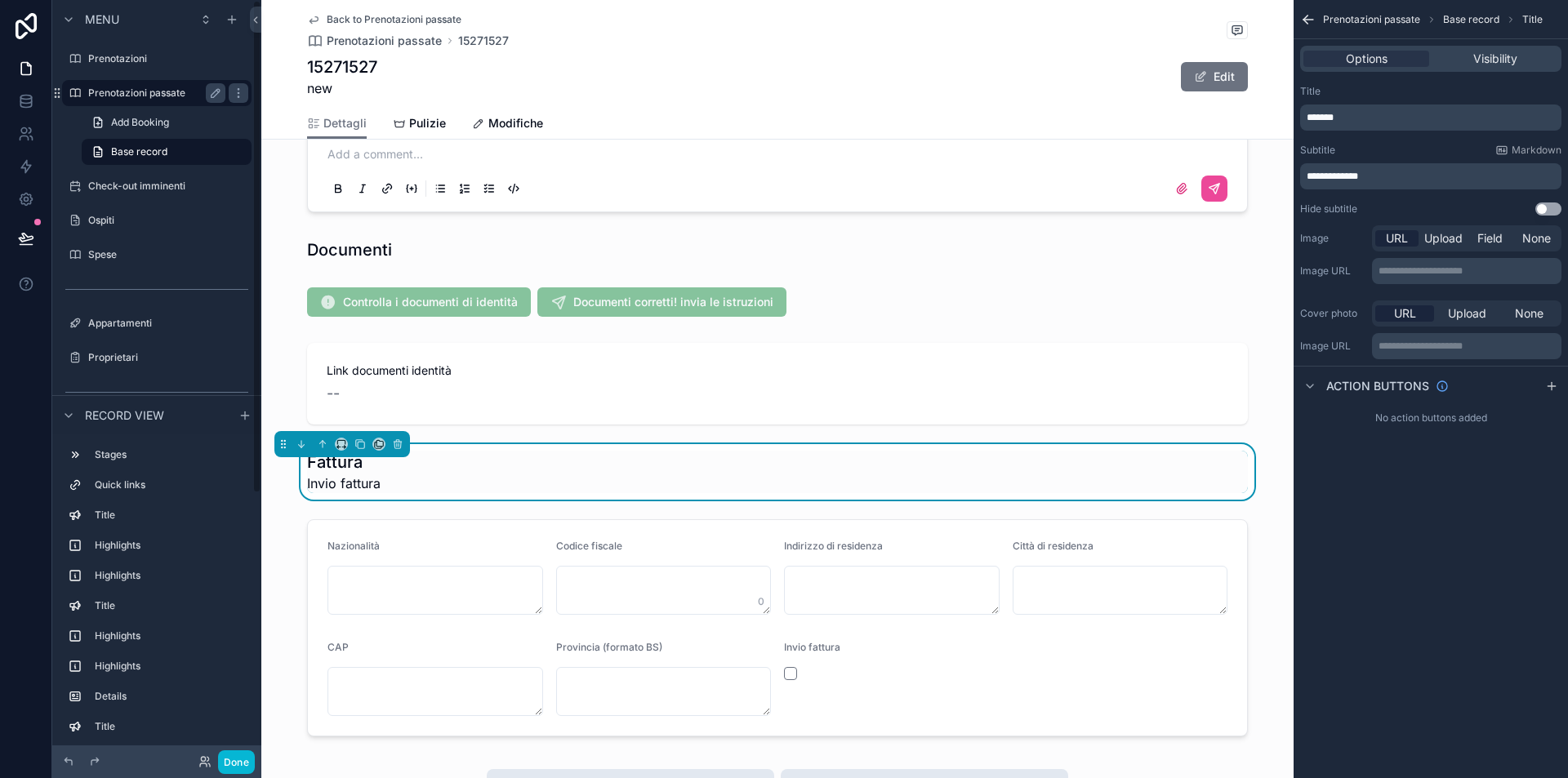
click at [157, 86] on div "Prenotazioni passate" at bounding box center [157, 92] width 137 height 20
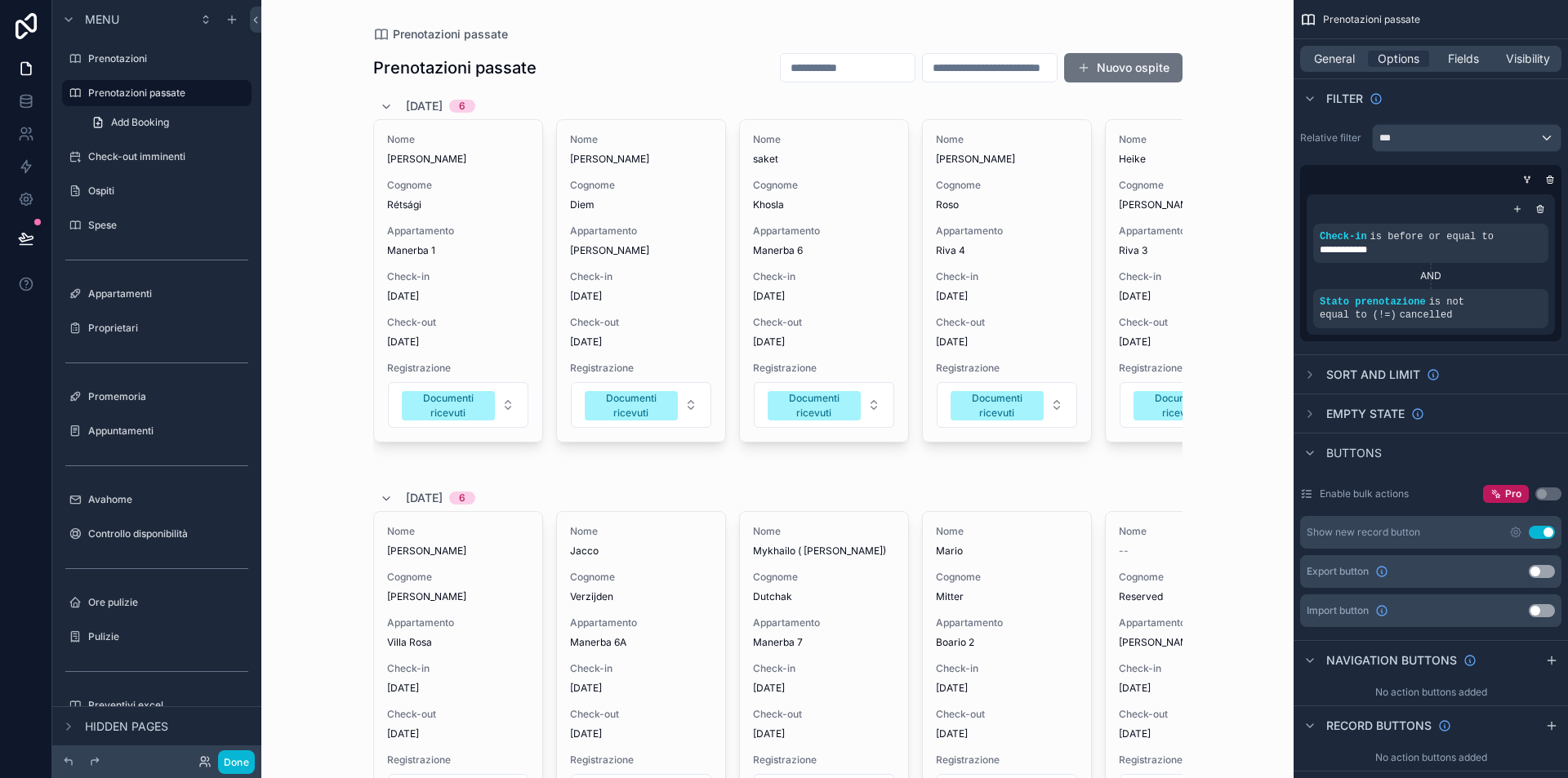
click at [833, 69] on input "scrollable content" at bounding box center [847, 68] width 134 height 23
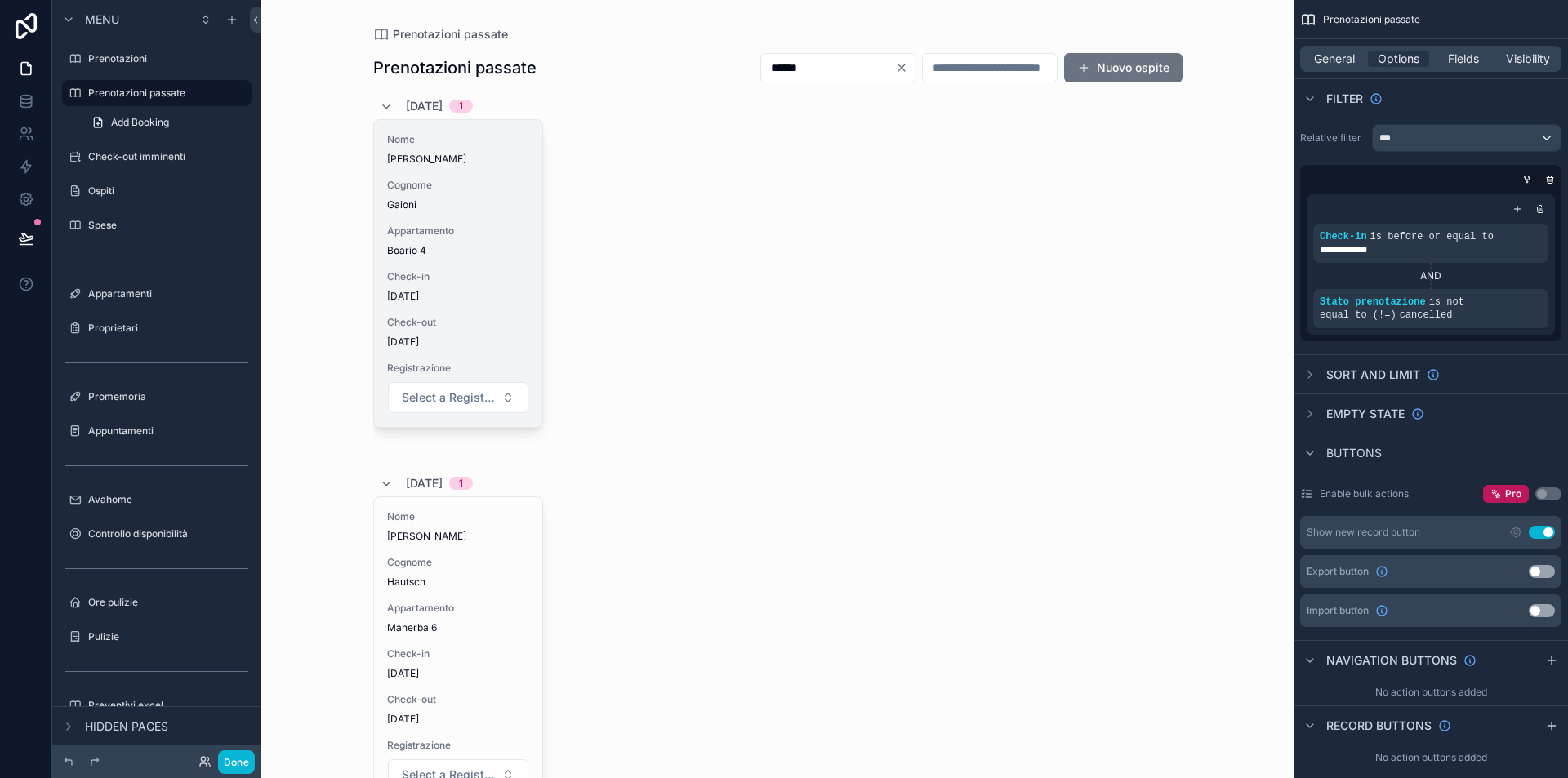
type input "******"
click at [458, 246] on span "Boario 4" at bounding box center [458, 250] width 142 height 13
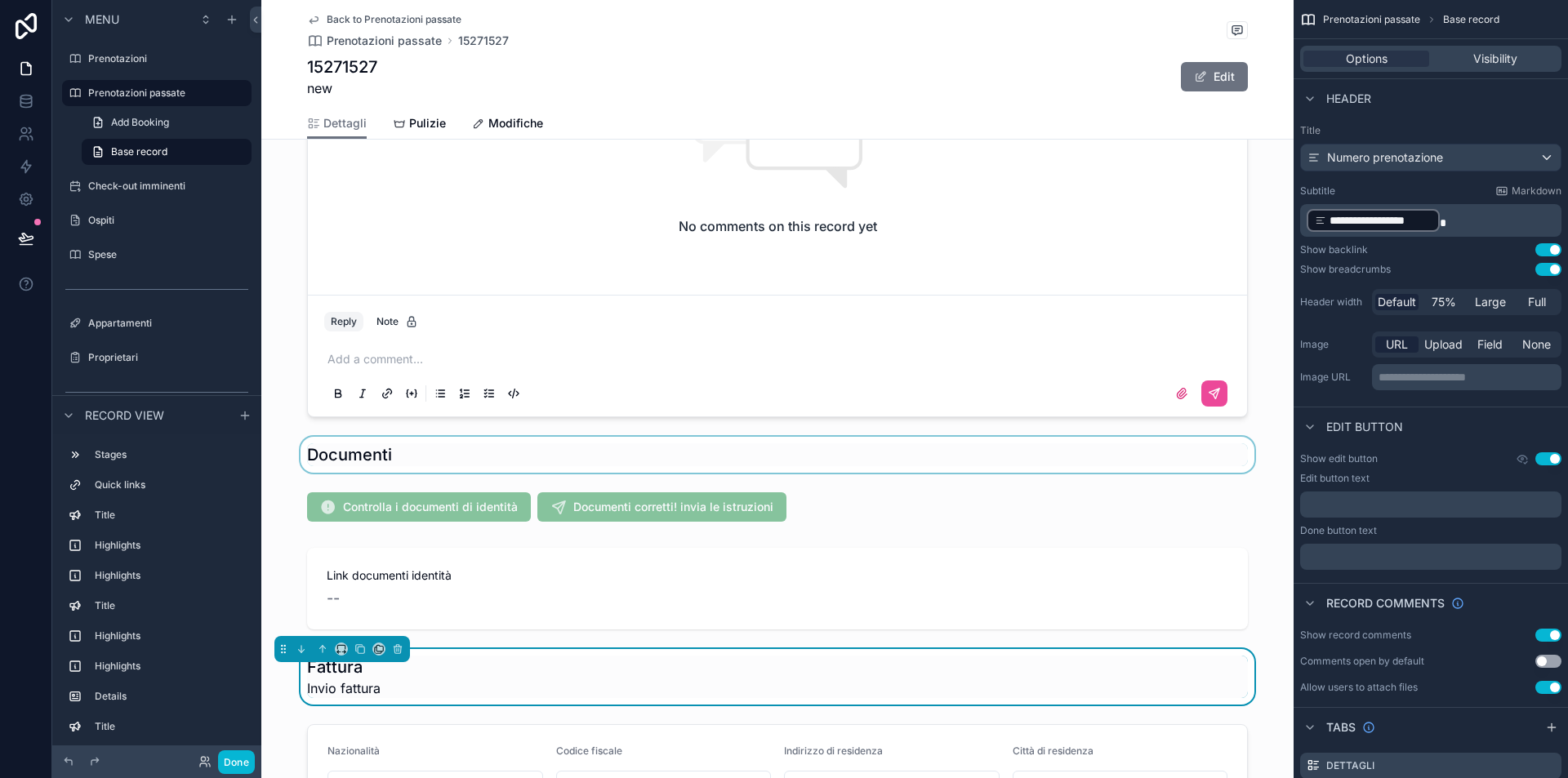
scroll to position [1636, 0]
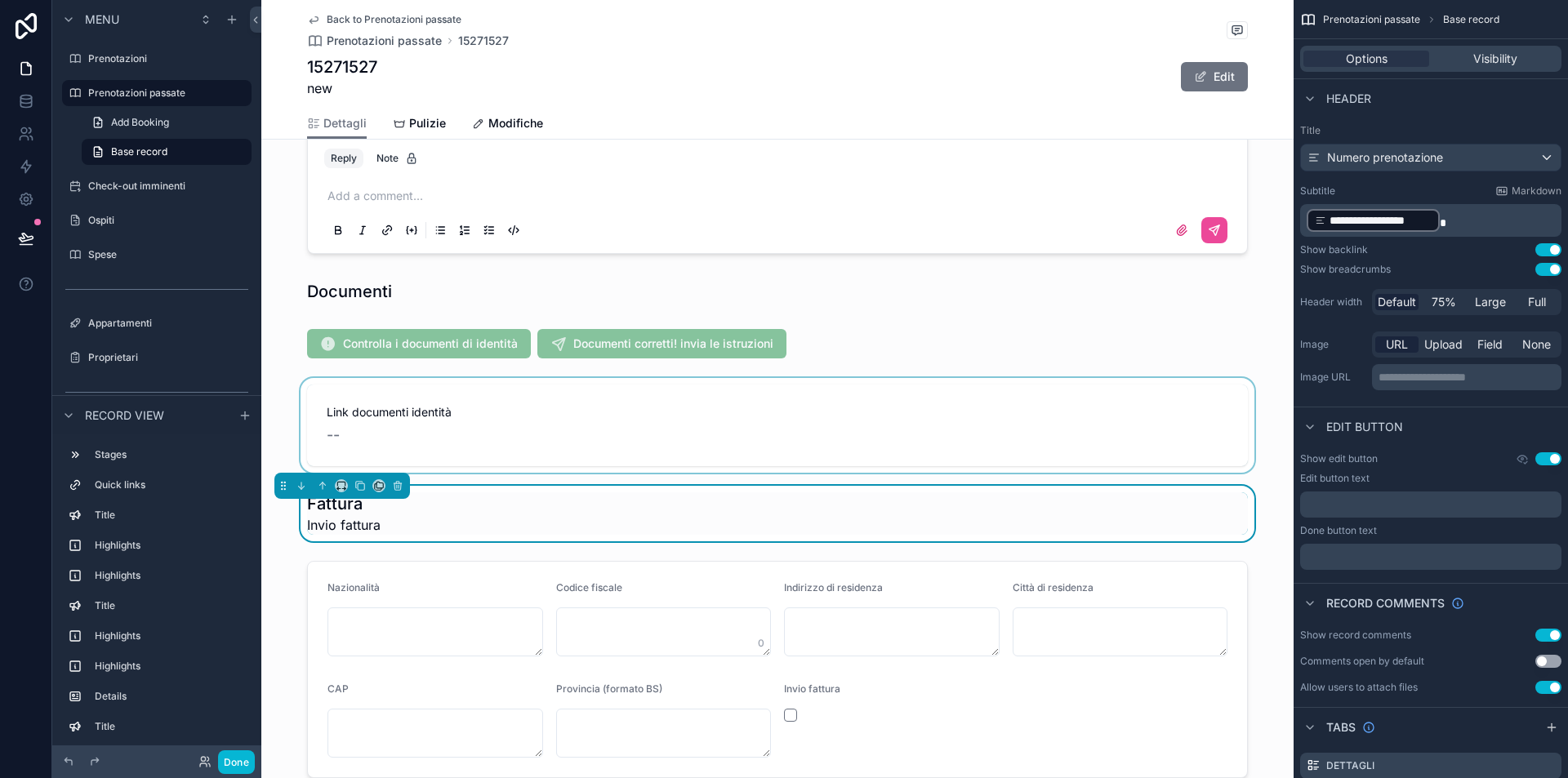
click at [446, 425] on div "scrollable content" at bounding box center [777, 425] width 1032 height 95
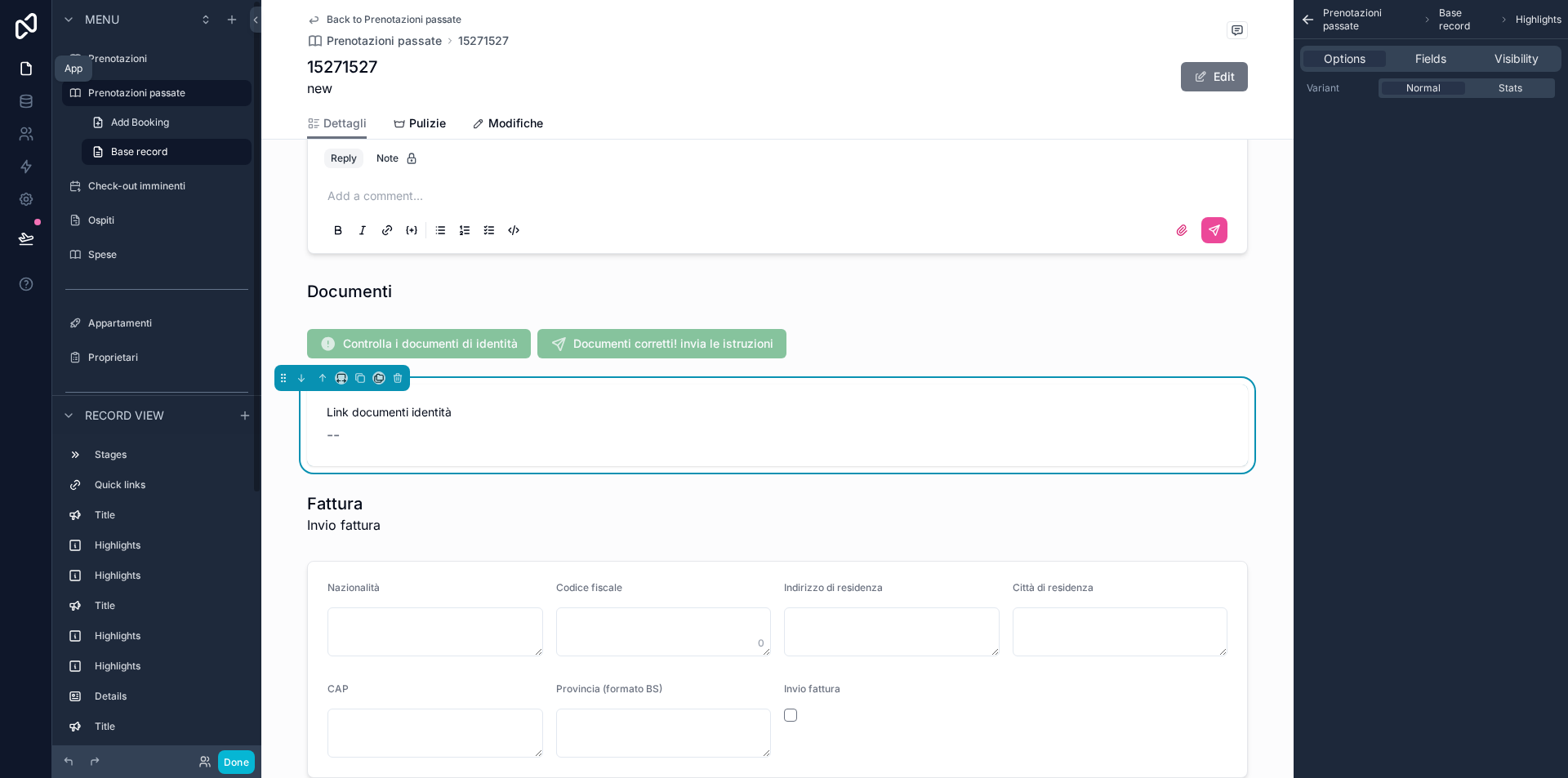
click at [24, 68] on icon at bounding box center [26, 68] width 16 height 16
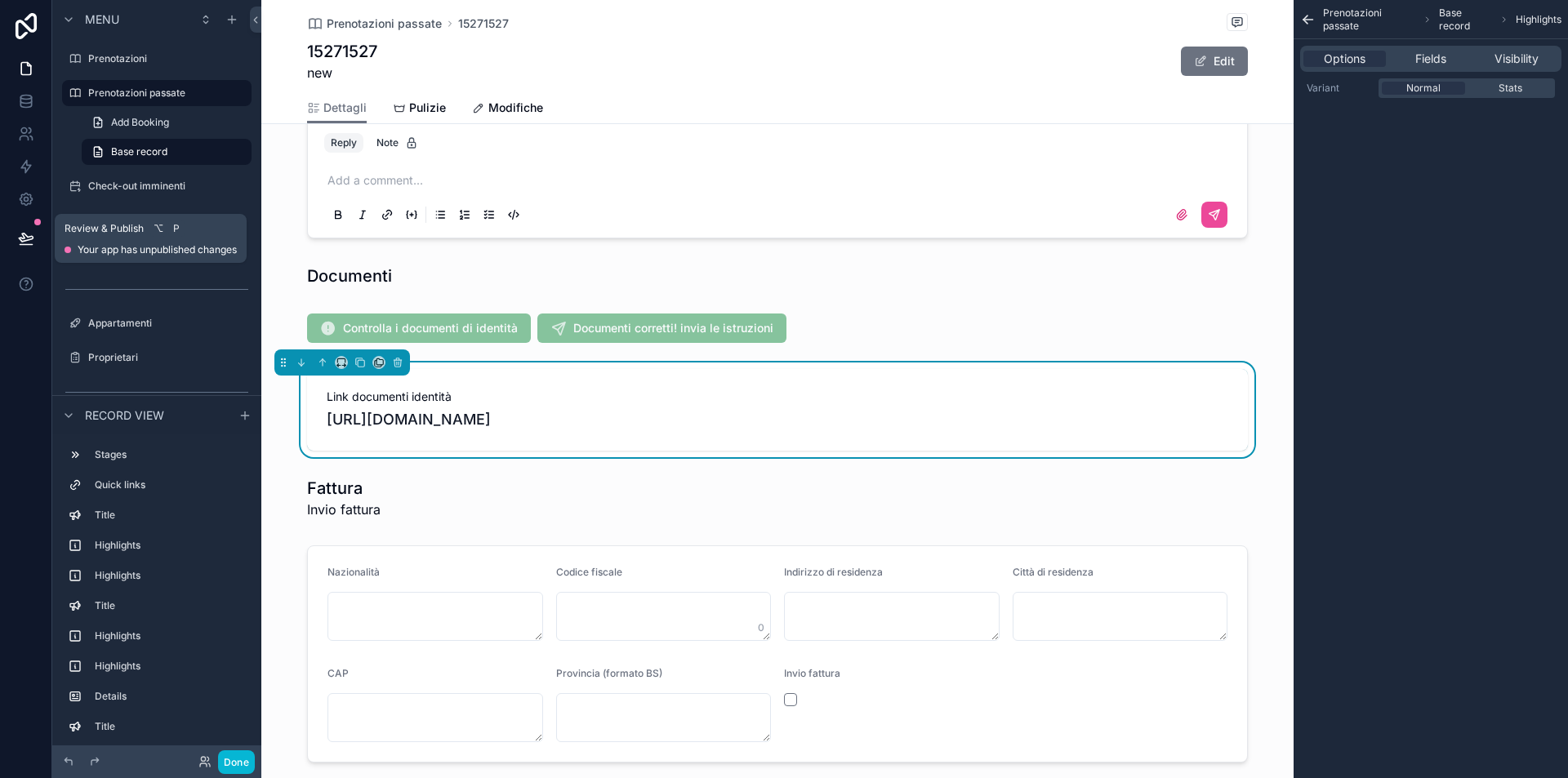
click at [18, 244] on icon at bounding box center [26, 238] width 16 height 16
click at [27, 232] on icon at bounding box center [26, 238] width 16 height 16
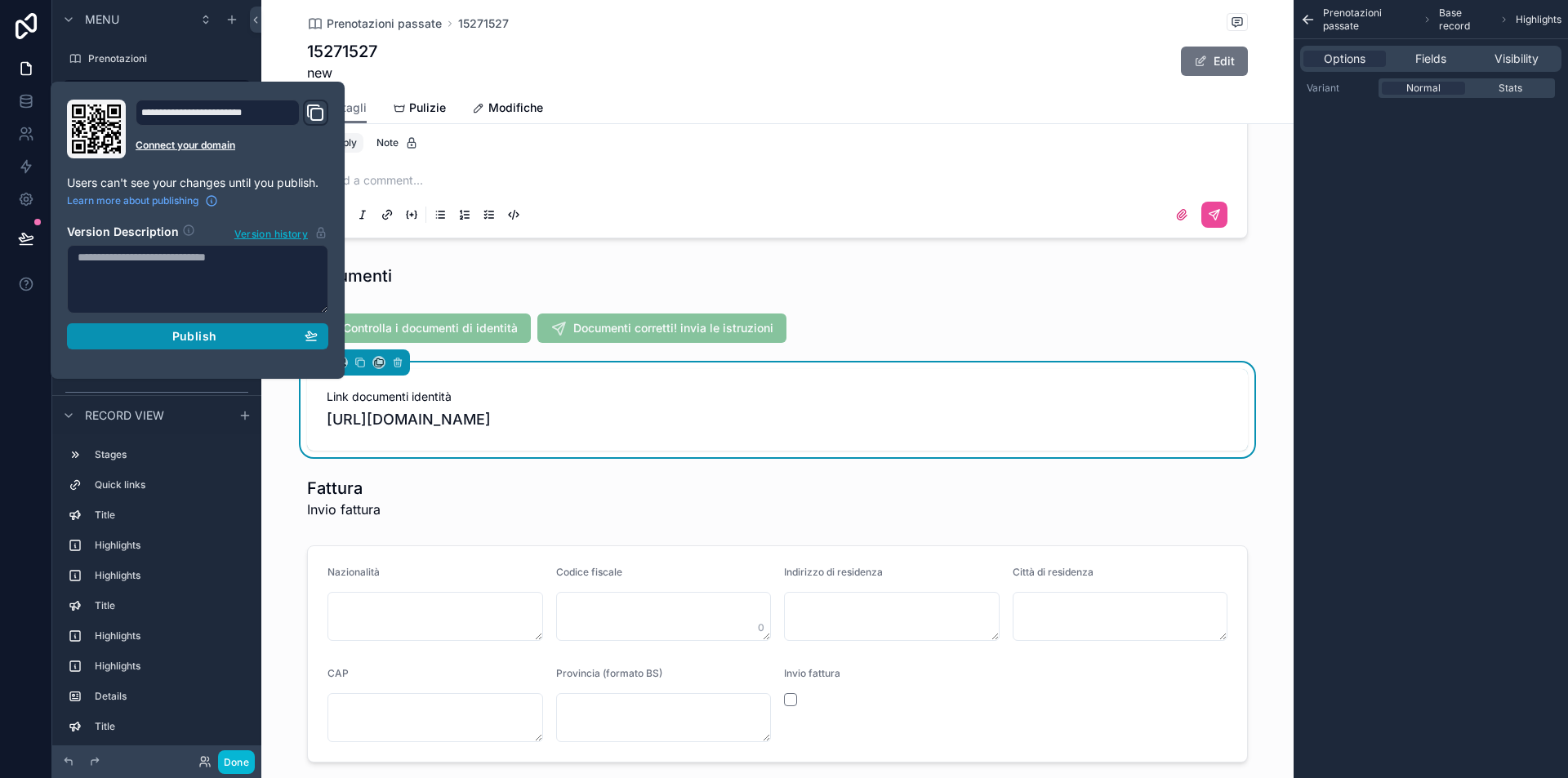
click at [154, 347] on button "Publish" at bounding box center [197, 336] width 261 height 27
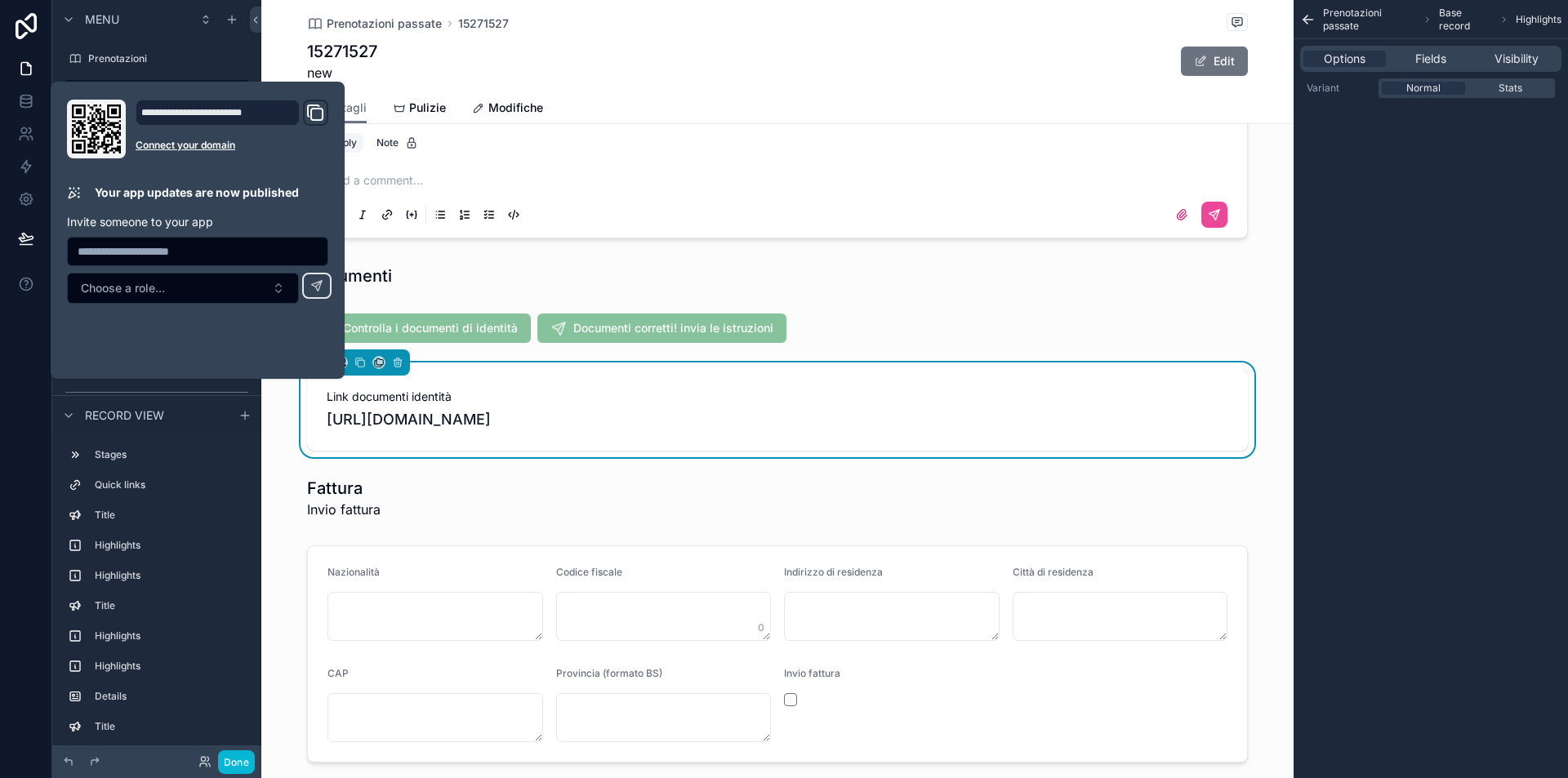
click at [284, 435] on div "Link documenti identità https://drive.google.com/drive/folders/17lL4AWvyijxaQIJ…" at bounding box center [777, 410] width 1032 height 95
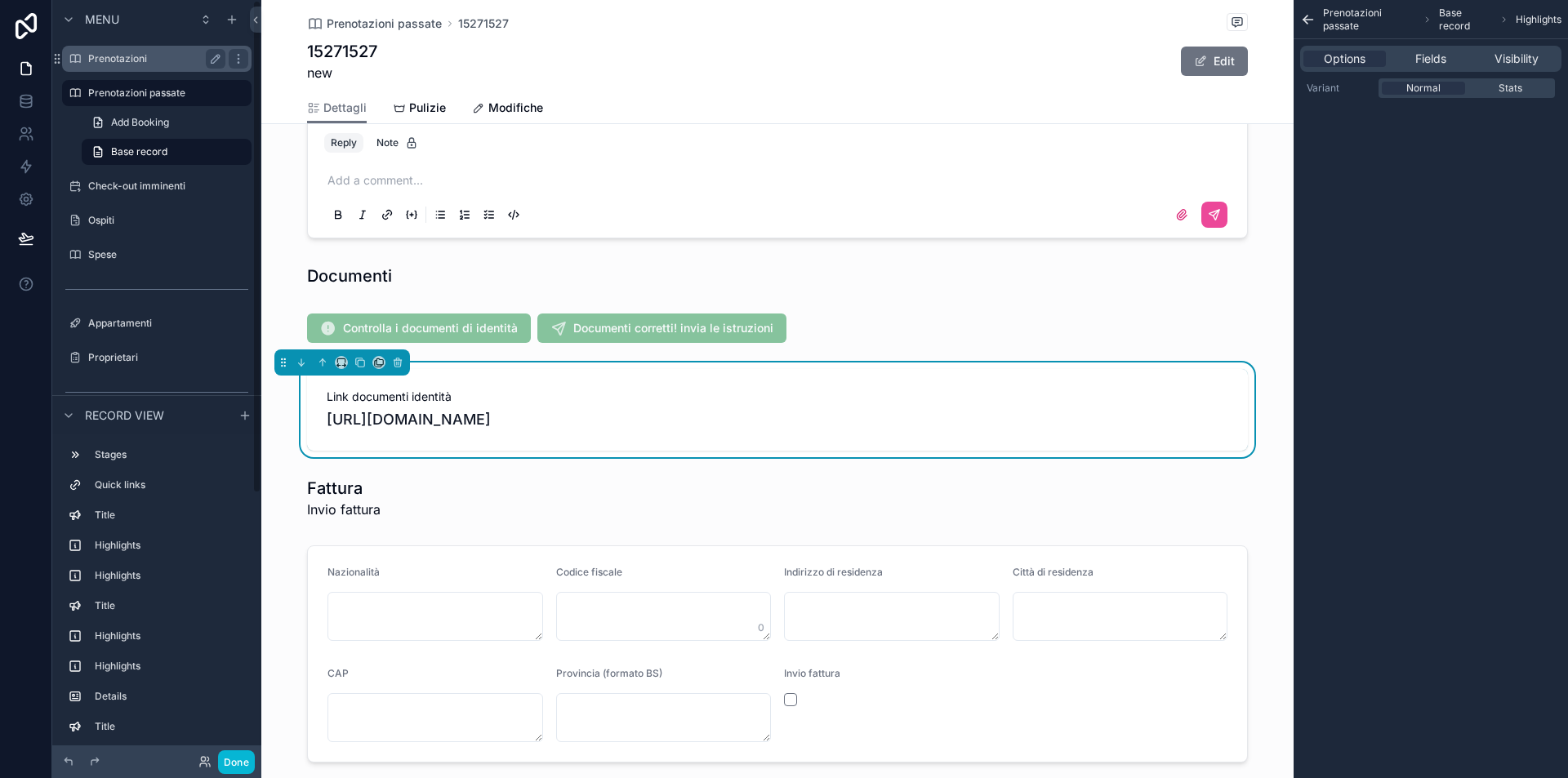
click at [122, 67] on div "Prenotazioni" at bounding box center [157, 58] width 137 height 20
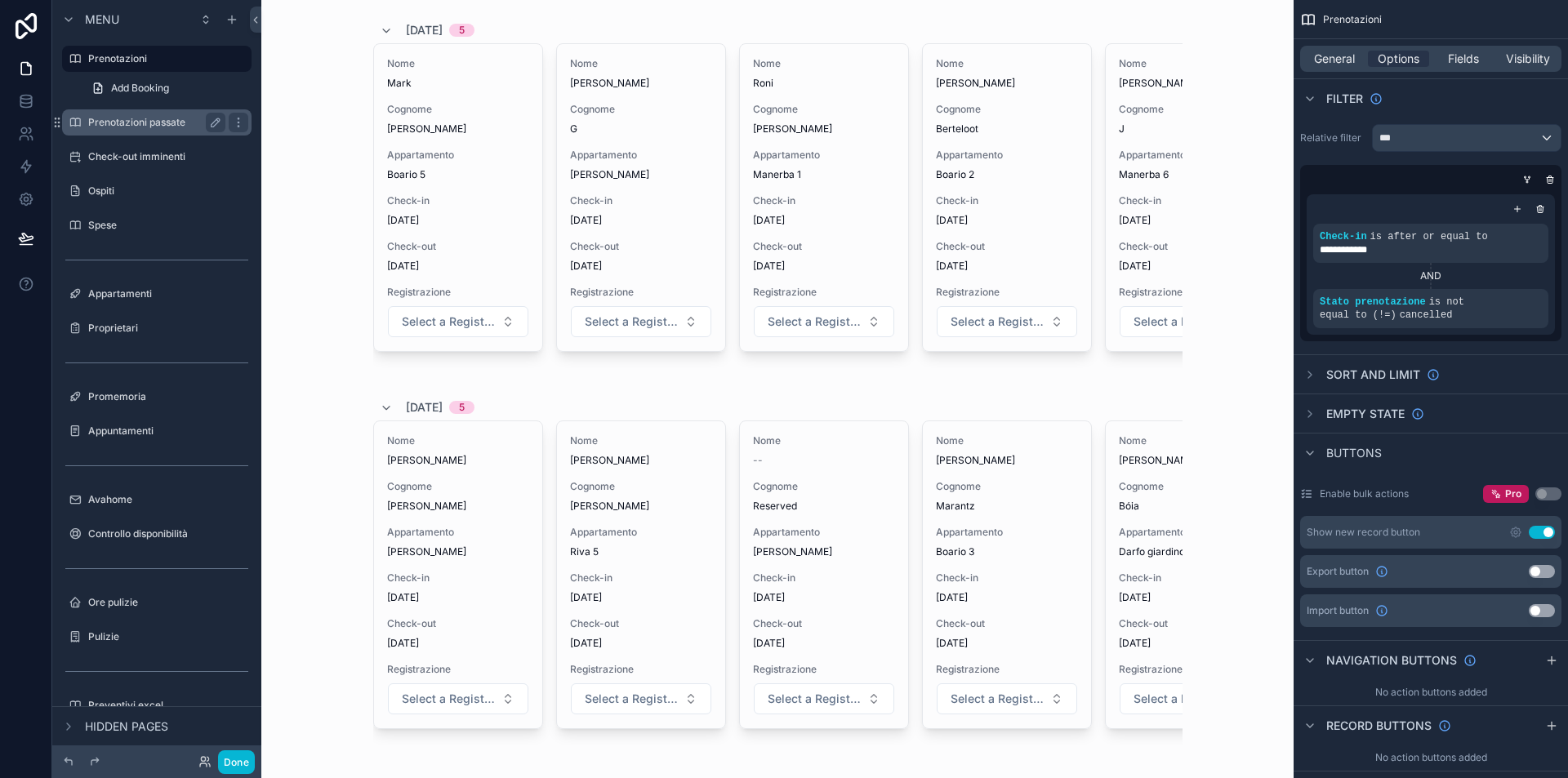
click at [90, 118] on label "Prenotazioni passate" at bounding box center [153, 122] width 131 height 13
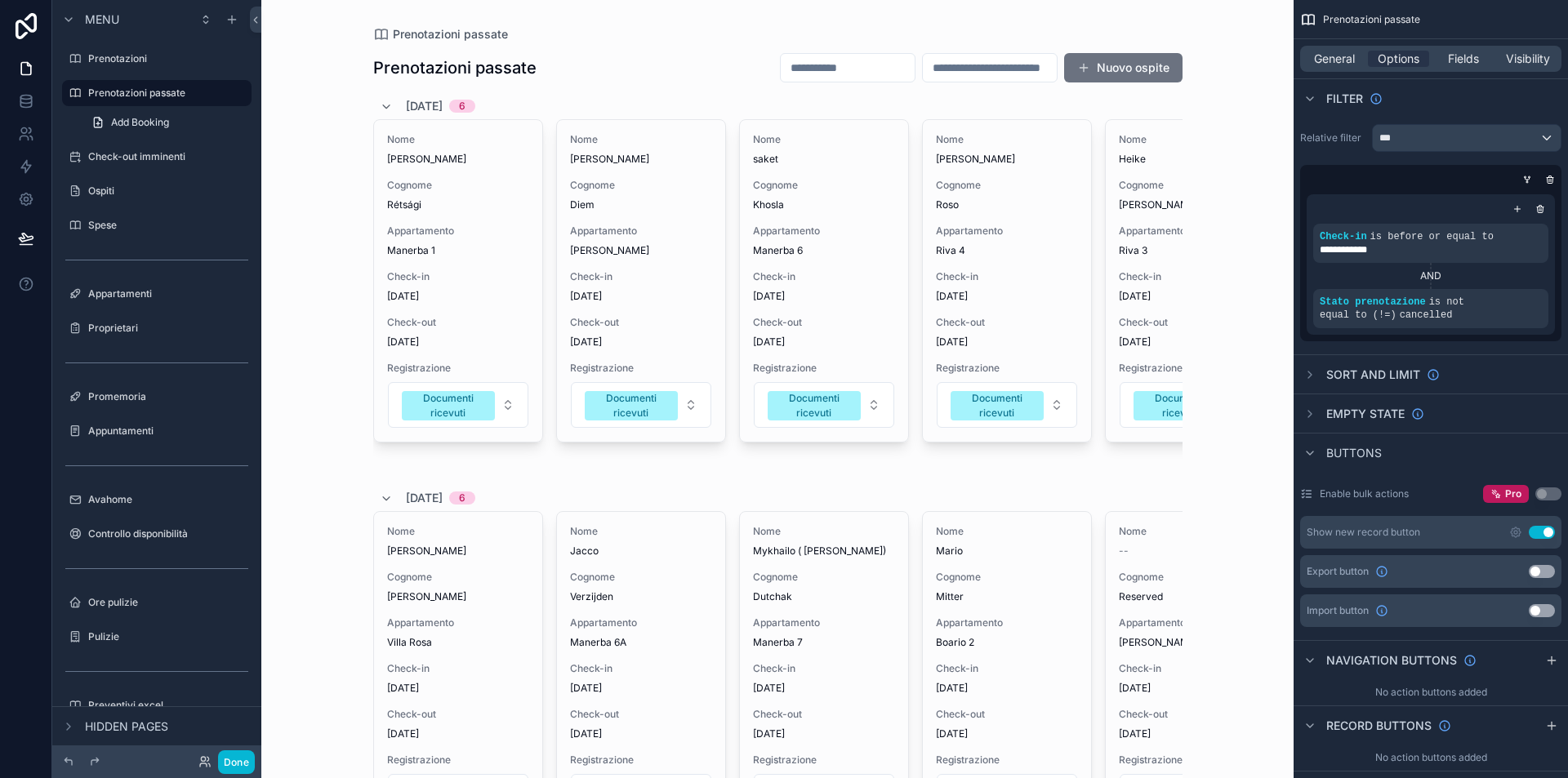
click at [786, 69] on input "scrollable content" at bounding box center [847, 68] width 134 height 23
type input "******"
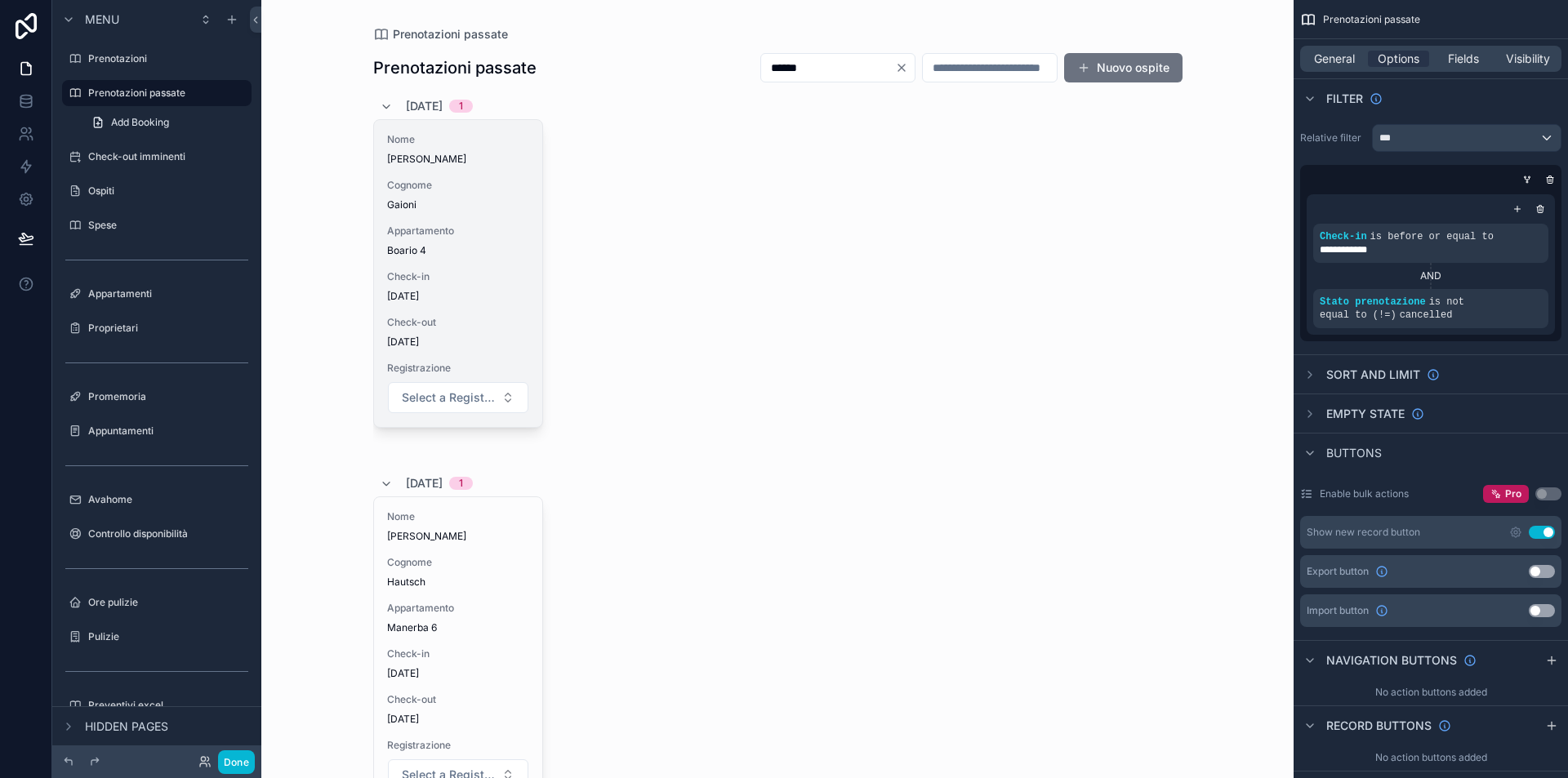
click at [463, 205] on span "Gaioni" at bounding box center [458, 205] width 142 height 13
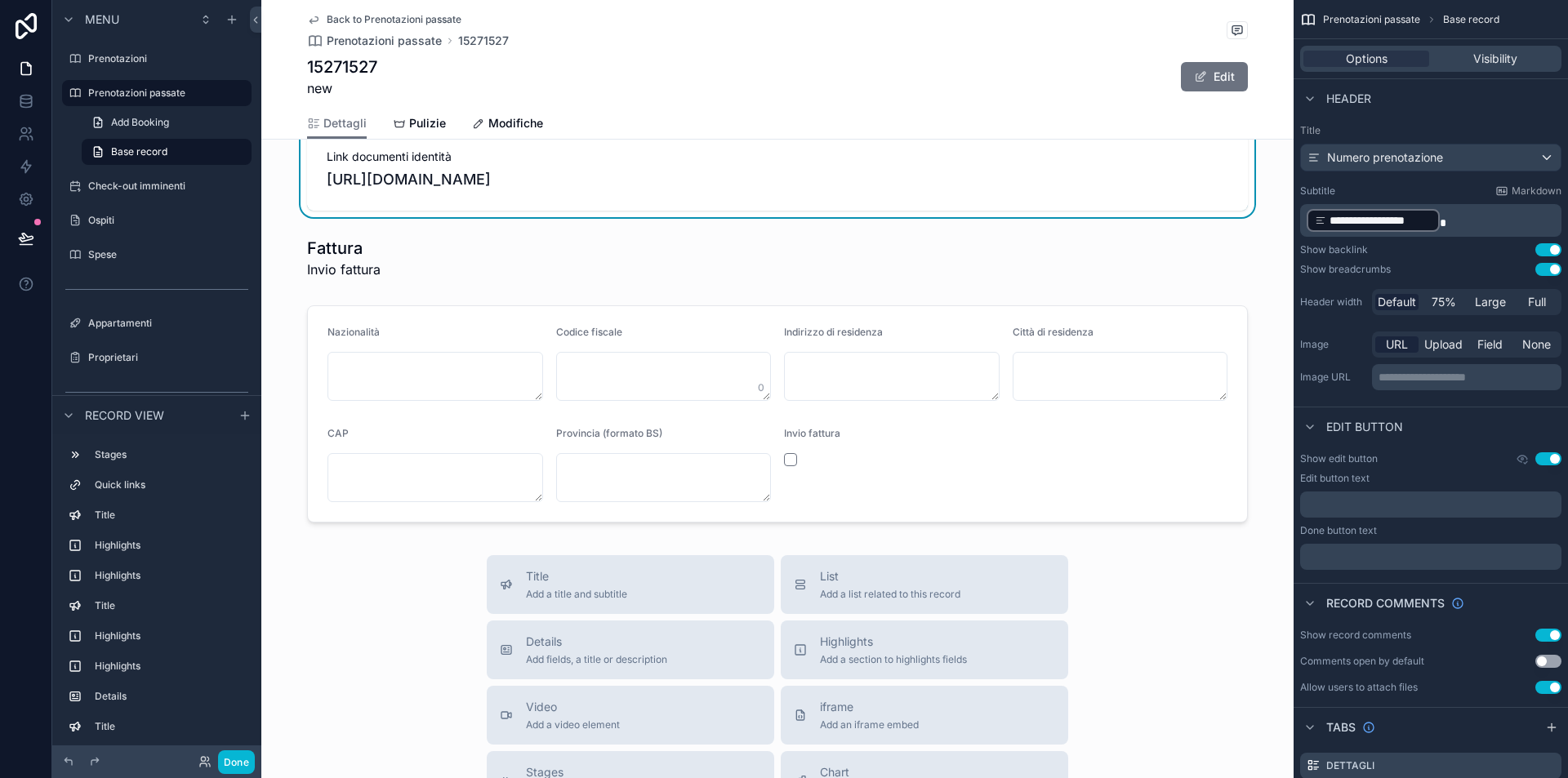
scroll to position [1755, 0]
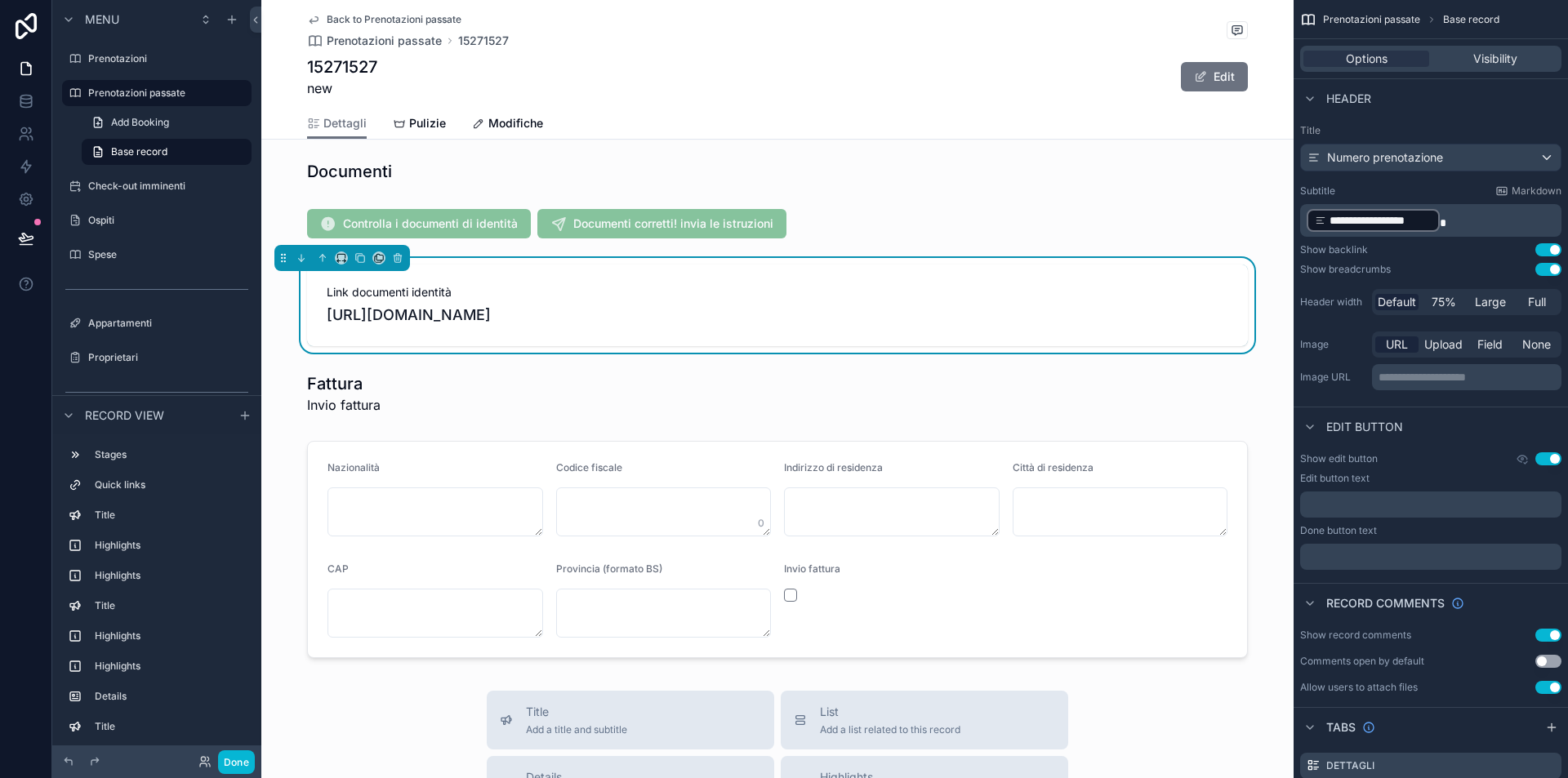
click at [526, 318] on span "https://drive.google.com/drive/folders/17lL4AWvyijxaQIJ5Ya6e8P_51tQwAhxx" at bounding box center [777, 315] width 901 height 23
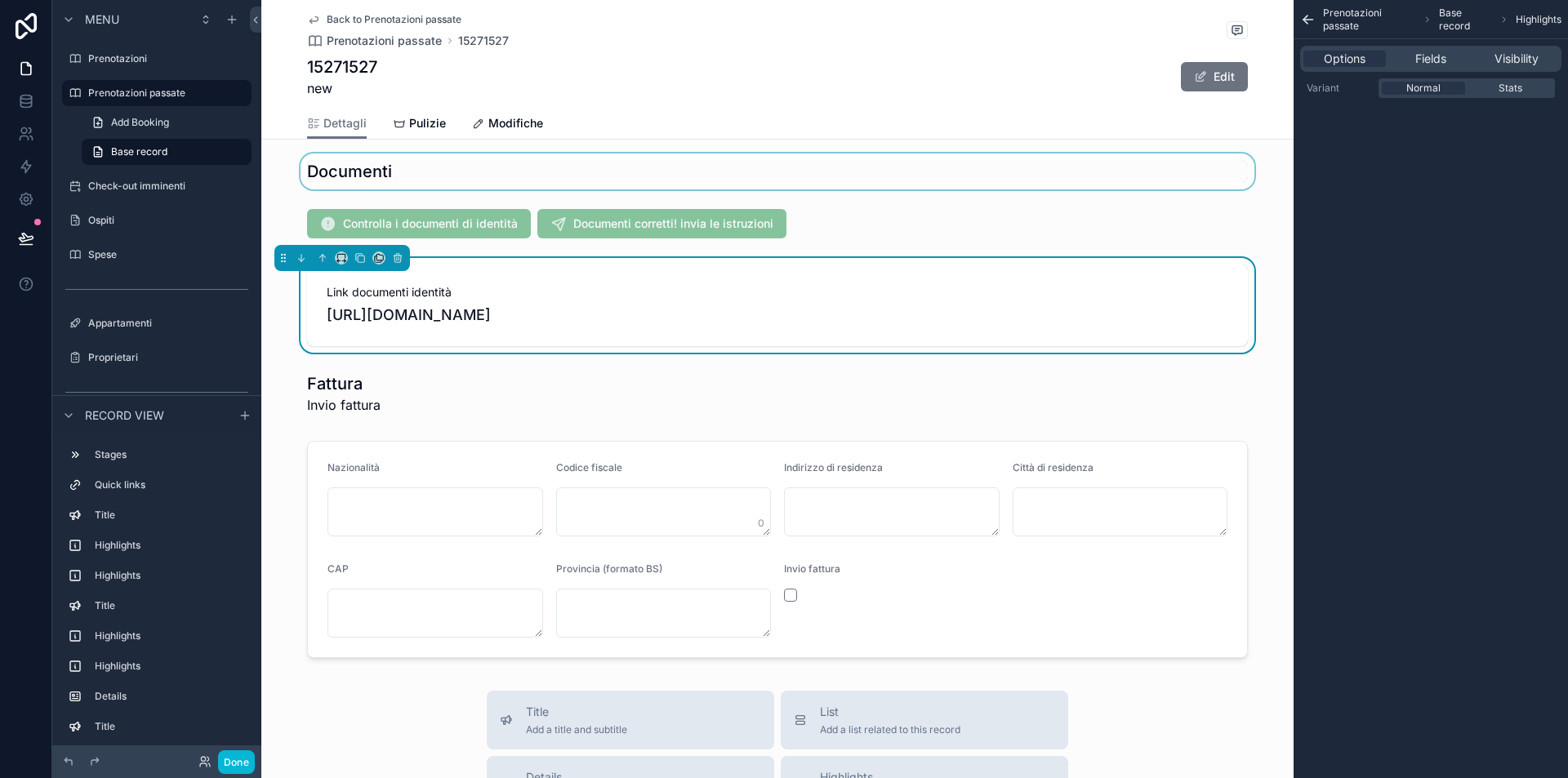
click at [476, 171] on div "scrollable content" at bounding box center [777, 171] width 1032 height 36
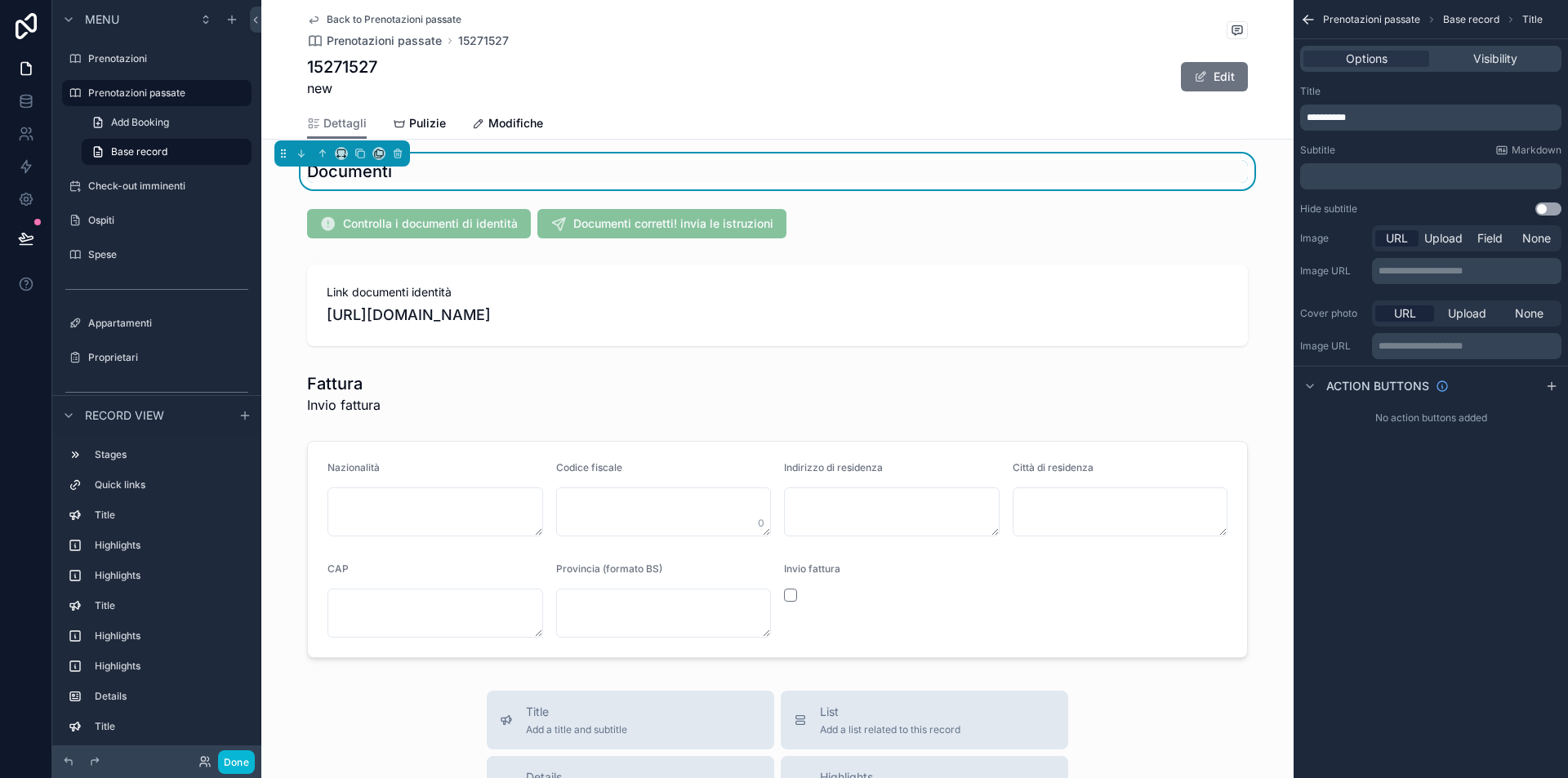
click at [1428, 190] on div "Title ********* Subtitle Markdown ﻿ Hide subtitle Use setting" at bounding box center [1430, 151] width 275 height 144
click at [1427, 179] on p "﻿" at bounding box center [1433, 175] width 252 height 13
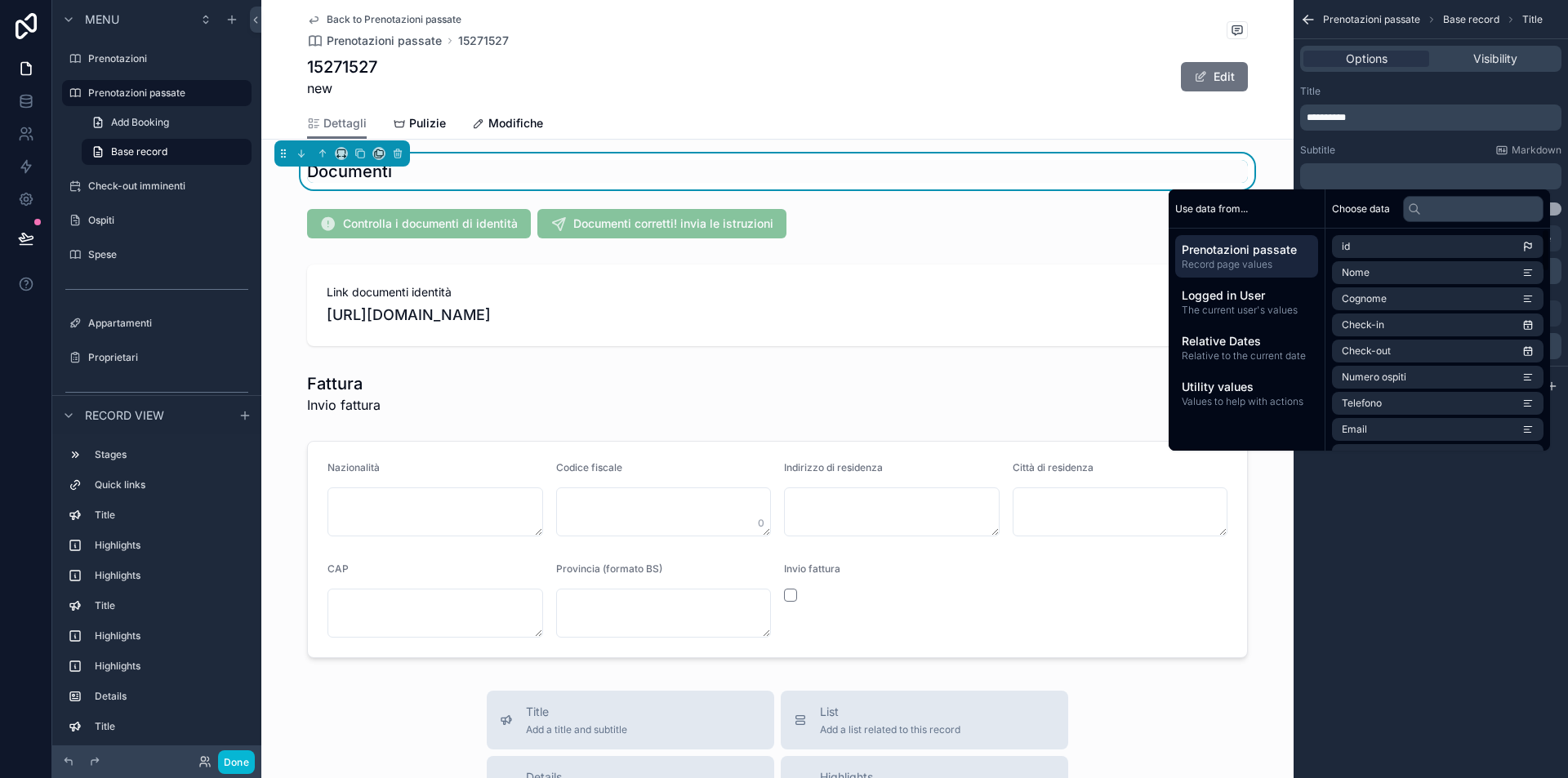
drag, startPoint x: 1458, startPoint y: 613, endPoint x: 1428, endPoint y: 481, distance: 135.4
click at [1456, 613] on div "**********" at bounding box center [1430, 389] width 275 height 778
